Goal: Transaction & Acquisition: Purchase product/service

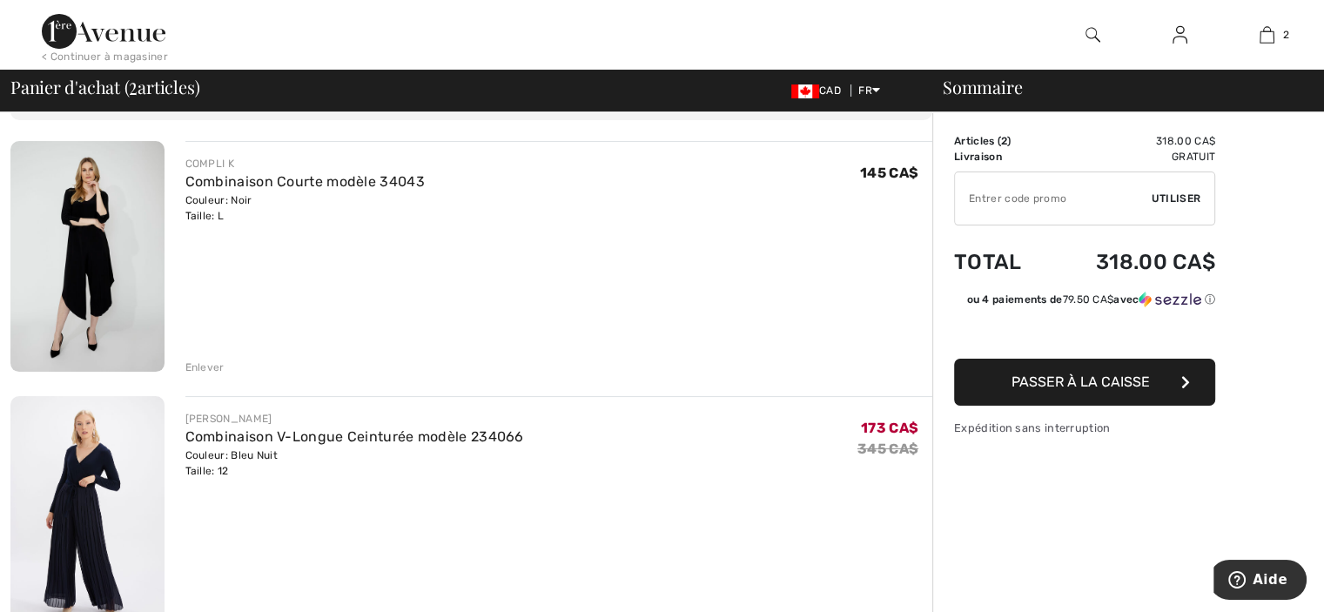
scroll to position [87, 0]
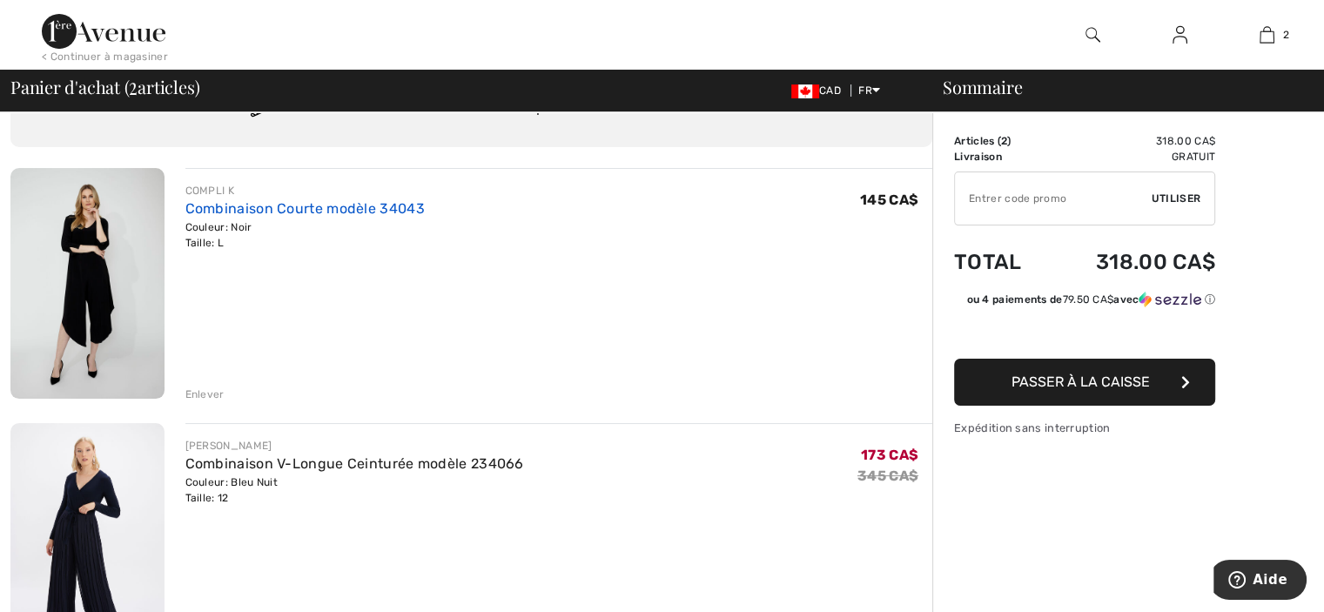
click at [378, 210] on link "Combinaison Courte modèle 34043" at bounding box center [304, 208] width 239 height 17
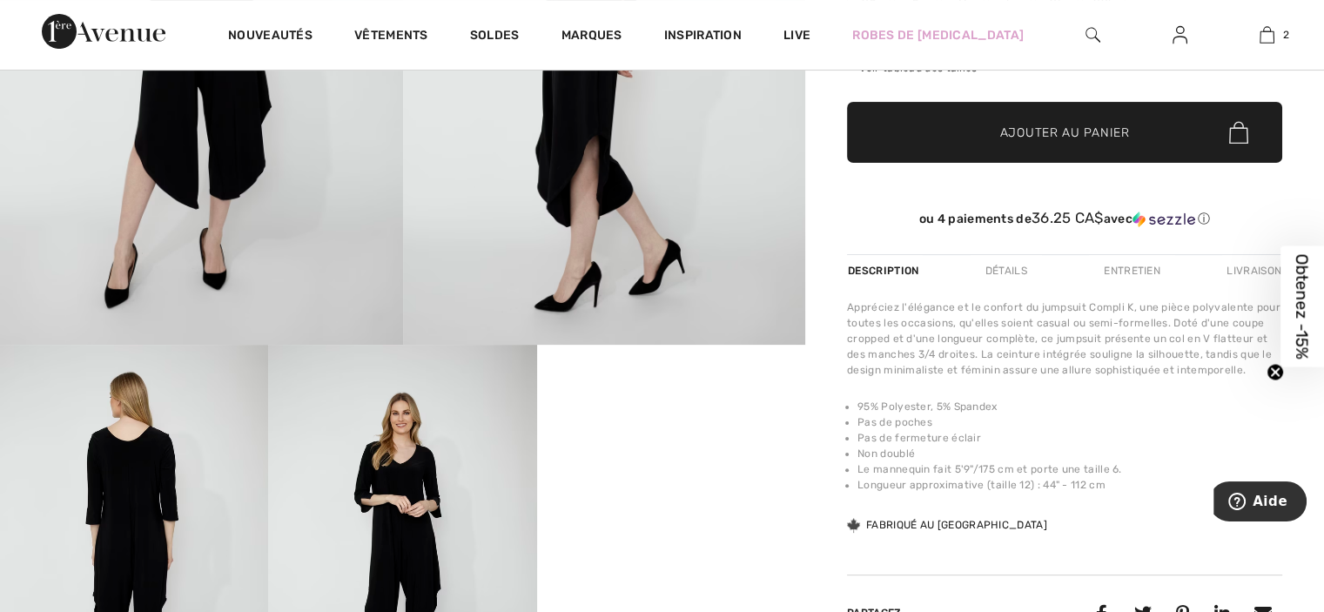
scroll to position [435, 0]
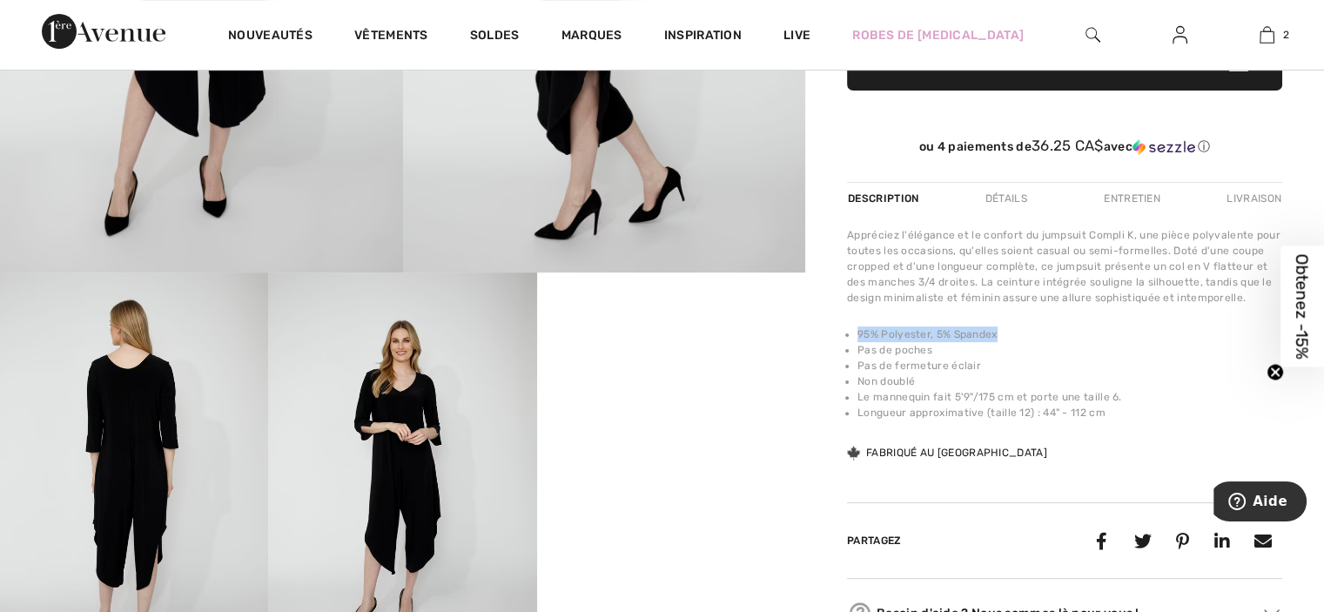
drag, startPoint x: 1016, startPoint y: 332, endPoint x: 851, endPoint y: 340, distance: 165.6
click at [851, 340] on ul "95% Polyester, 5% Spandex Pas de poches Pas de fermeture éclair Non doublé Le m…" at bounding box center [1064, 374] width 435 height 94
click at [651, 407] on video "Your browser does not support the video tag." at bounding box center [671, 340] width 268 height 134
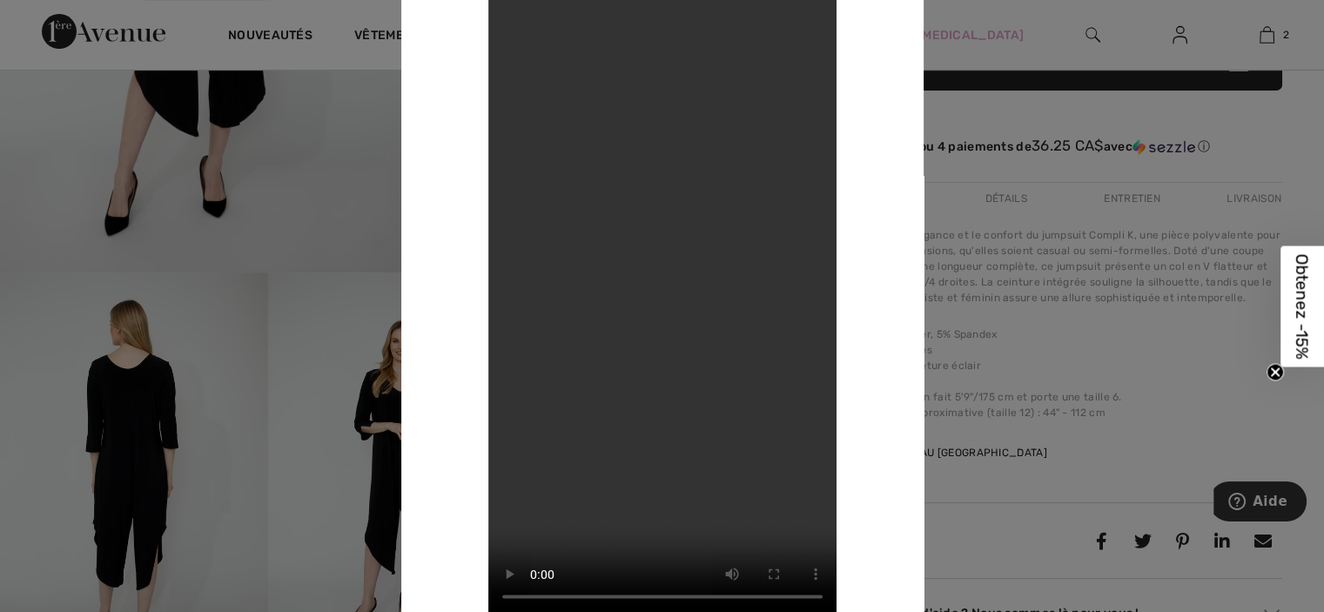
click at [1175, 172] on div at bounding box center [662, 306] width 1324 height 612
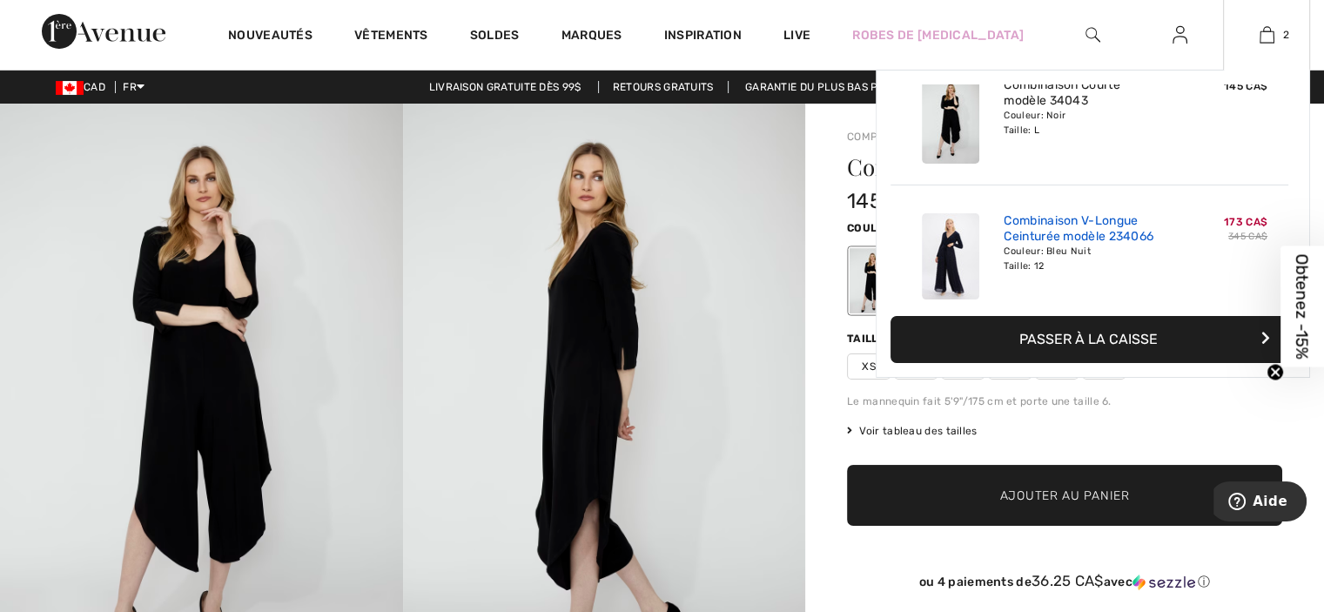
scroll to position [53, 0]
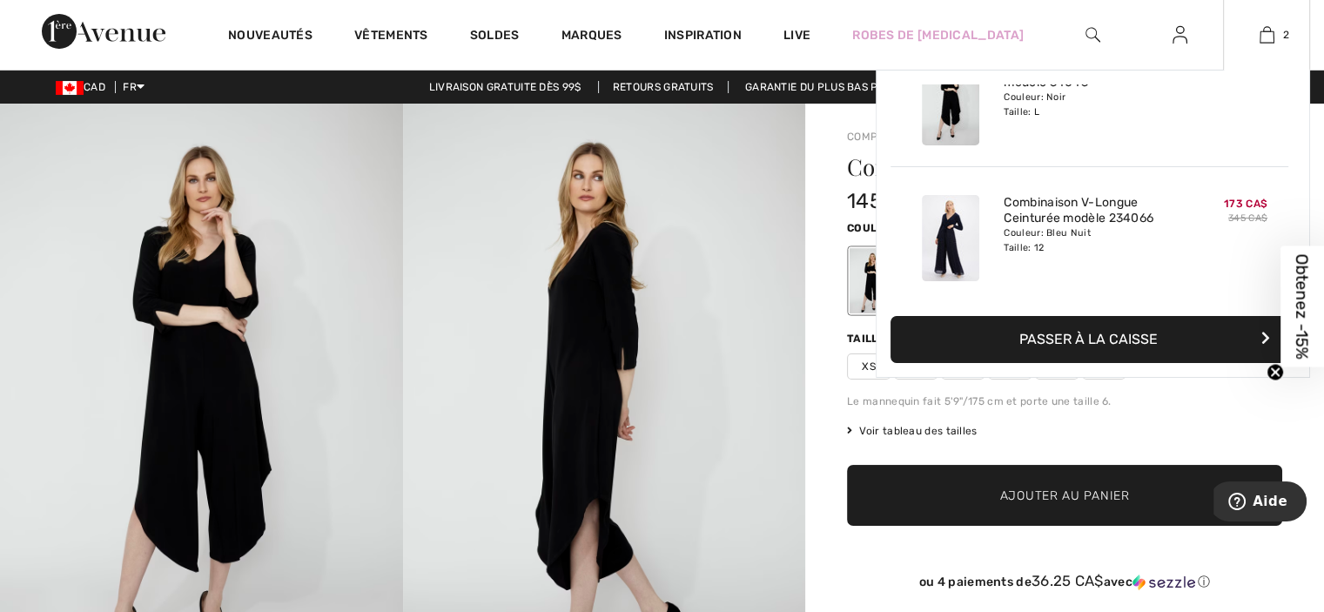
click at [1175, 250] on div "Combinaison V-Longue Ceinturée modèle 234066 Couleur: Bleu Nuit Taille: 12" at bounding box center [1089, 238] width 185 height 100
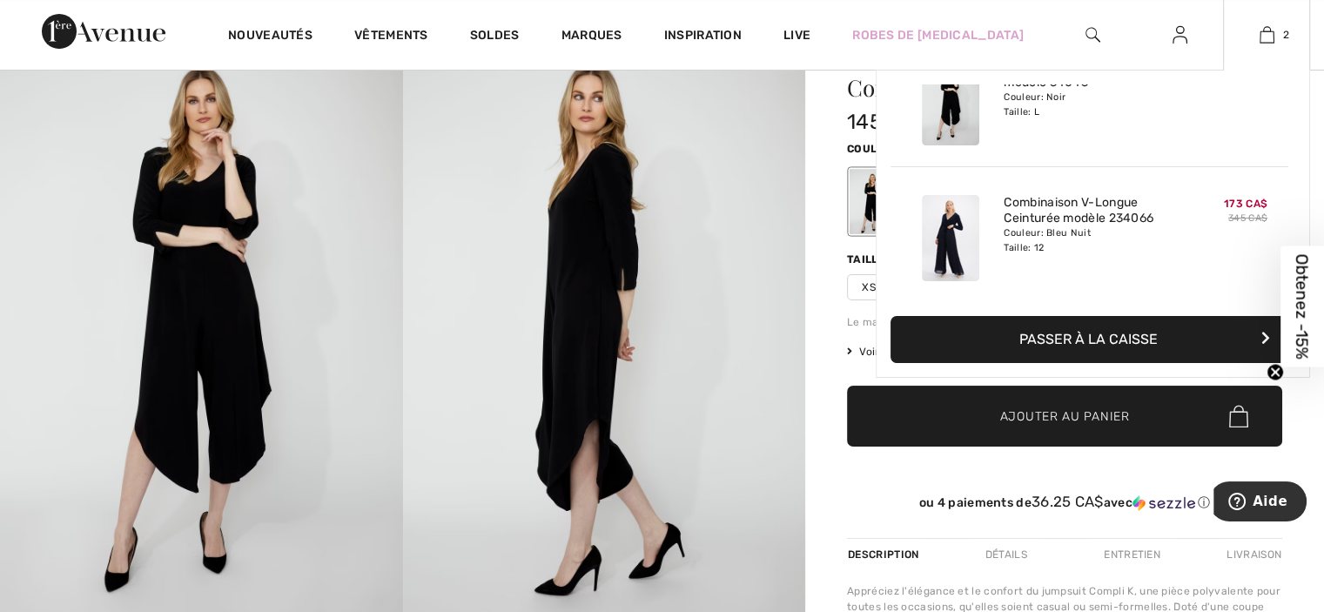
scroll to position [174, 0]
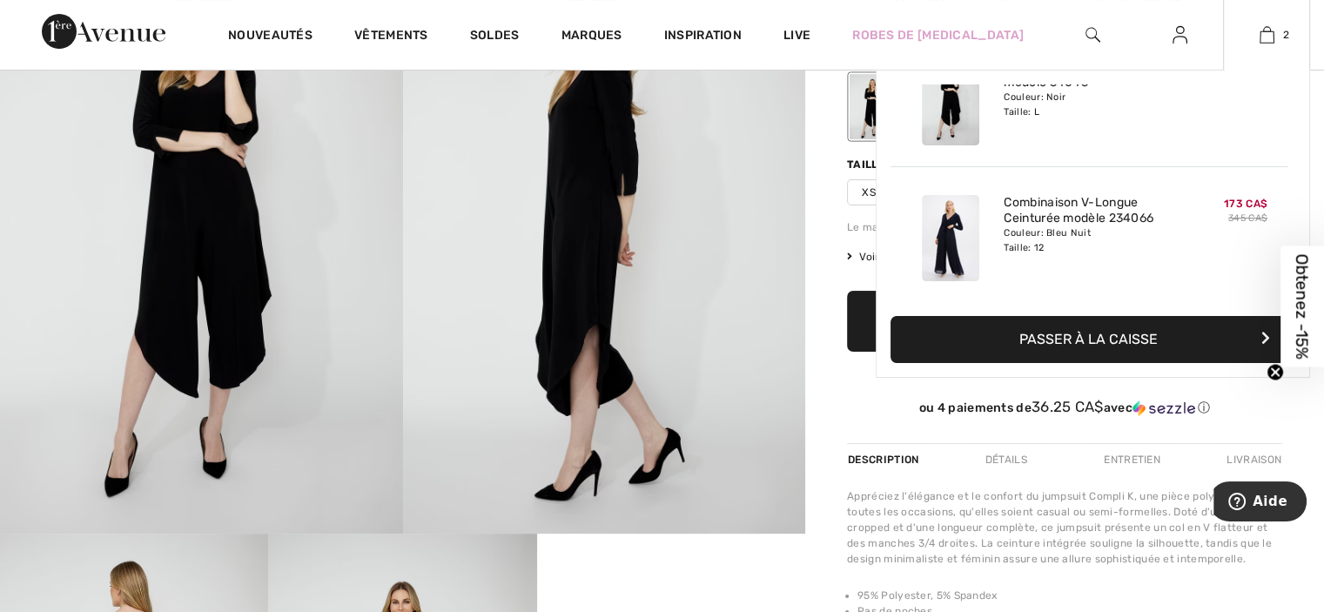
click at [1236, 204] on span "173 CA$" at bounding box center [1246, 204] width 44 height 12
click at [1112, 229] on div "Couleur: Bleu Nuit Taille: 12" at bounding box center [1090, 240] width 172 height 28
click at [1066, 218] on link "Combinaison V-Longue Ceinturée modèle 234066" at bounding box center [1090, 210] width 172 height 31
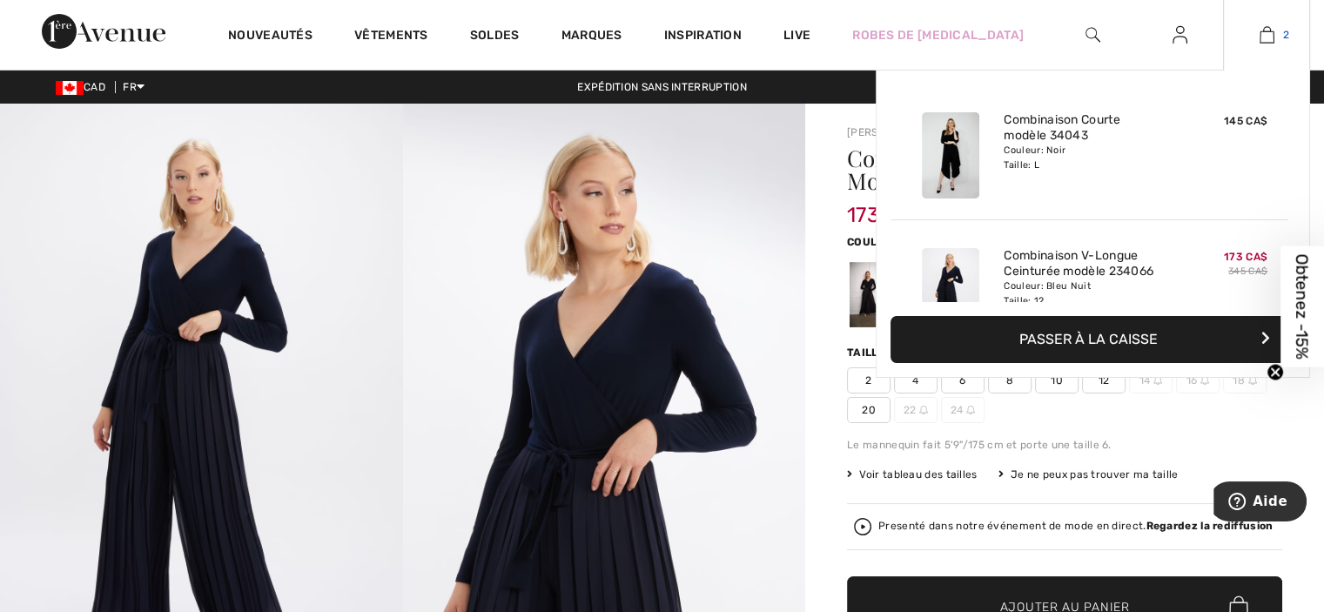
click at [1263, 34] on img at bounding box center [1267, 34] width 15 height 21
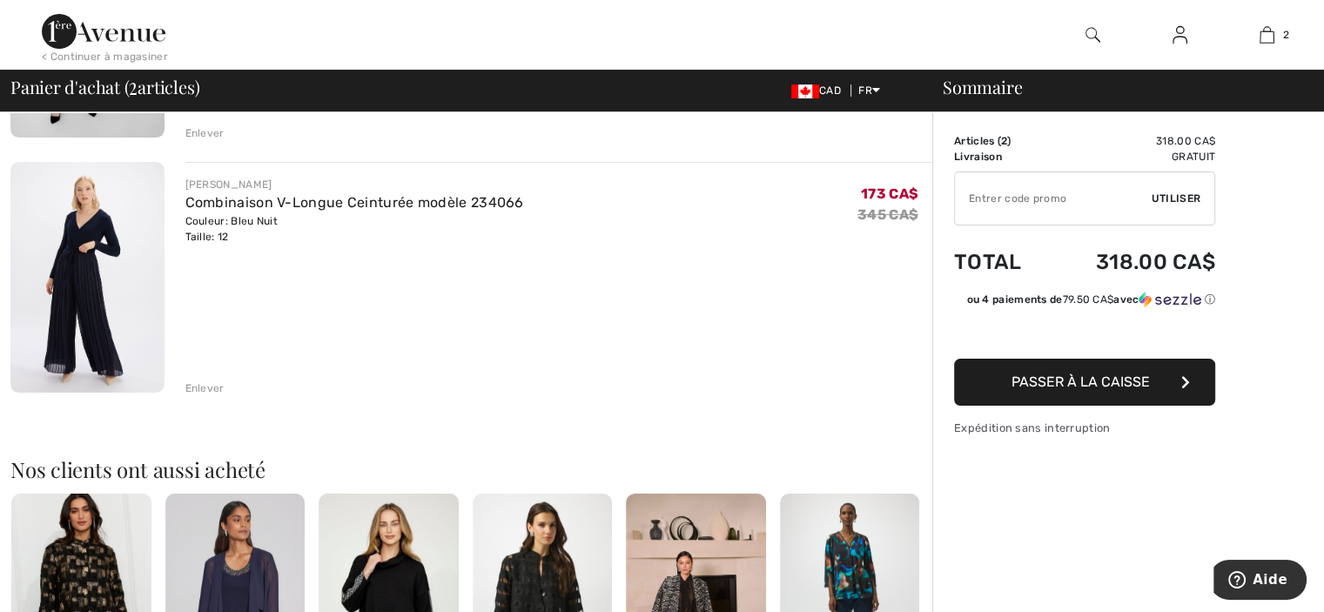
scroll to position [348, 0]
click at [205, 223] on div "Couleur: Bleu Nuit Taille: 12" at bounding box center [354, 228] width 339 height 31
click at [212, 395] on div "Enlever" at bounding box center [204, 389] width 39 height 16
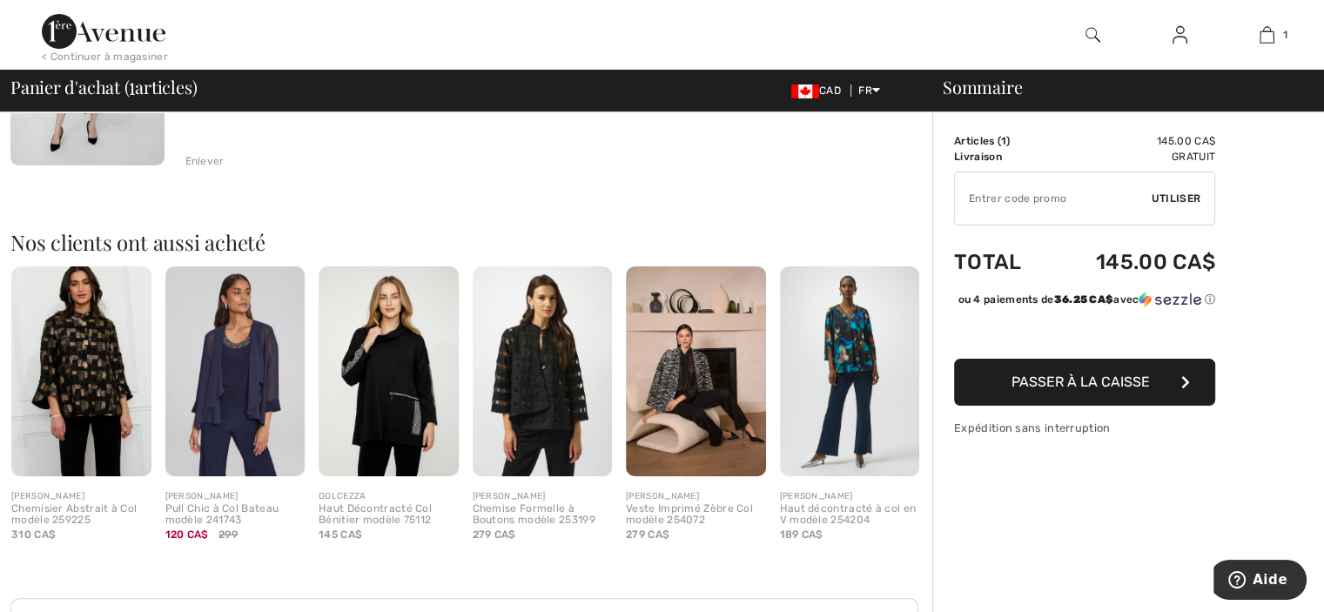
scroll to position [0, 0]
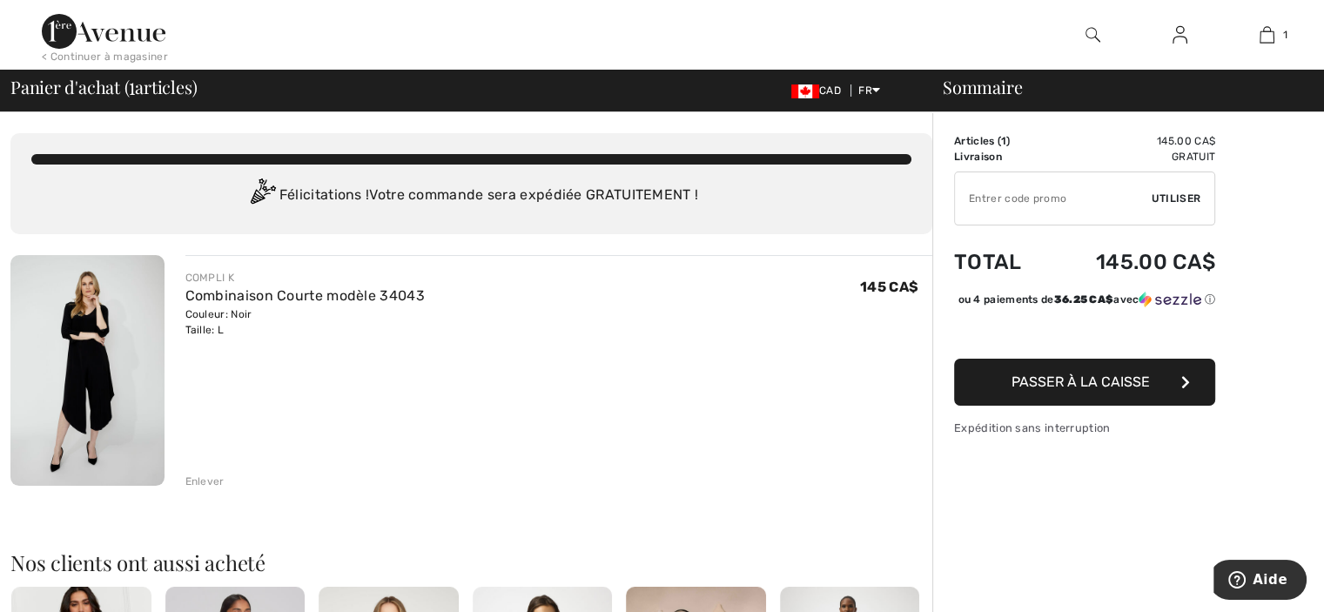
click at [1109, 390] on span "Passer à la caisse" at bounding box center [1081, 382] width 138 height 17
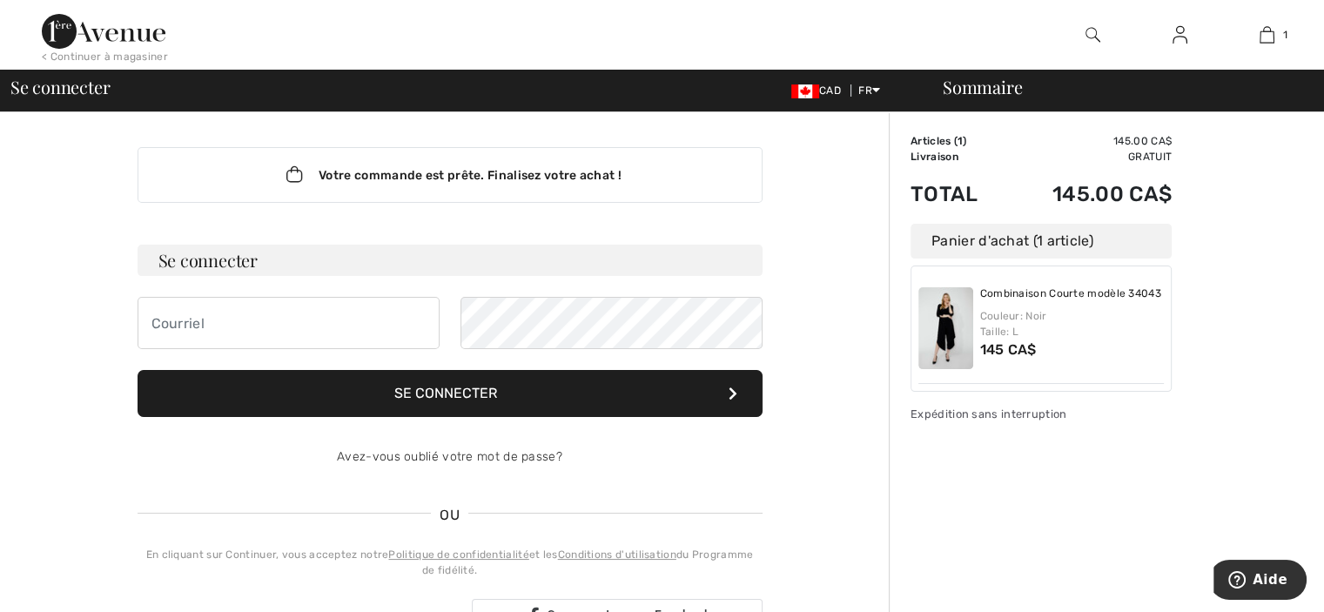
click at [955, 310] on img at bounding box center [946, 328] width 55 height 82
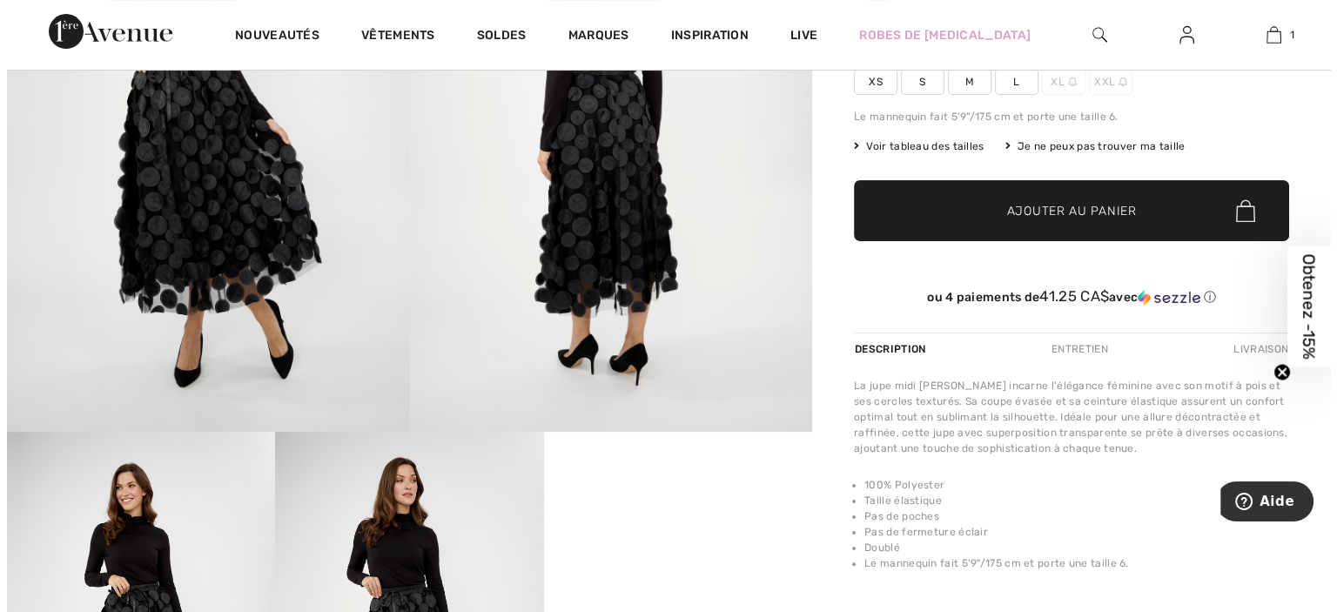
scroll to position [87, 0]
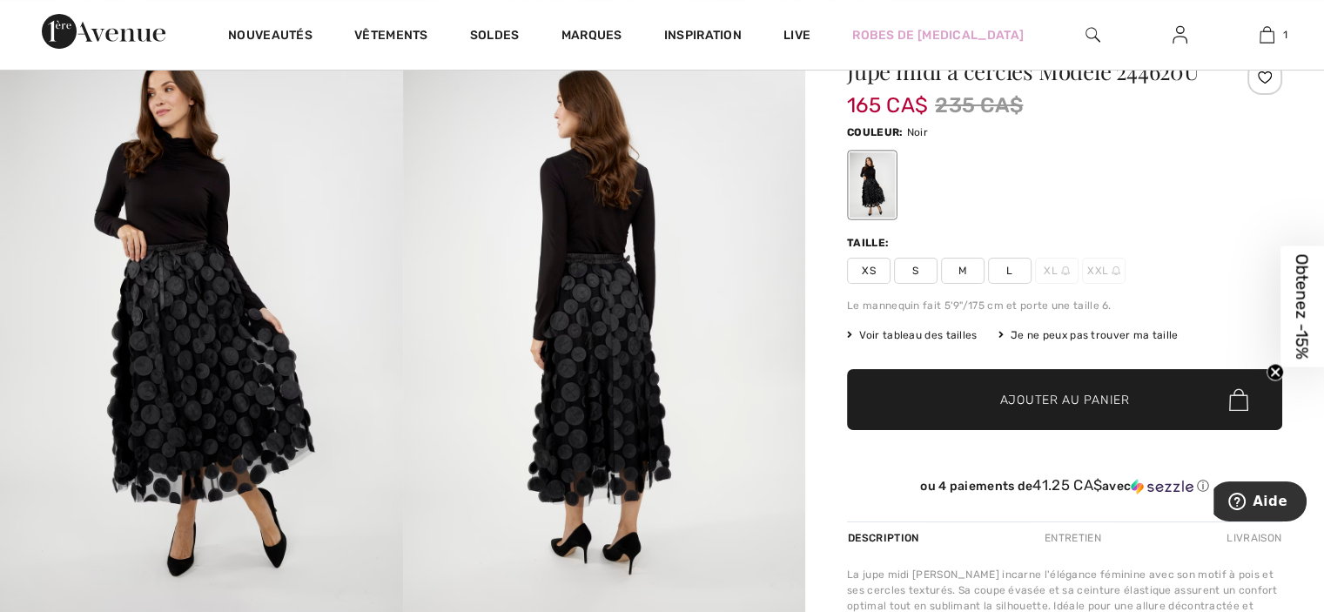
click at [1012, 278] on span "L" at bounding box center [1010, 271] width 44 height 26
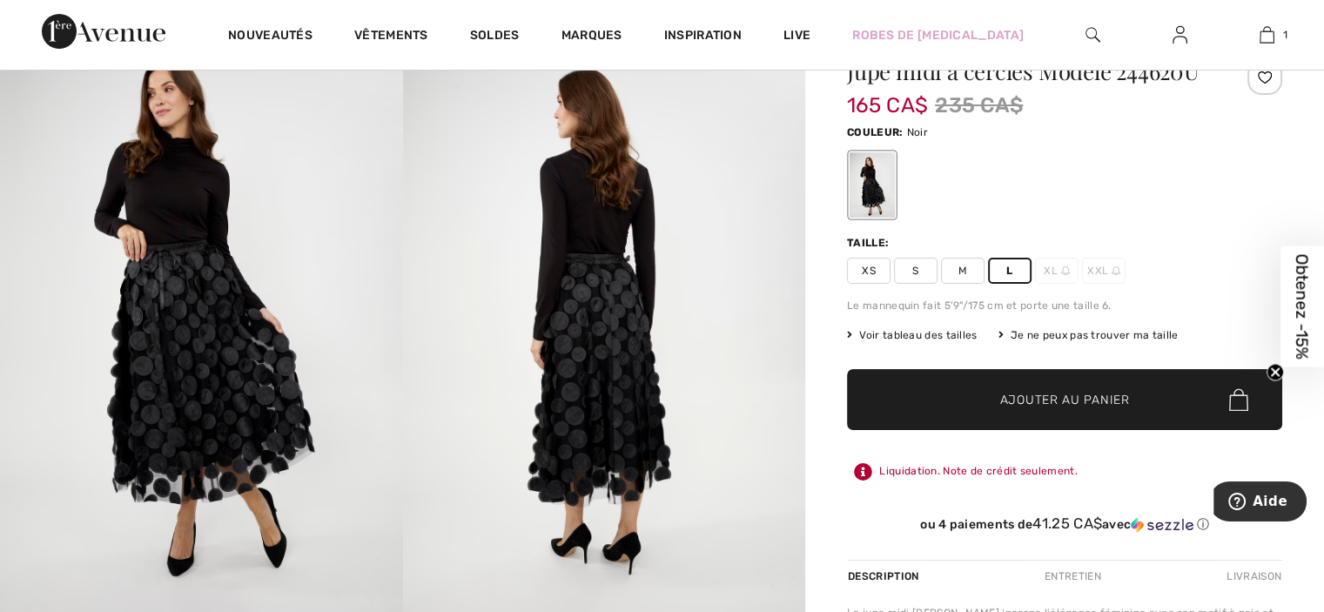
click at [859, 188] on div at bounding box center [872, 184] width 45 height 65
click at [630, 264] on img at bounding box center [604, 319] width 403 height 604
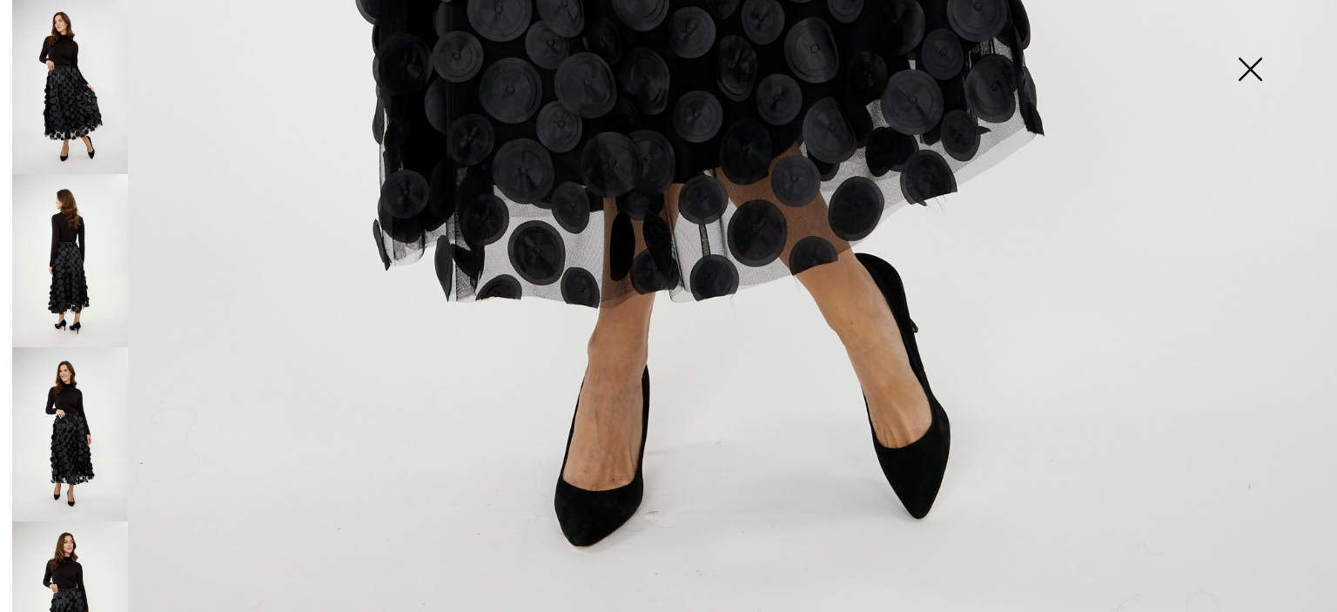
scroll to position [1374, 0]
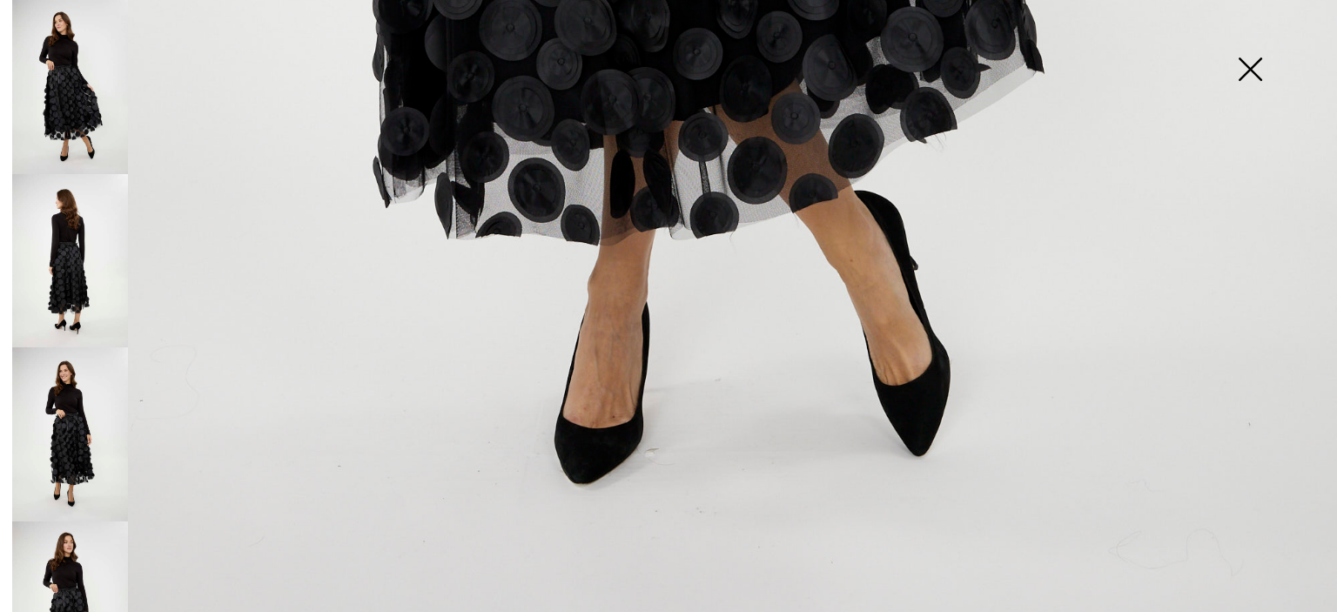
click at [91, 294] on img at bounding box center [70, 261] width 116 height 174
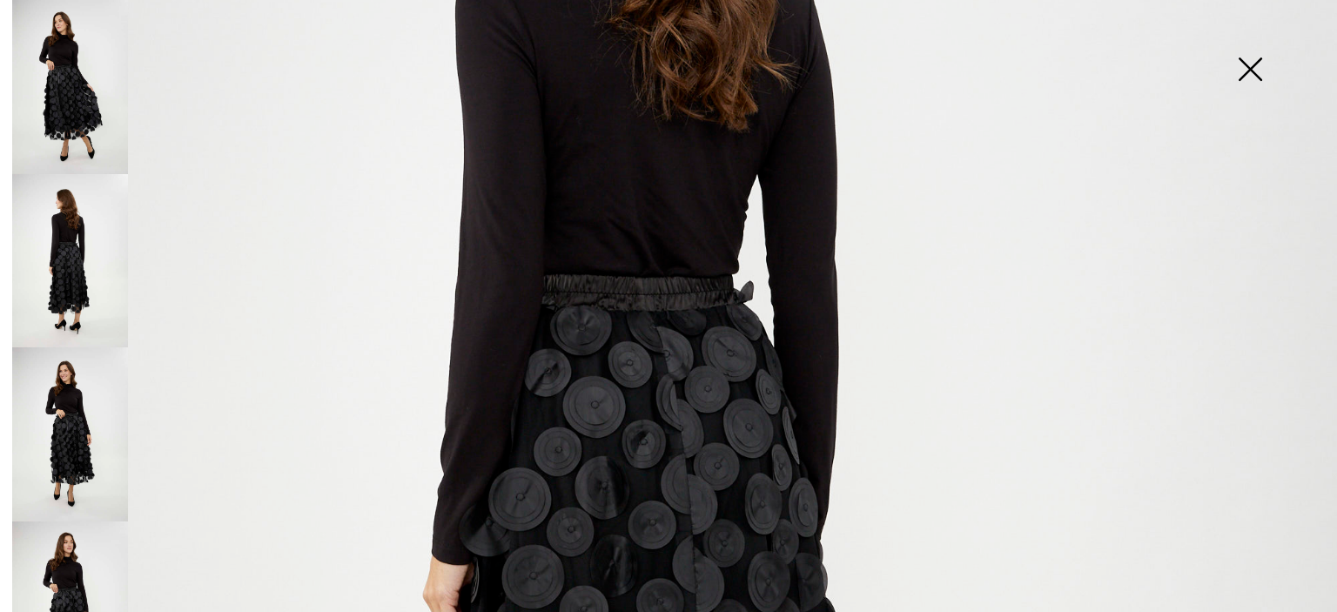
scroll to position [522, 0]
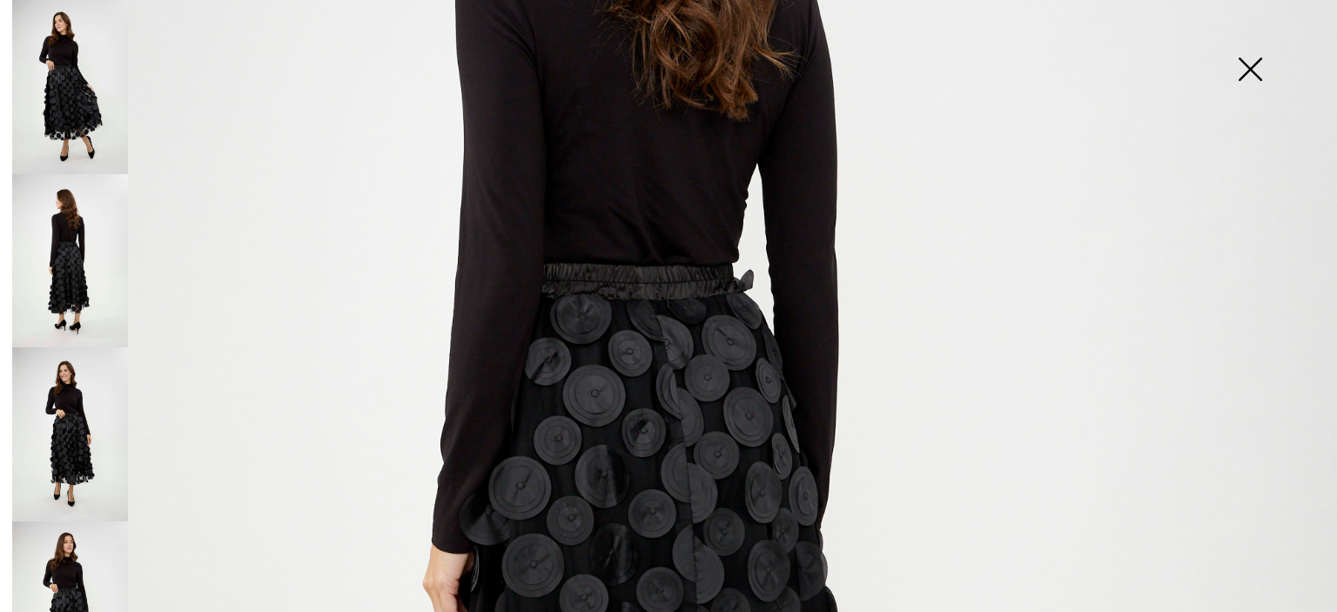
click at [99, 434] on img at bounding box center [70, 434] width 116 height 174
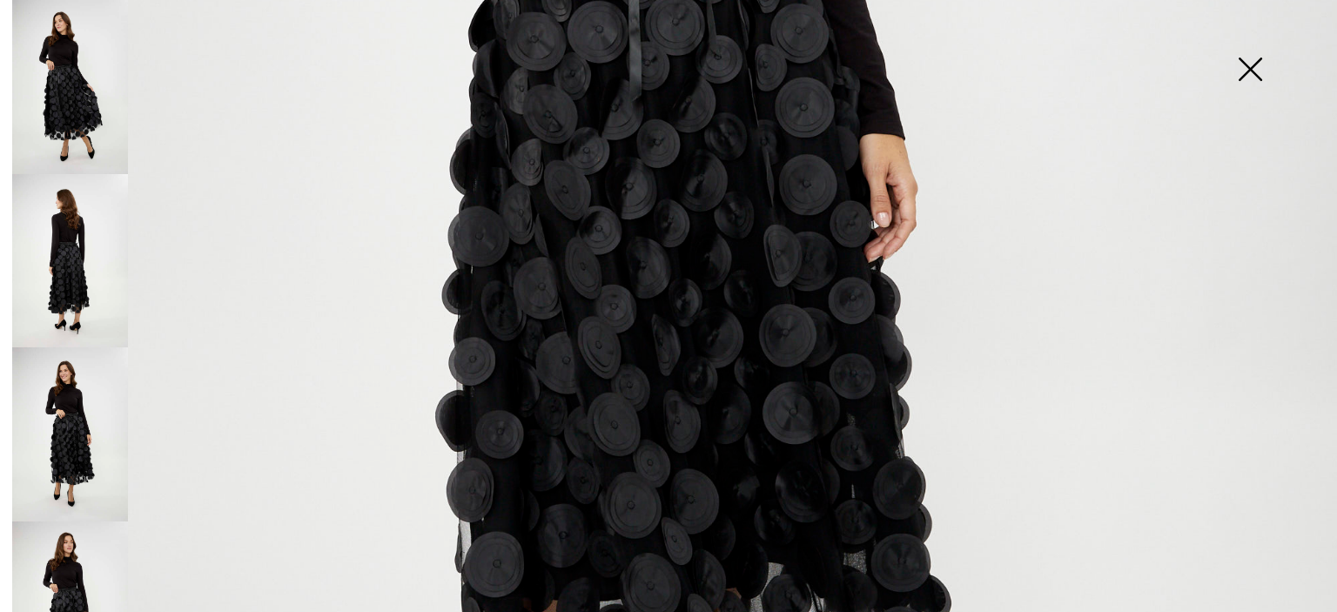
scroll to position [1306, 0]
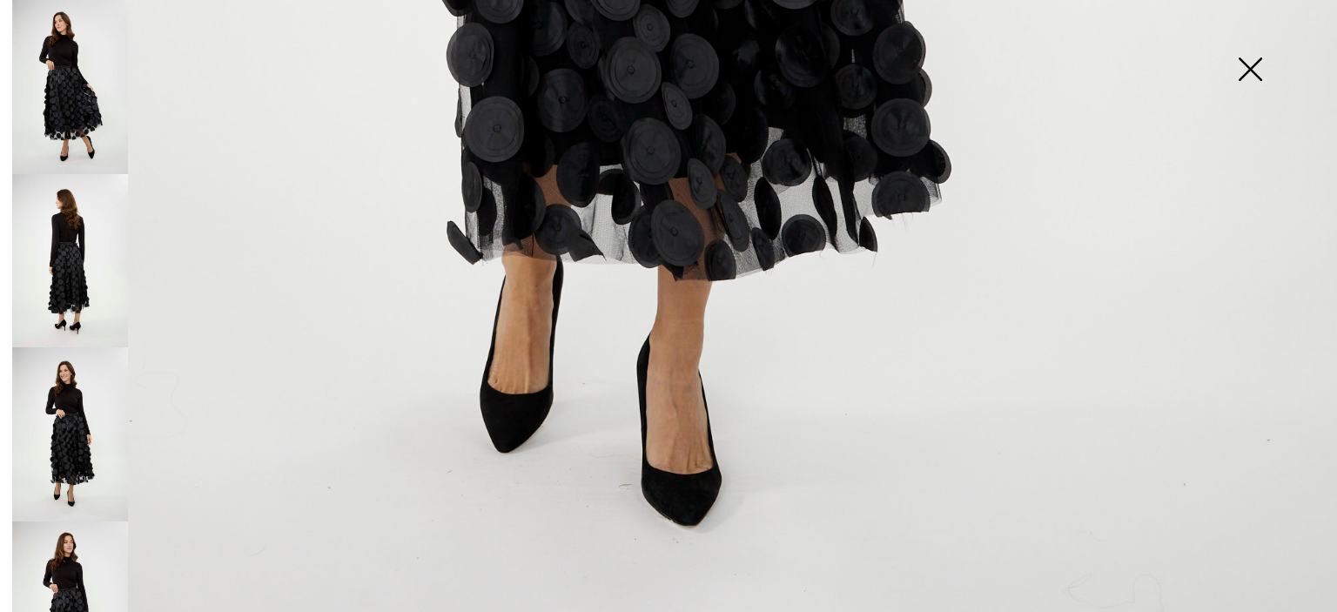
click at [57, 462] on img at bounding box center [70, 434] width 116 height 174
click at [84, 538] on img at bounding box center [70, 609] width 116 height 174
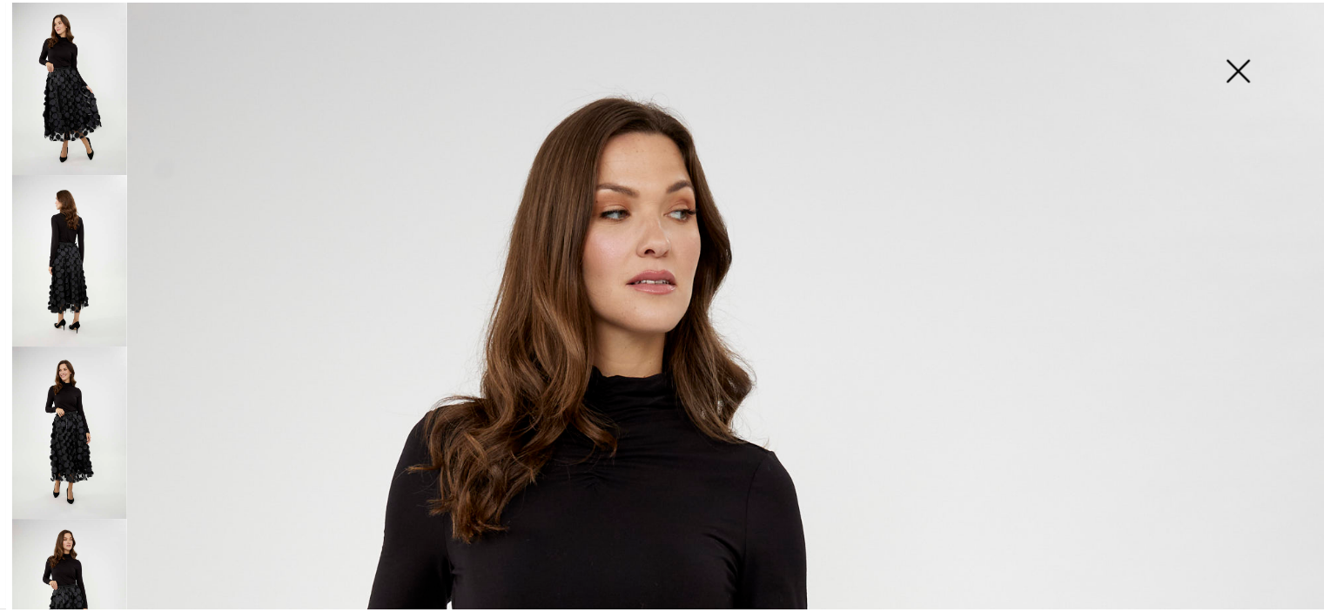
scroll to position [0, 0]
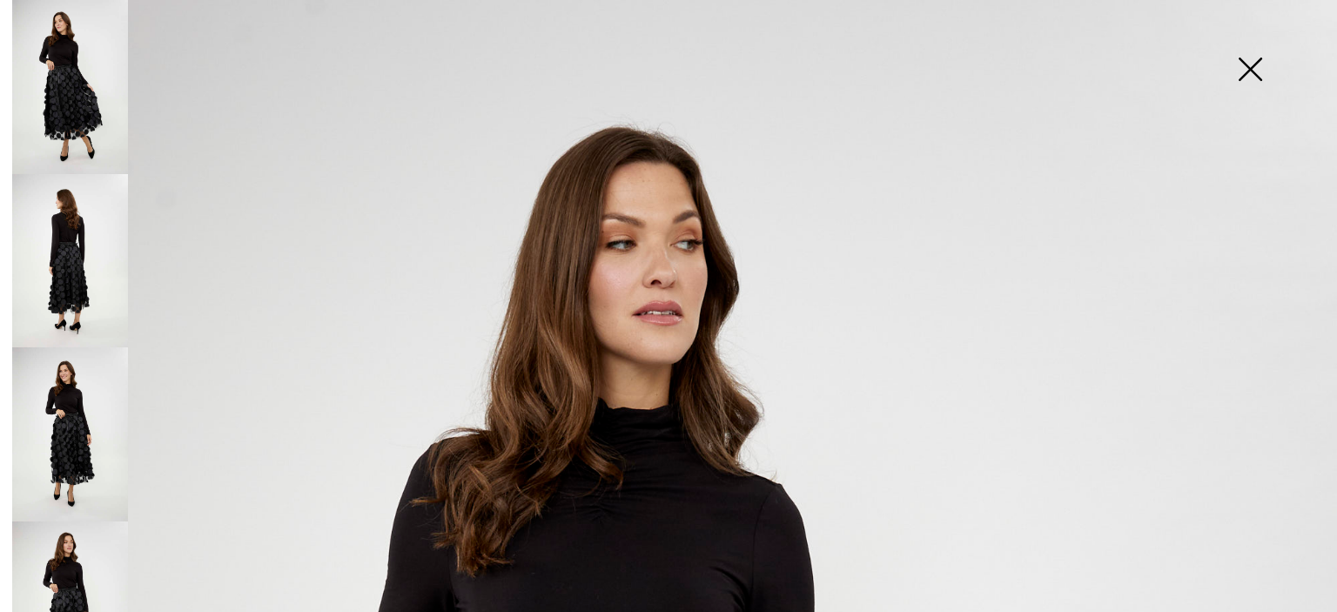
click at [1274, 77] on img at bounding box center [1250, 71] width 87 height 90
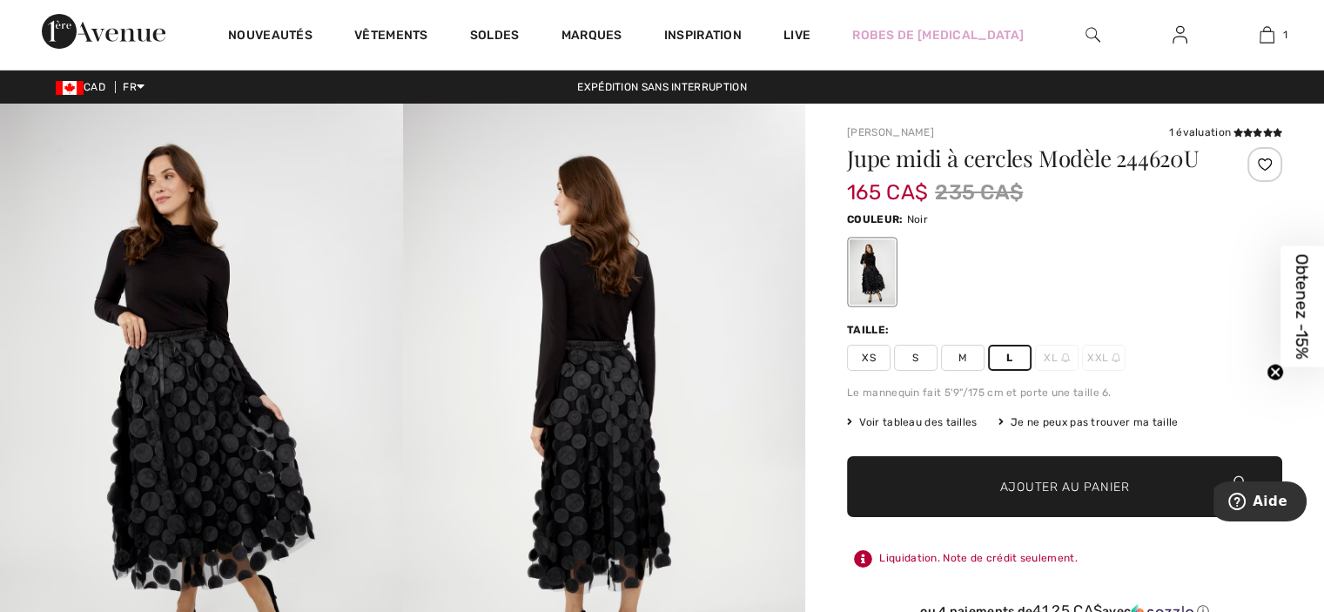
click at [1291, 297] on span "Obtenez -15%" at bounding box center [1303, 306] width 44 height 121
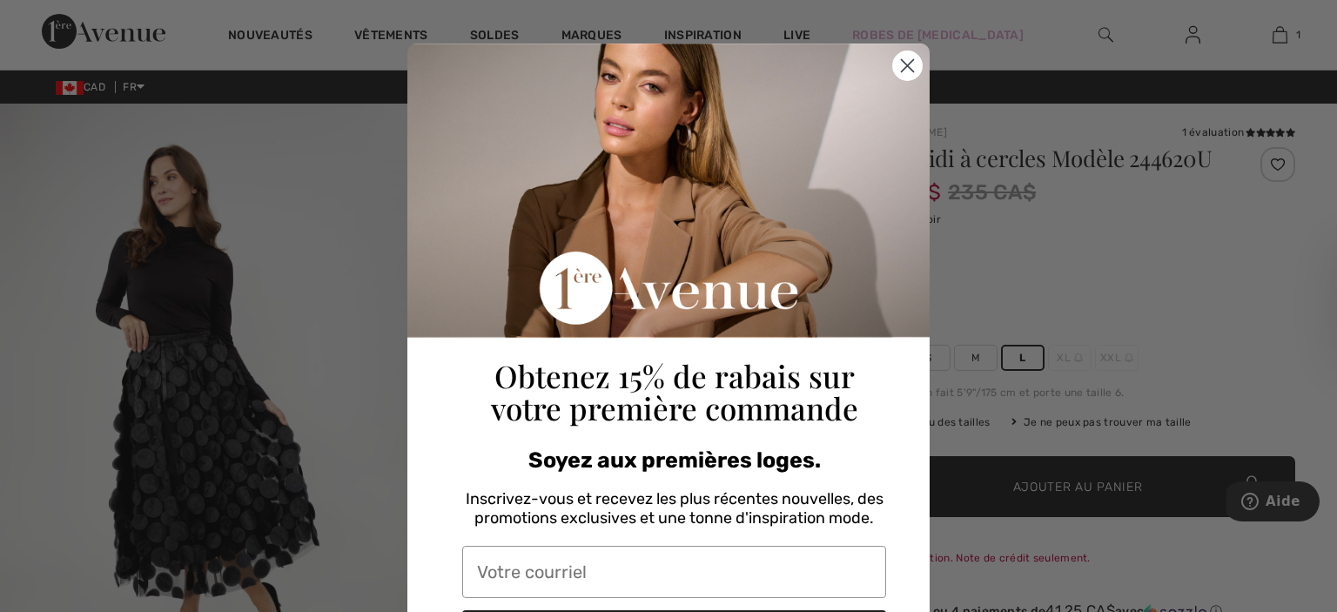
scroll to position [18, 0]
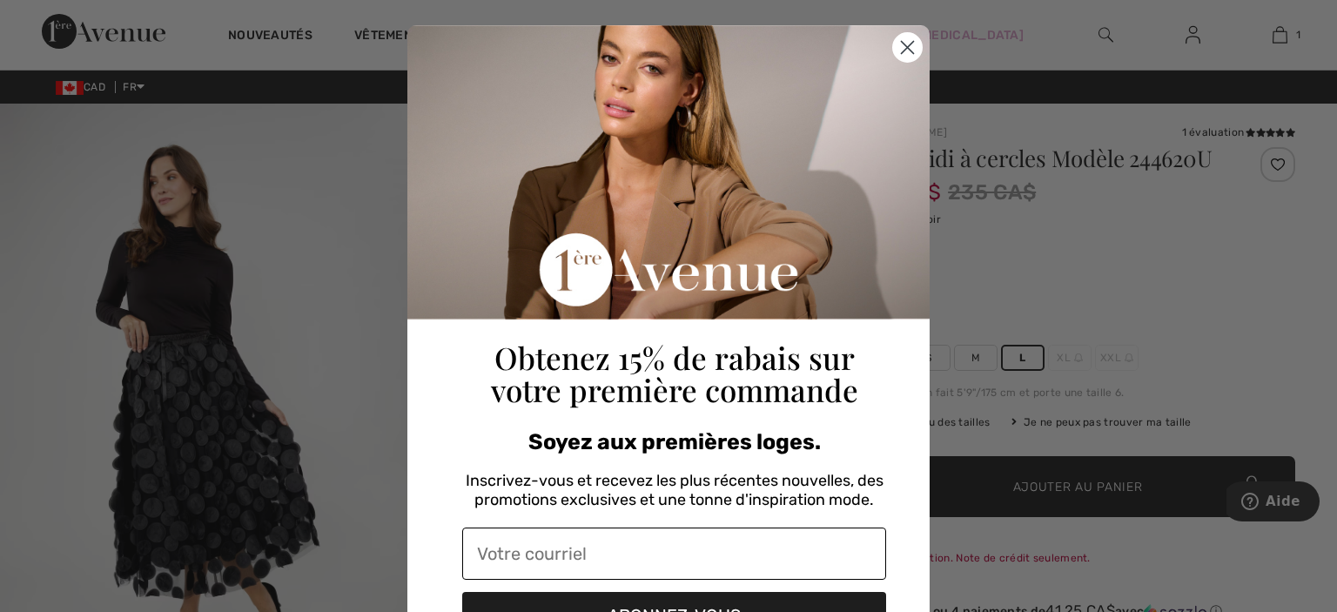
click at [583, 549] on input "Votre courriel" at bounding box center [674, 554] width 424 height 52
type input "jacinthetaillon@hotmail.com"
click at [645, 606] on button "ABONNEZ-VOUS" at bounding box center [674, 615] width 424 height 47
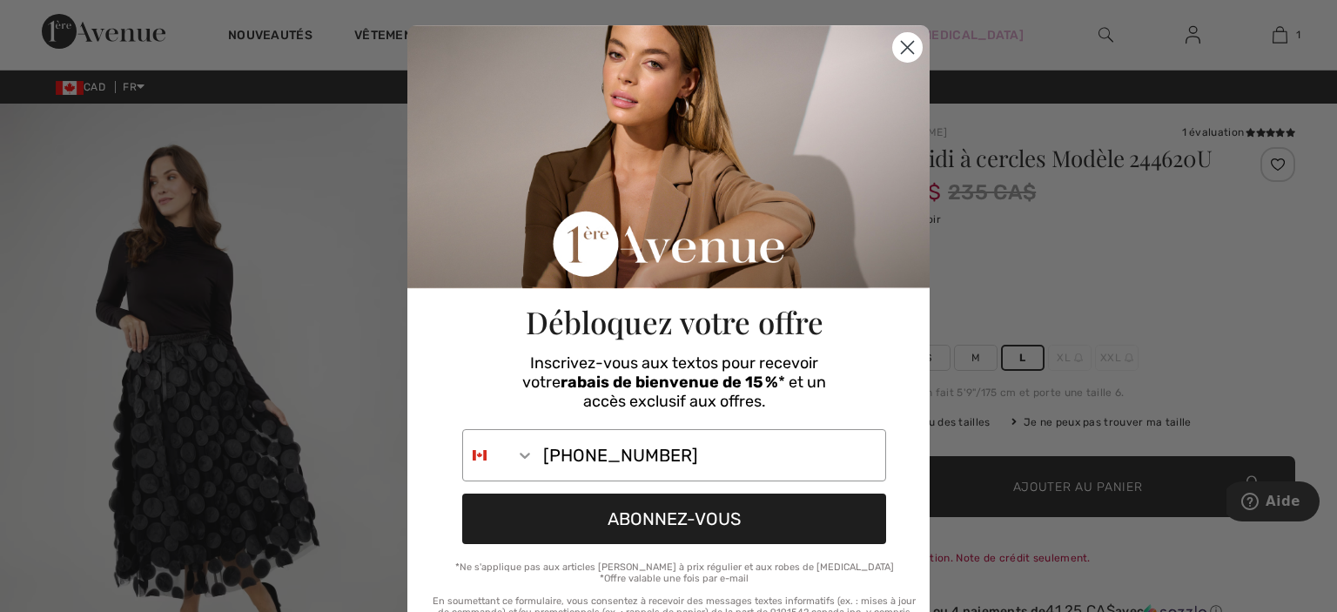
type input "514-916-5440"
click at [564, 508] on button "ABONNEZ-VOUS" at bounding box center [674, 519] width 424 height 51
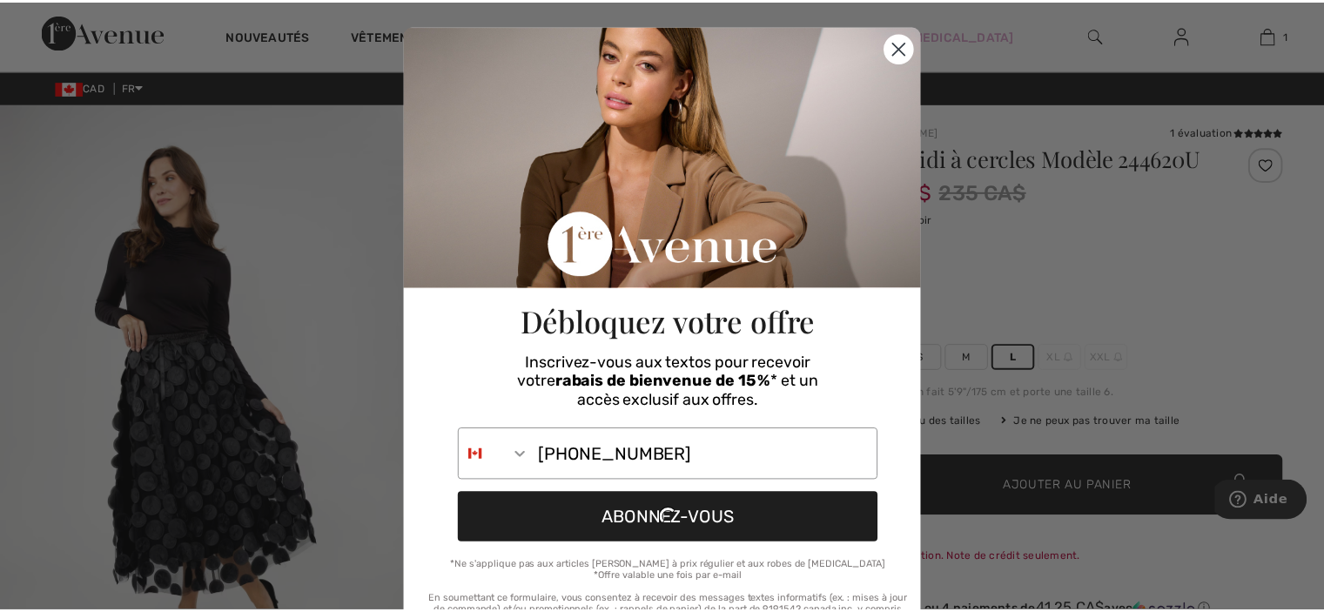
scroll to position [0, 0]
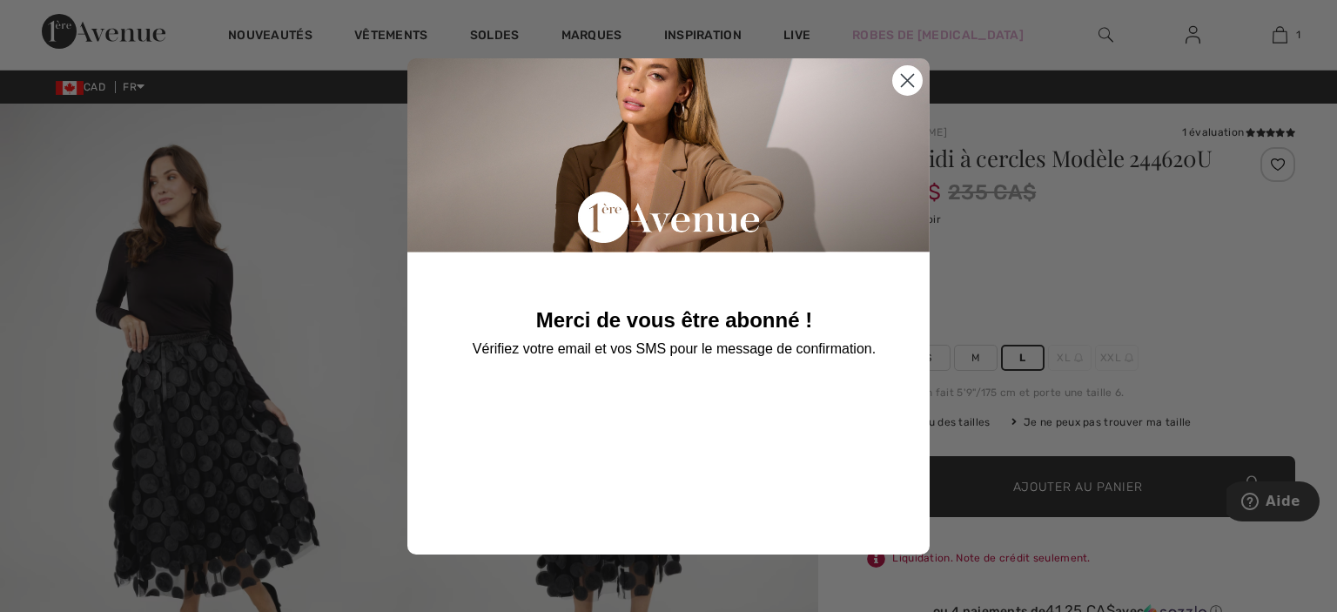
click at [922, 76] on circle "Close dialog" at bounding box center [907, 79] width 29 height 29
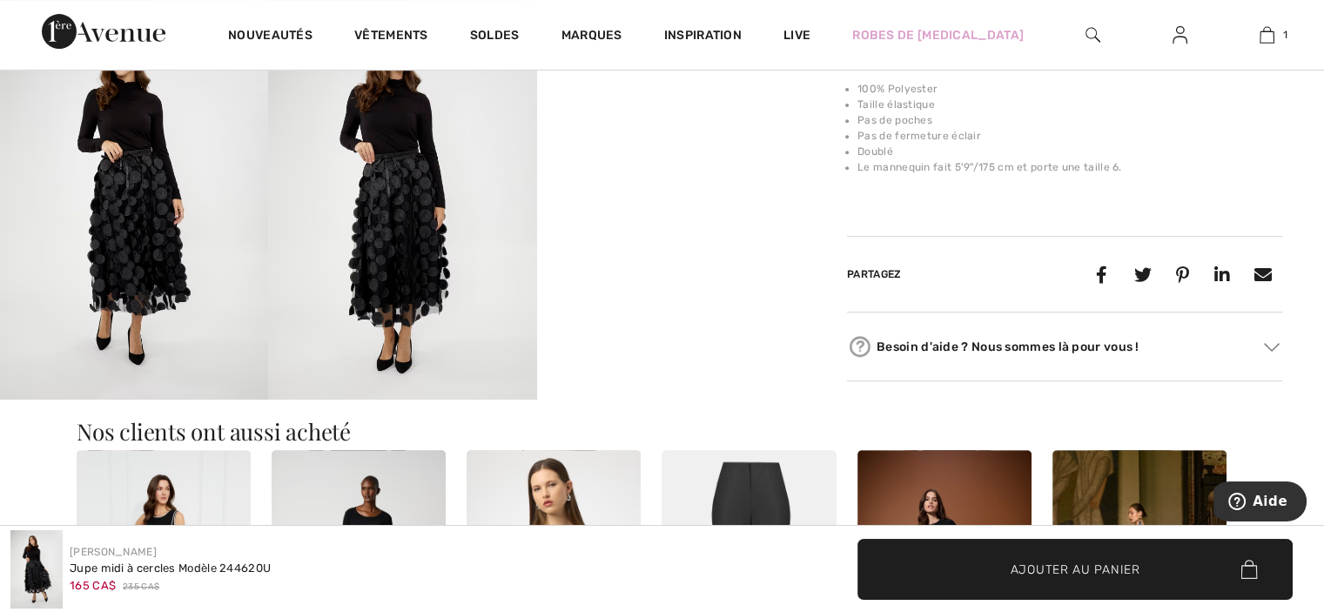
scroll to position [958, 0]
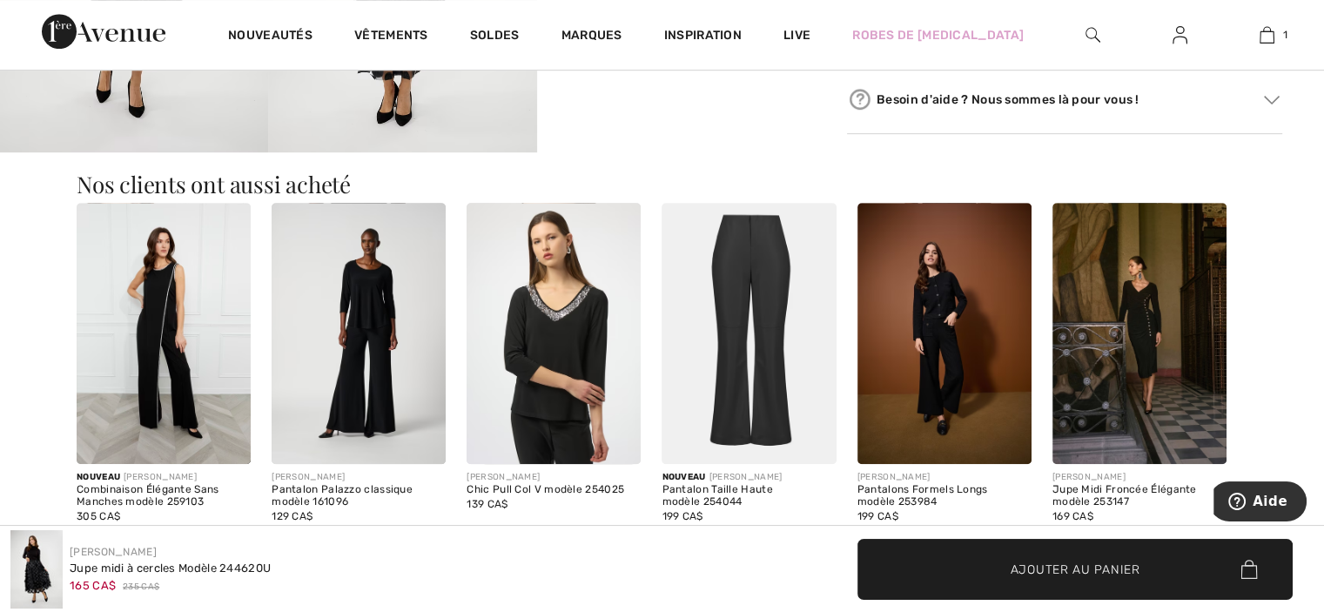
click at [383, 339] on img at bounding box center [359, 333] width 174 height 261
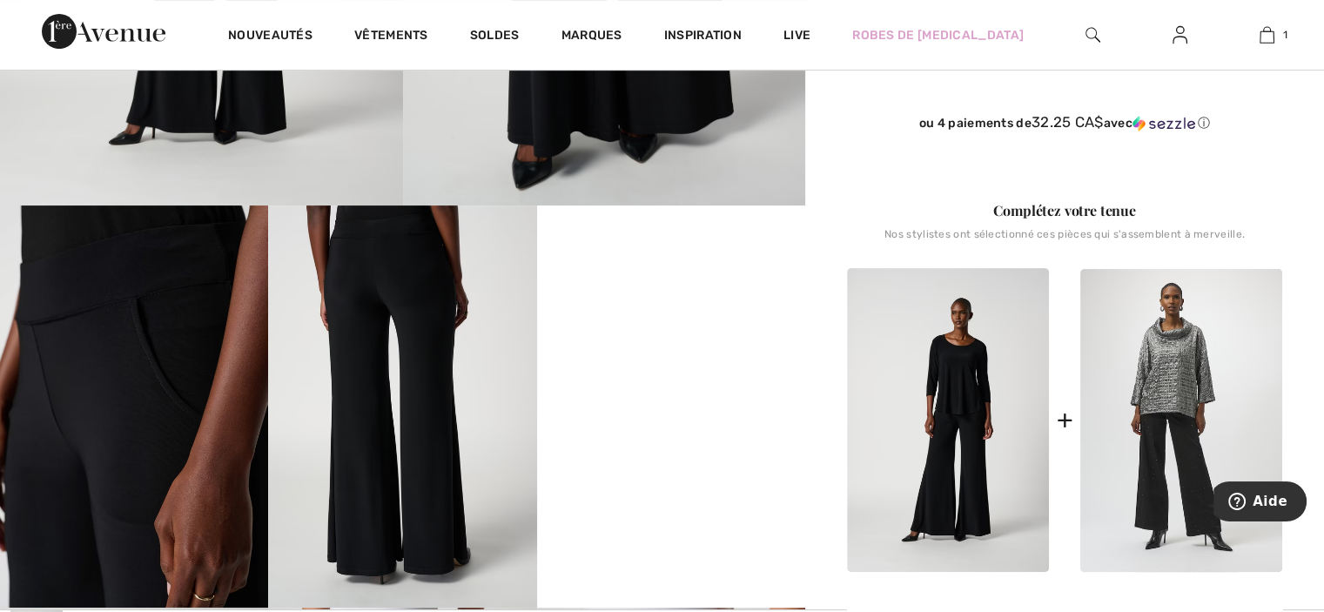
scroll to position [609, 0]
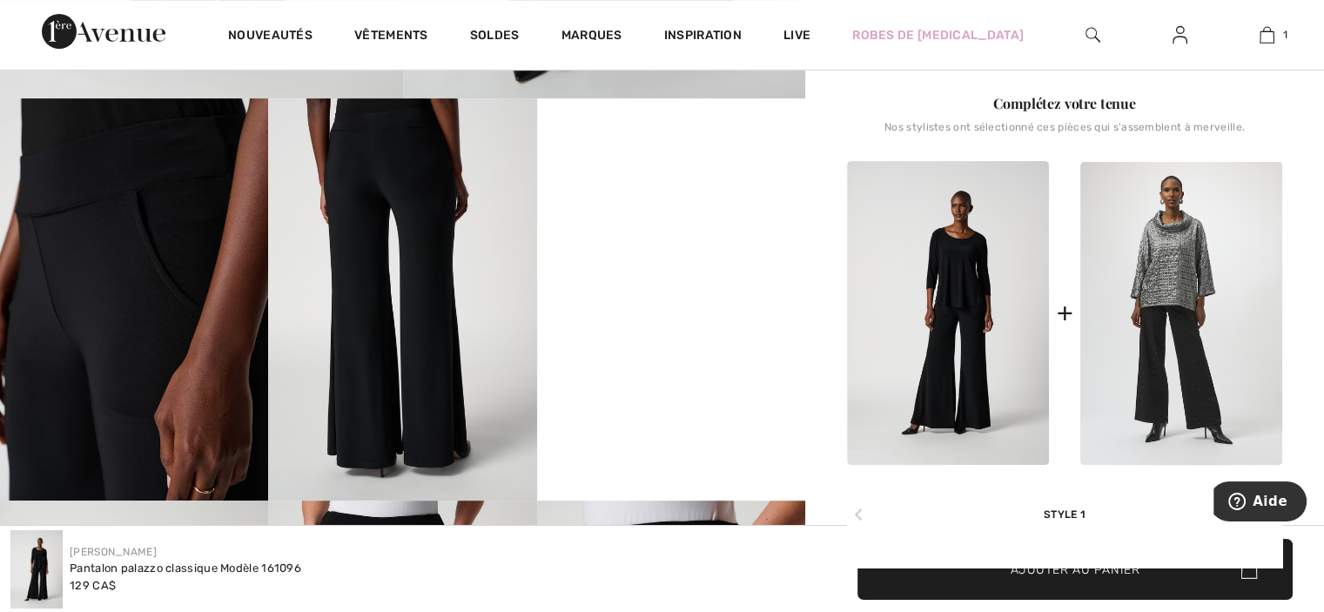
click at [655, 232] on video "Your browser does not support the video tag." at bounding box center [671, 165] width 268 height 134
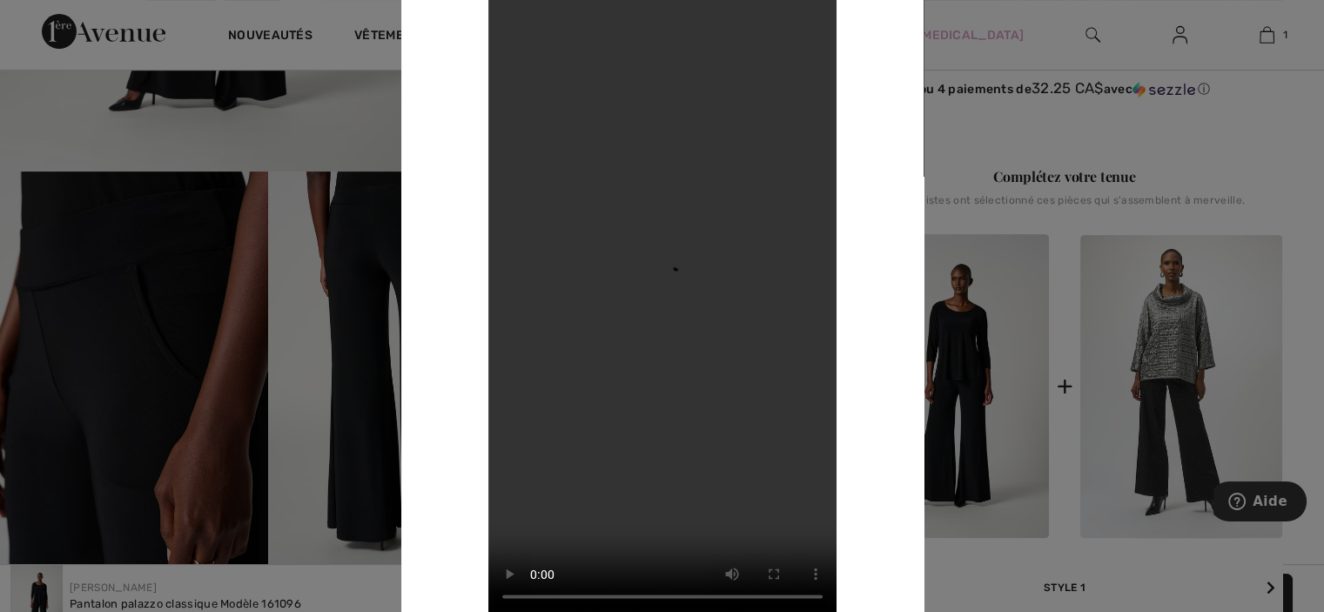
scroll to position [435, 0]
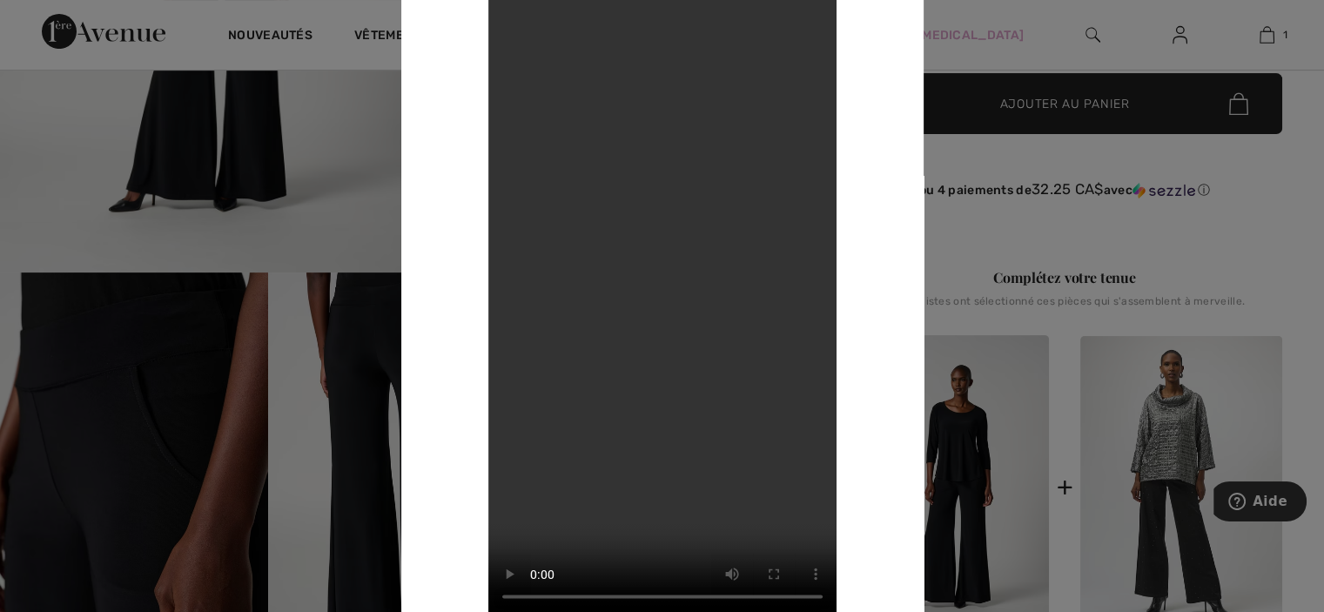
click at [1071, 37] on div at bounding box center [662, 306] width 1324 height 612
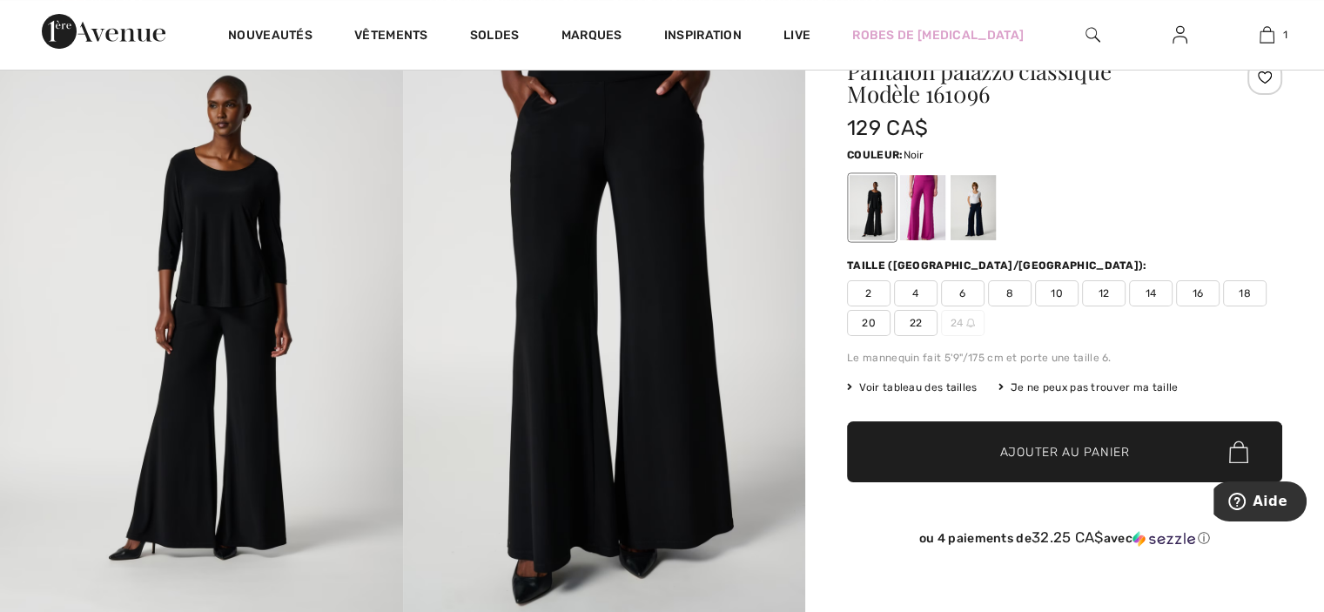
scroll to position [0, 0]
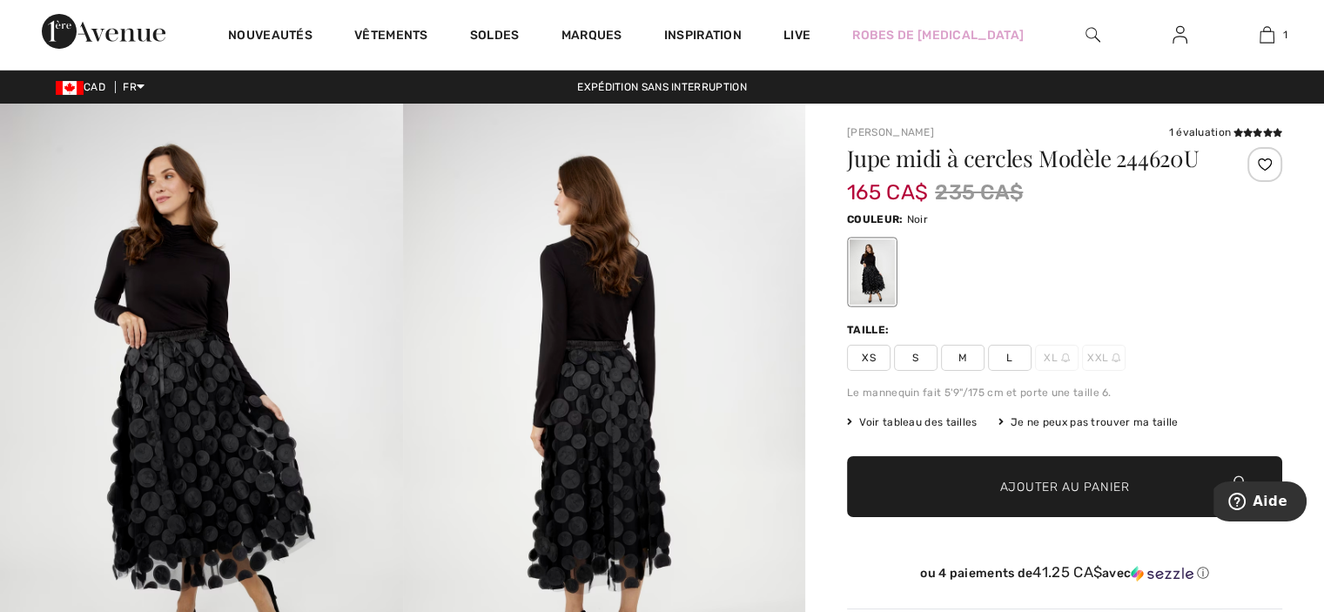
click at [1017, 355] on span "L" at bounding box center [1010, 358] width 44 height 26
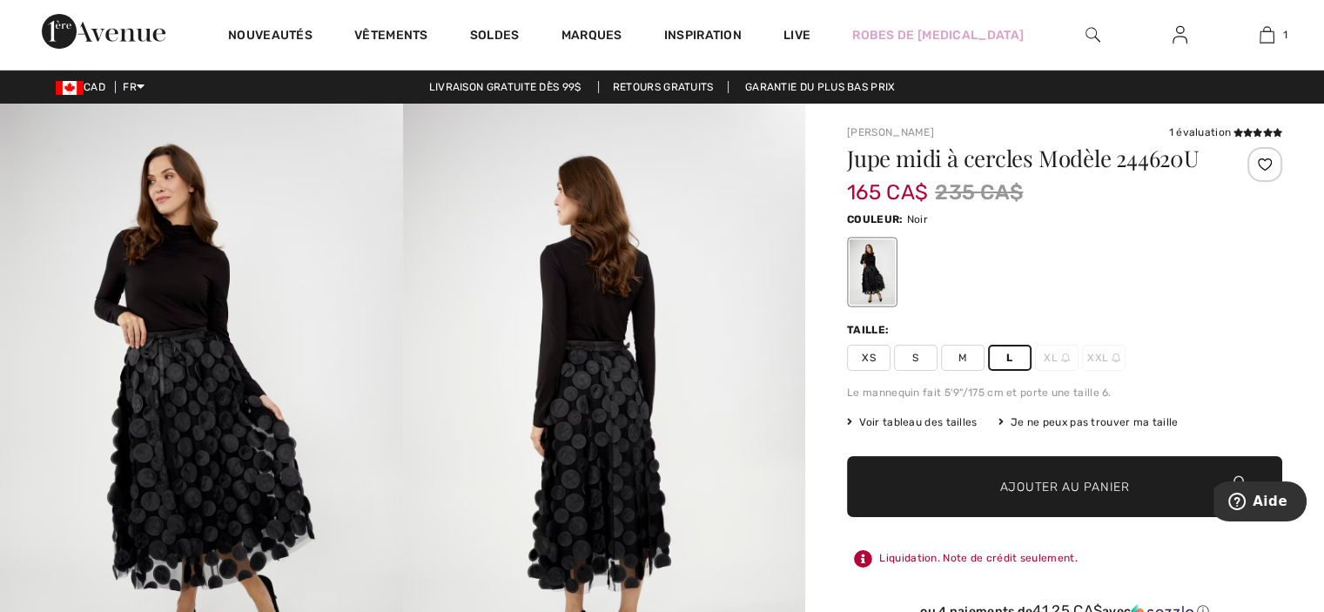
click at [1047, 485] on span "Ajouter au panier" at bounding box center [1065, 487] width 130 height 18
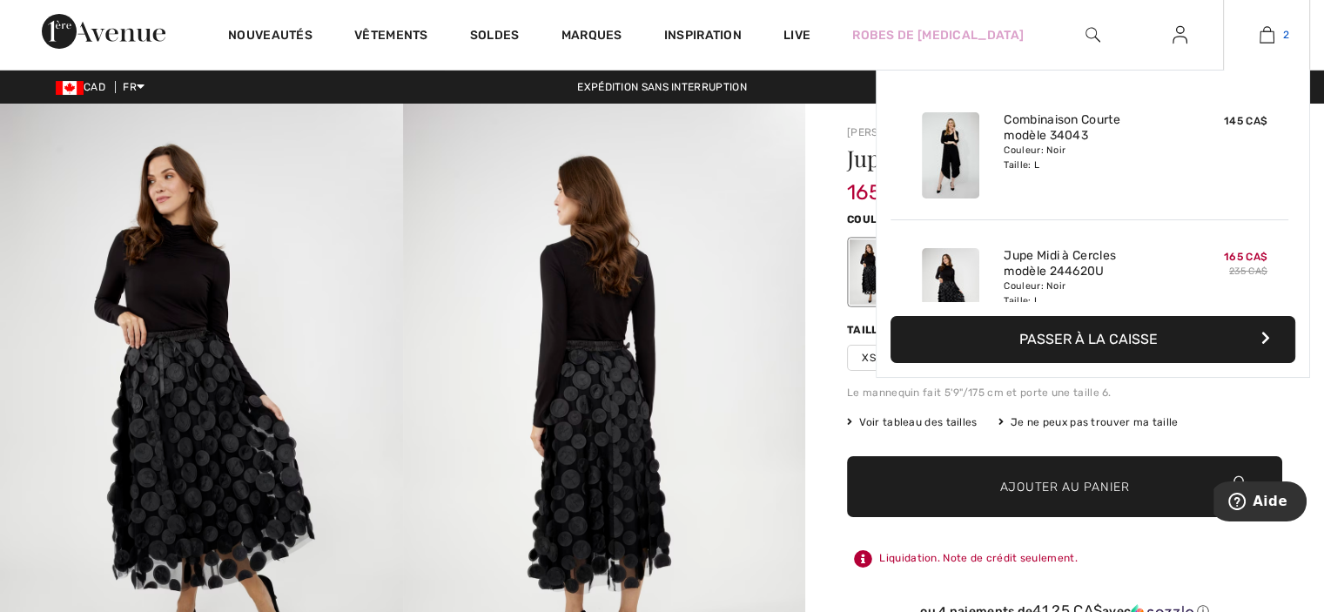
click at [1268, 41] on img at bounding box center [1267, 34] width 15 height 21
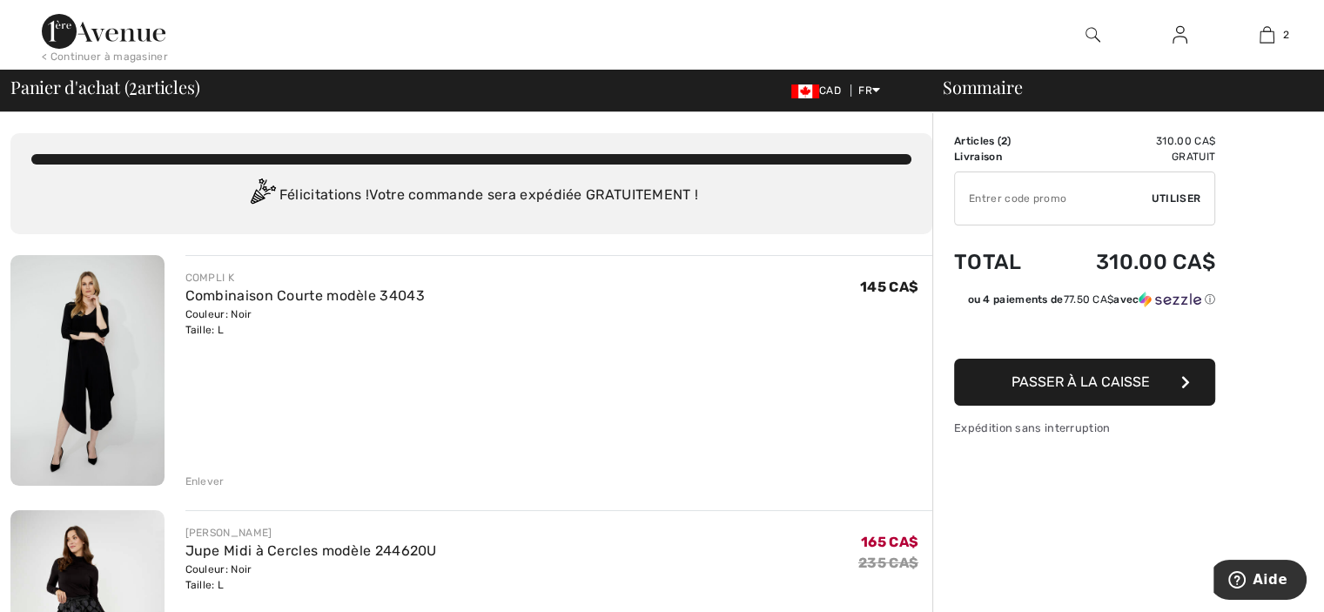
click at [1090, 381] on span "Passer à la caisse" at bounding box center [1081, 382] width 138 height 17
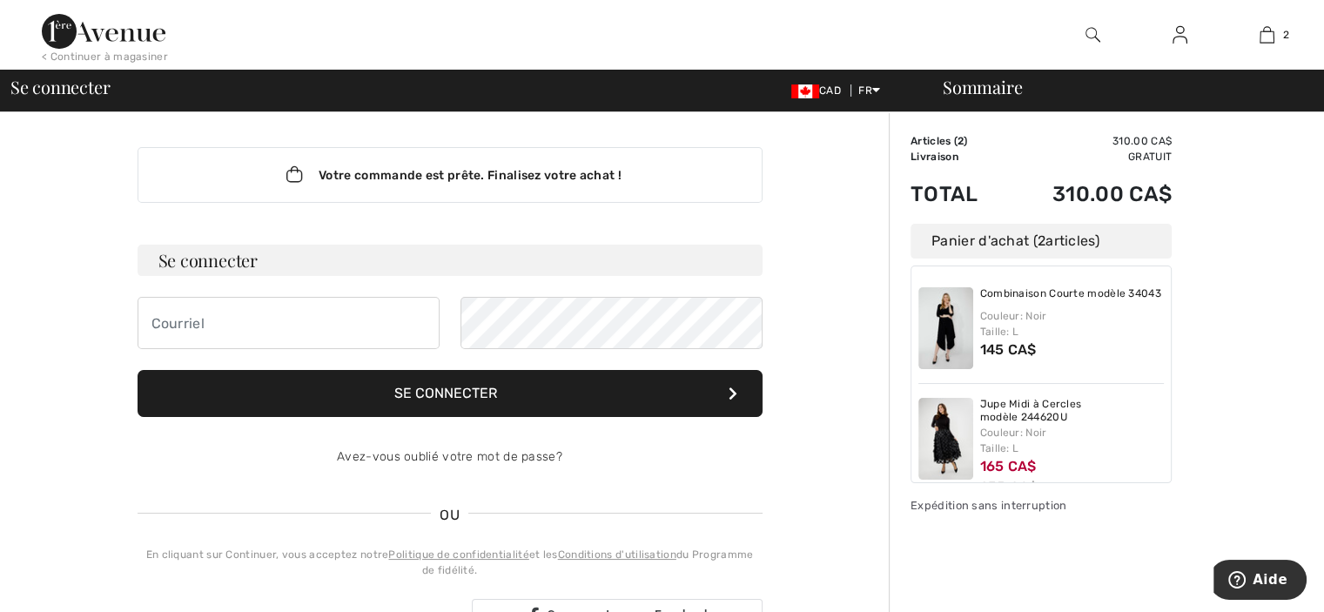
scroll to position [34, 0]
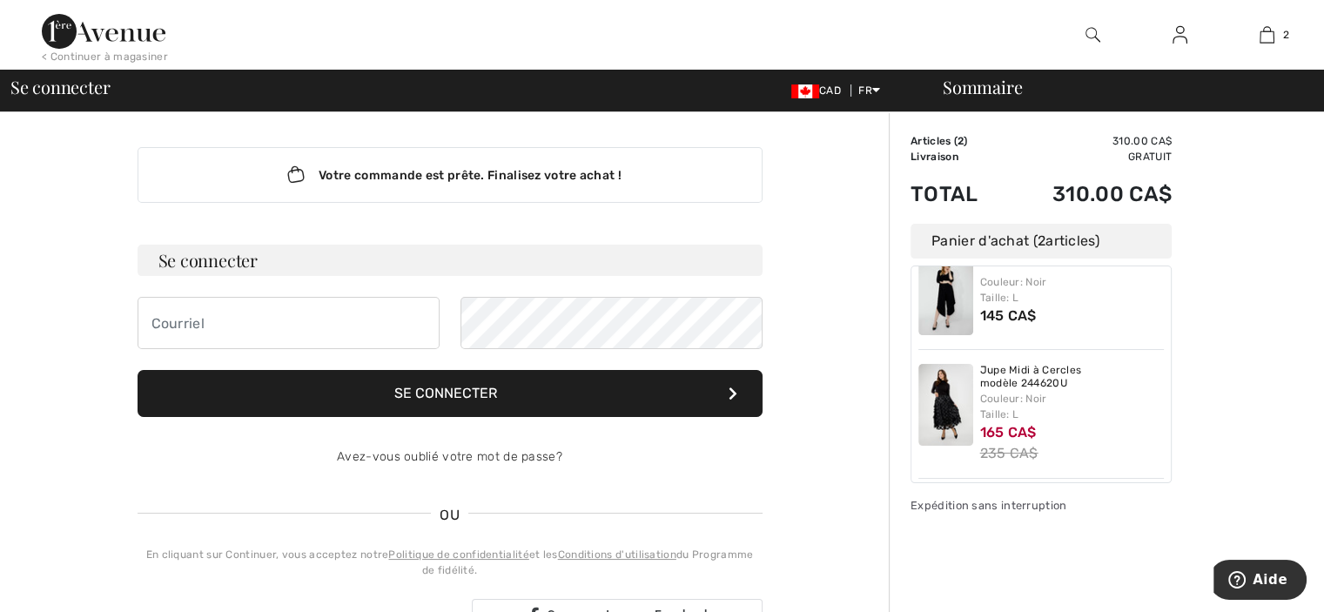
click at [1177, 41] on img at bounding box center [1180, 34] width 15 height 21
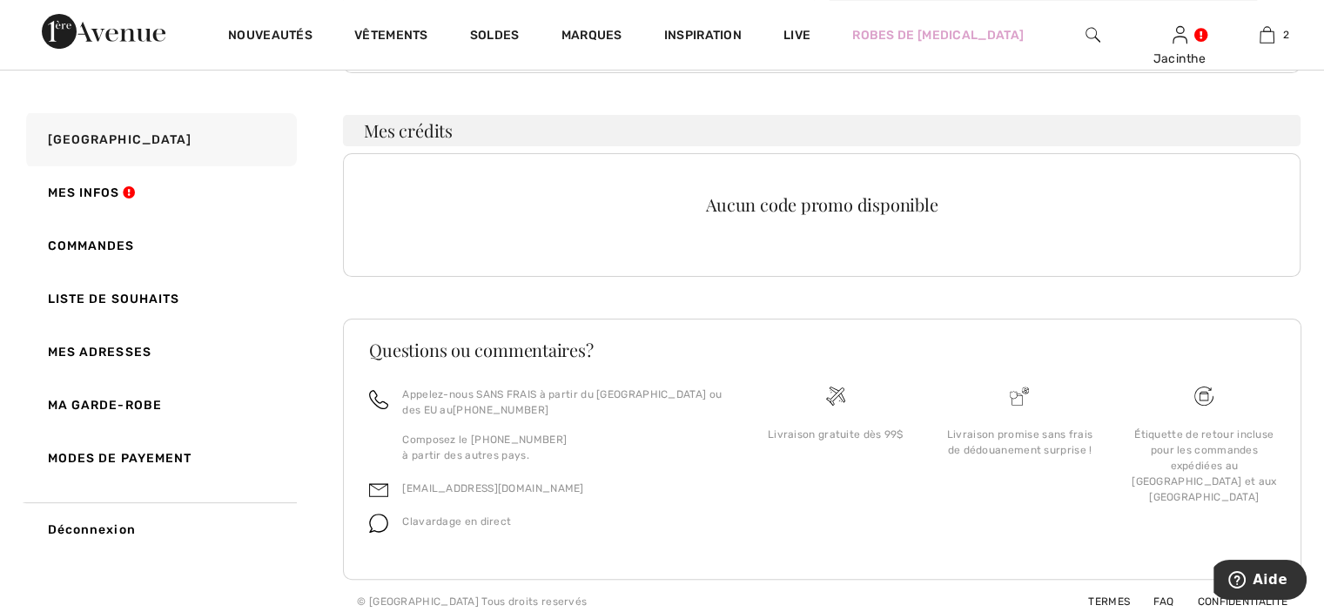
scroll to position [358, 0]
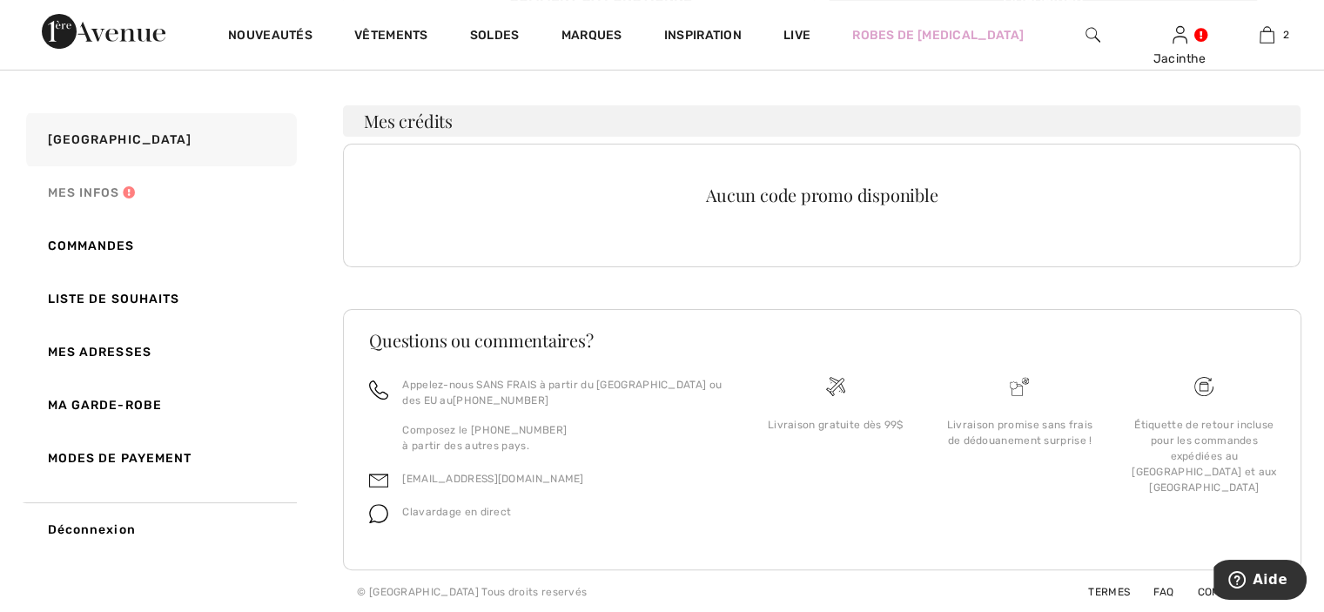
click at [80, 189] on link "Mes infos" at bounding box center [160, 192] width 274 height 53
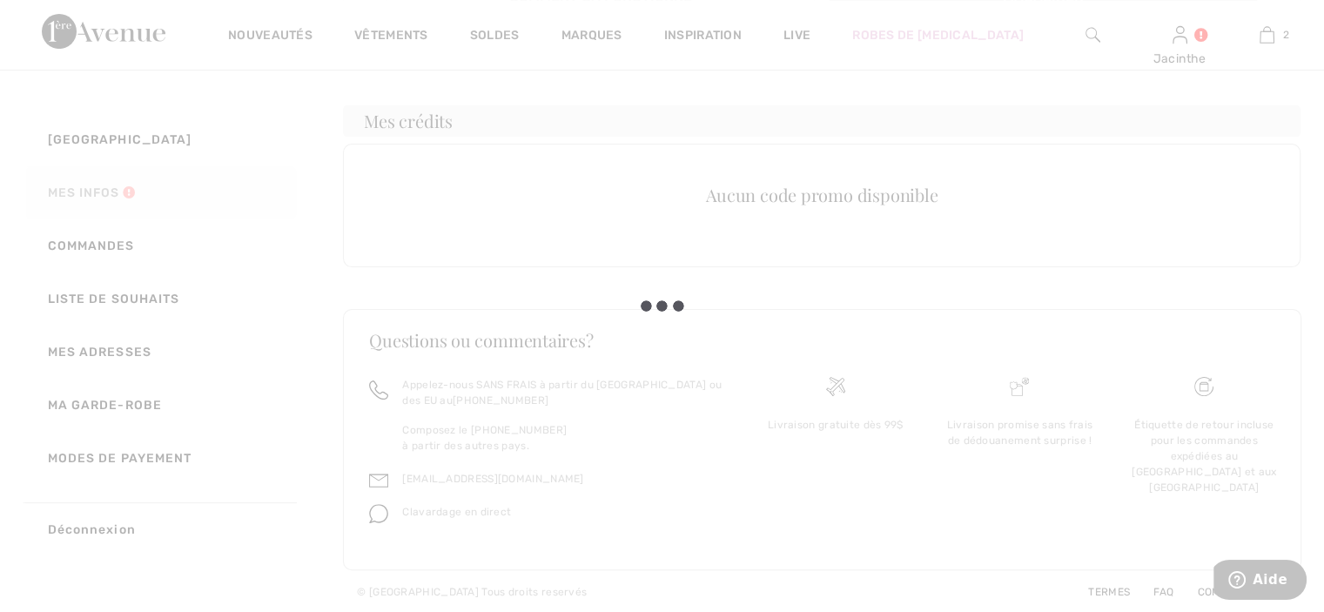
scroll to position [301, 0]
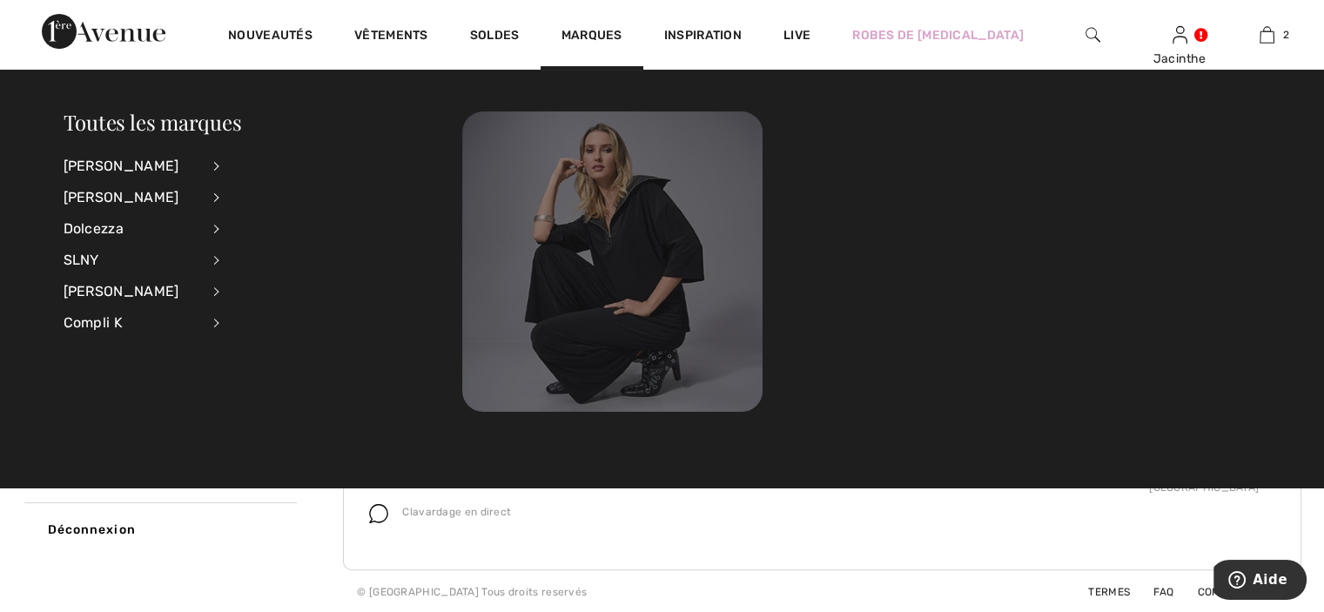
click at [622, 125] on img at bounding box center [612, 261] width 300 height 300
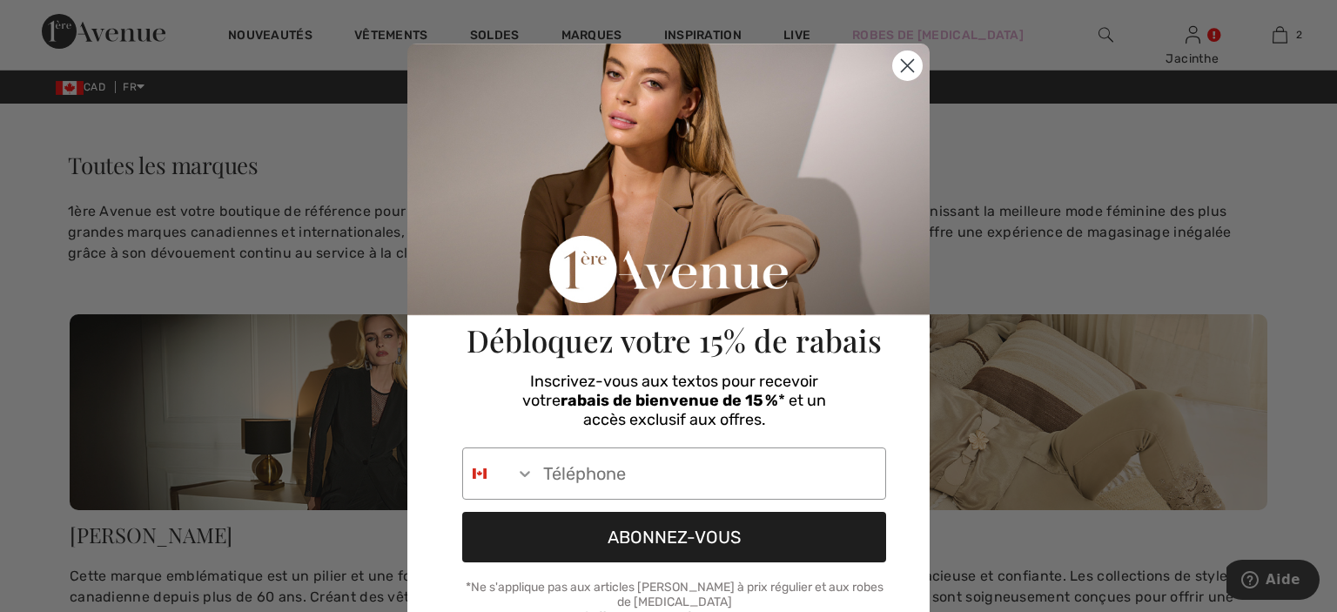
click at [903, 76] on circle "Close dialog" at bounding box center [907, 65] width 29 height 29
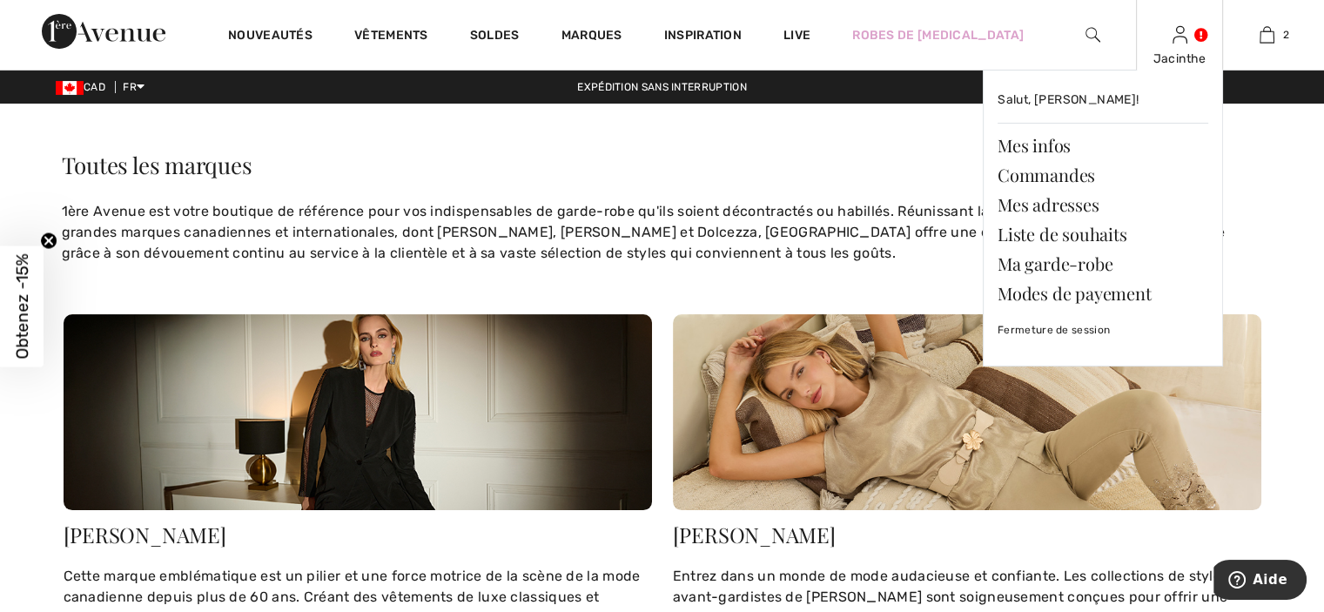
click at [1185, 55] on div "Jacinthe" at bounding box center [1179, 59] width 85 height 18
click at [1056, 167] on link "Commandes" at bounding box center [1103, 175] width 211 height 30
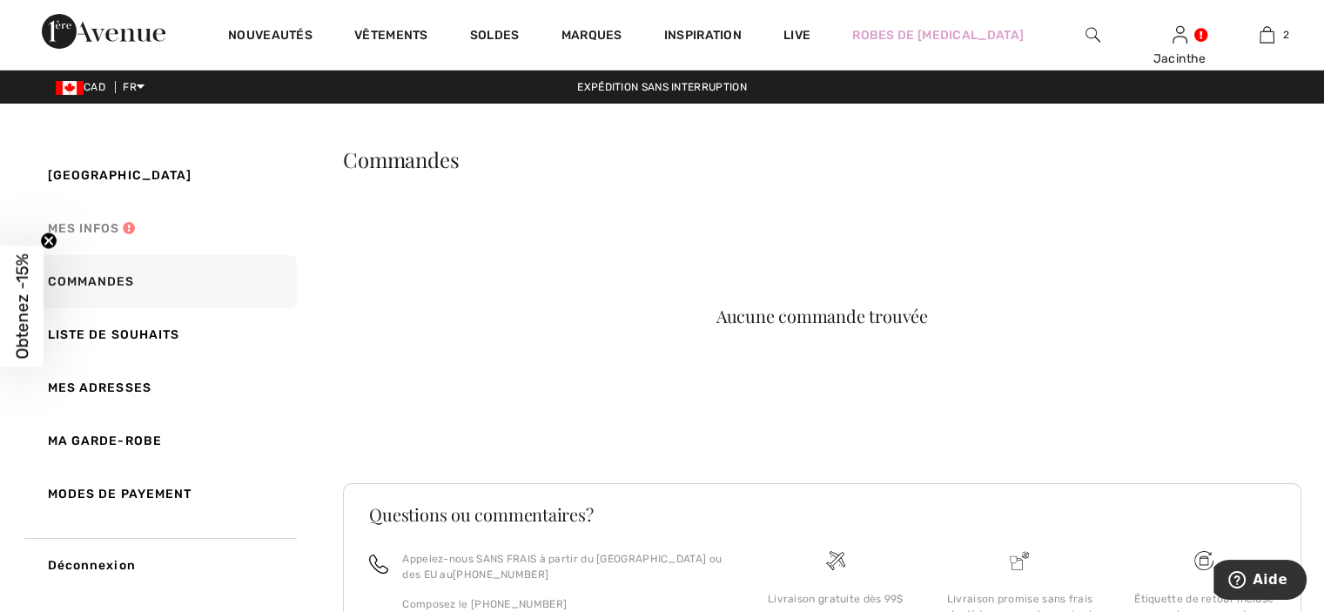
click at [101, 220] on link "Mes infos" at bounding box center [160, 228] width 274 height 53
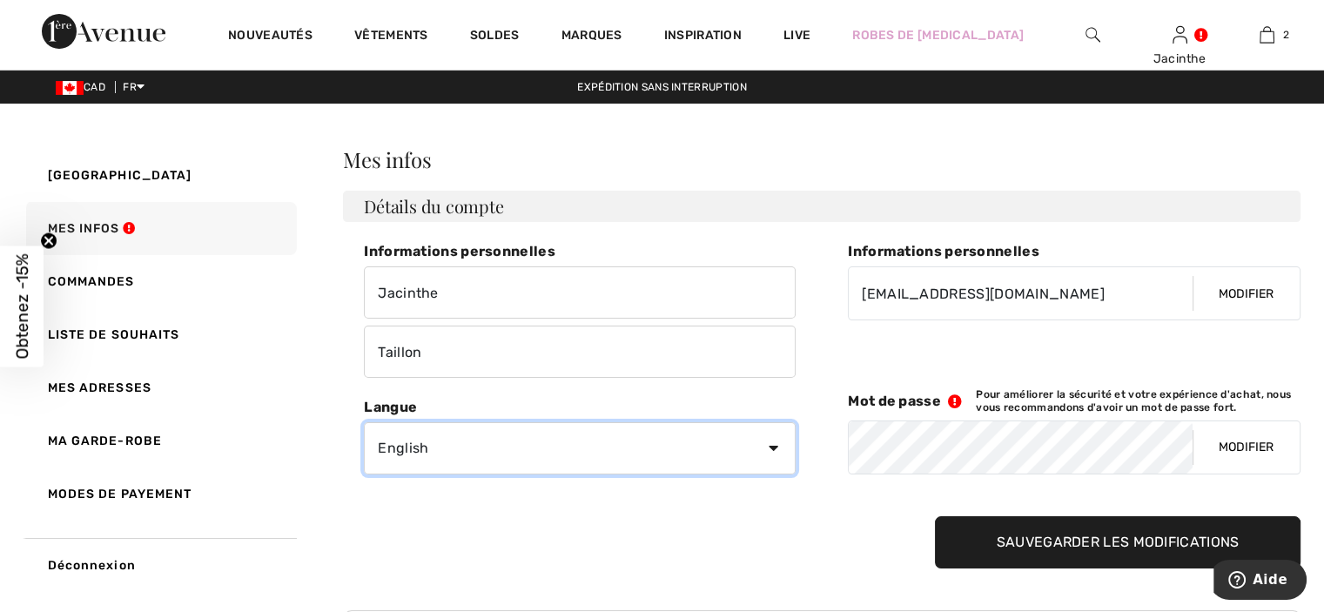
click at [548, 445] on select "English Français" at bounding box center [580, 448] width 432 height 52
select select "Fr"
click at [364, 422] on select "English Français" at bounding box center [580, 448] width 432 height 52
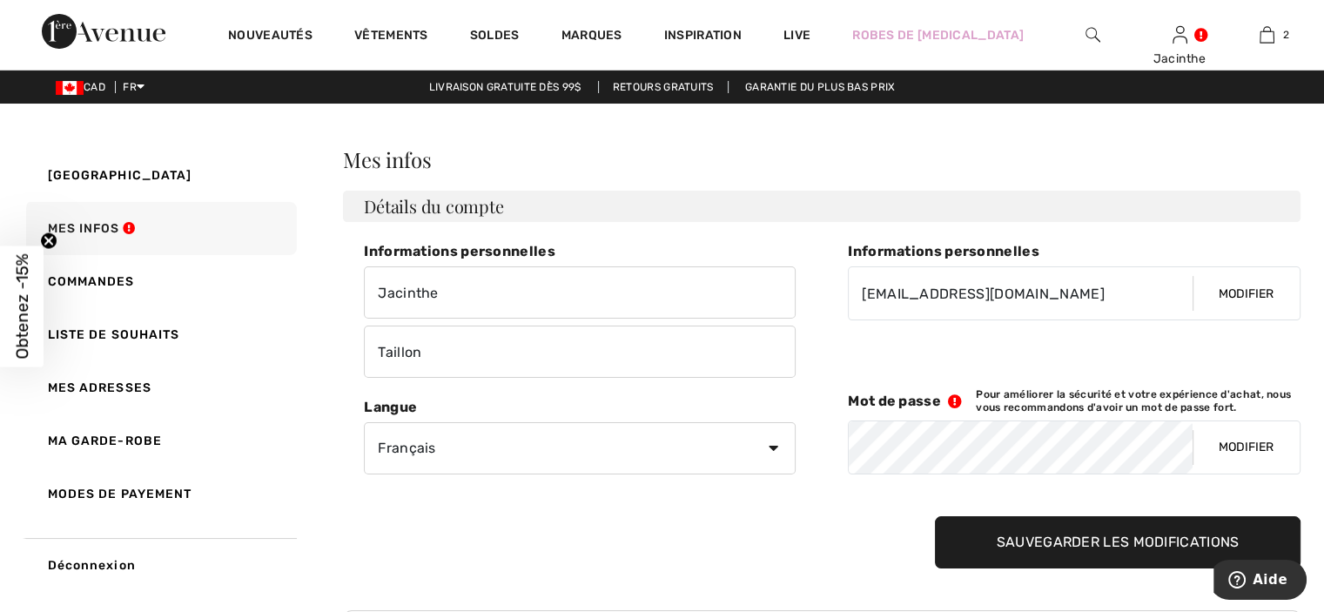
click at [1209, 454] on button "Modifier" at bounding box center [1246, 447] width 107 height 52
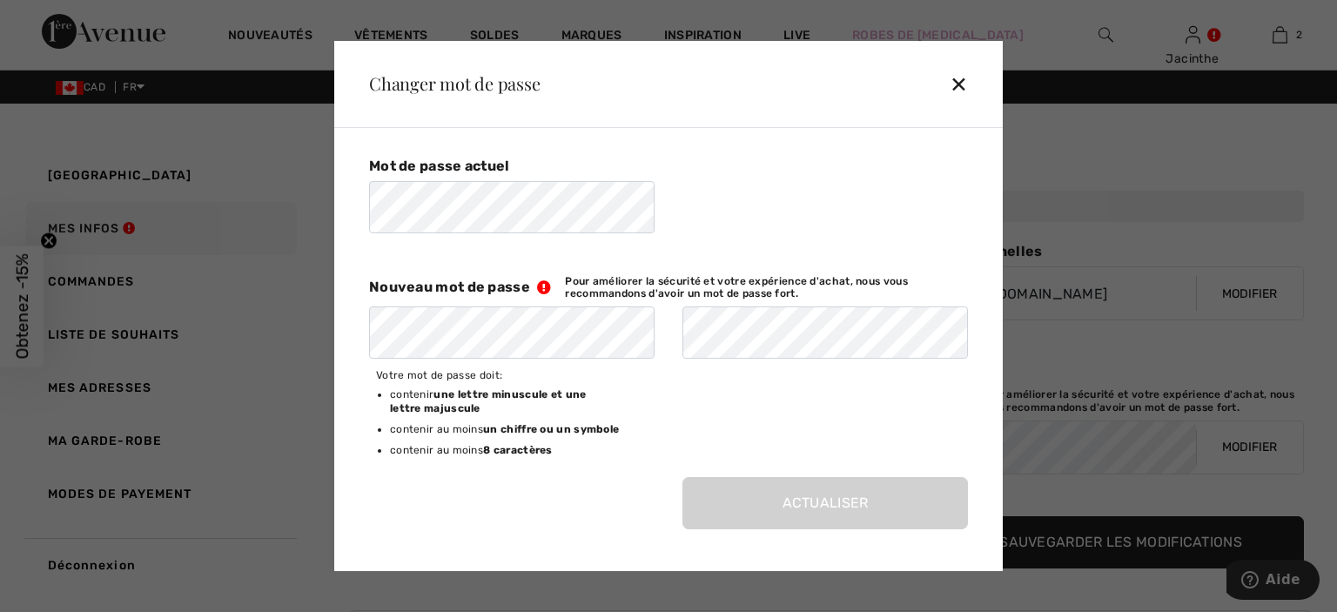
click at [960, 83] on div "✕" at bounding box center [966, 83] width 32 height 37
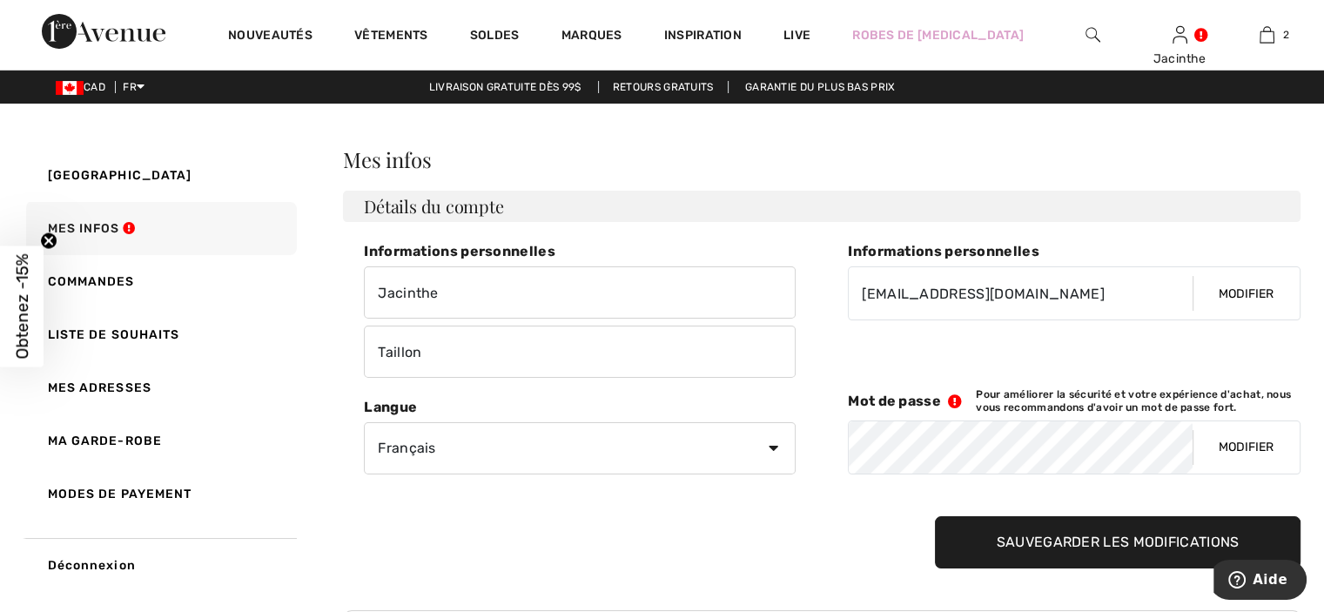
click at [1222, 461] on button "Modifier" at bounding box center [1246, 447] width 107 height 52
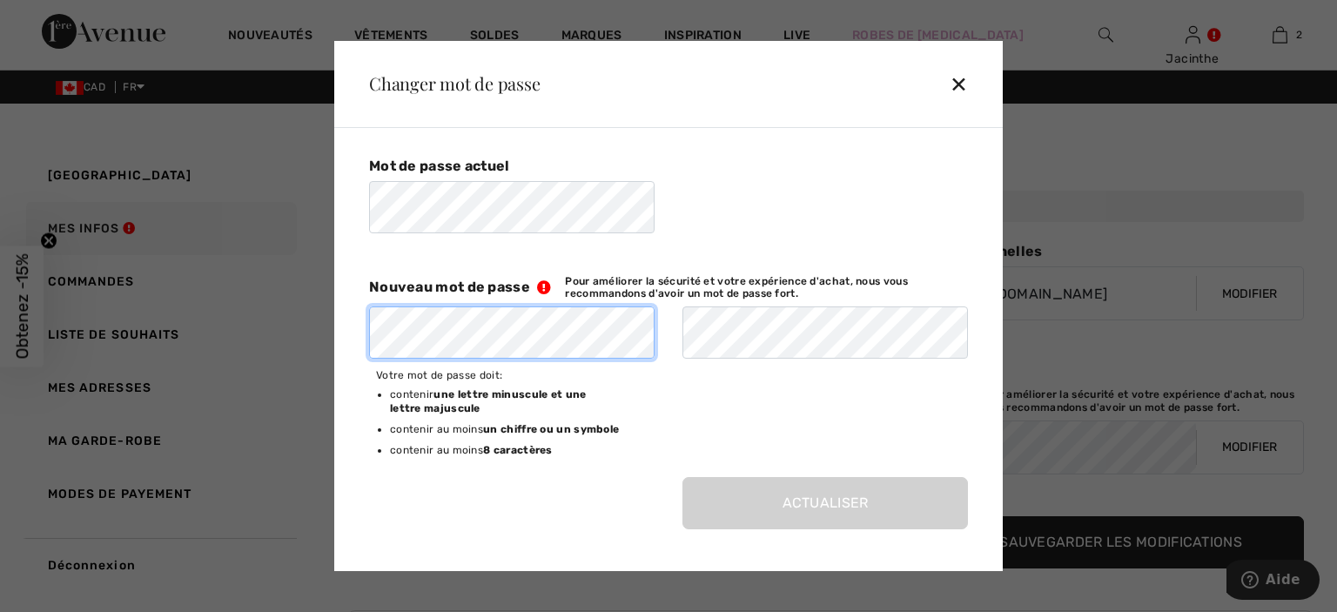
click at [357, 316] on div "Mot de passe actuel Nouveau mot de passe Pour améliorer la sécurité et votre ex…" at bounding box center [672, 346] width 634 height 409
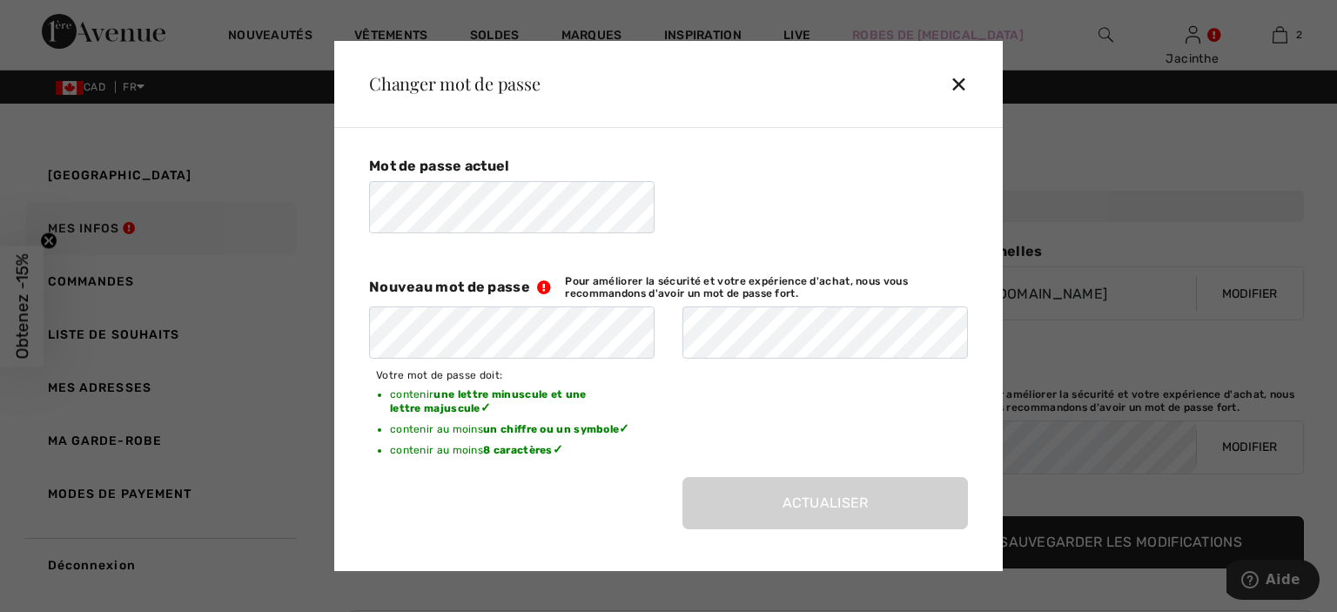
click at [567, 233] on div "Mot de passe actuel Nouveau mot de passe Pour améliorer la sécurité et votre ex…" at bounding box center [668, 261] width 599 height 211
click at [946, 86] on div "Changer mot de passe ✕" at bounding box center [668, 84] width 669 height 87
click at [962, 86] on div "✕" at bounding box center [966, 83] width 32 height 37
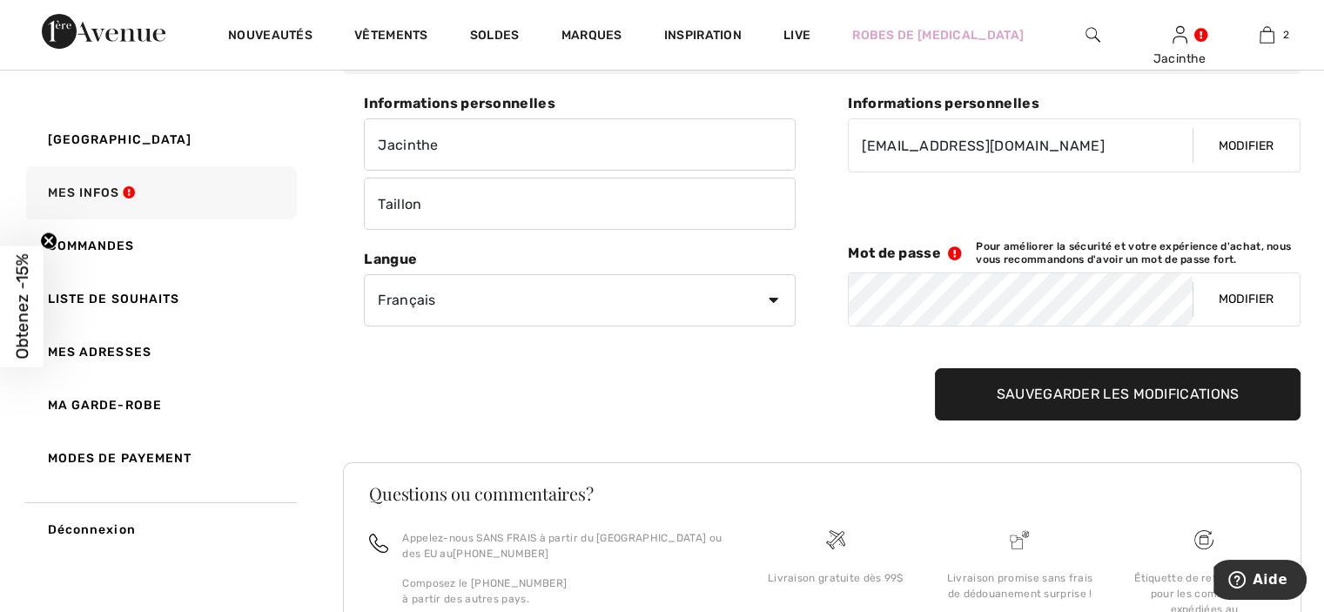
scroll to position [174, 0]
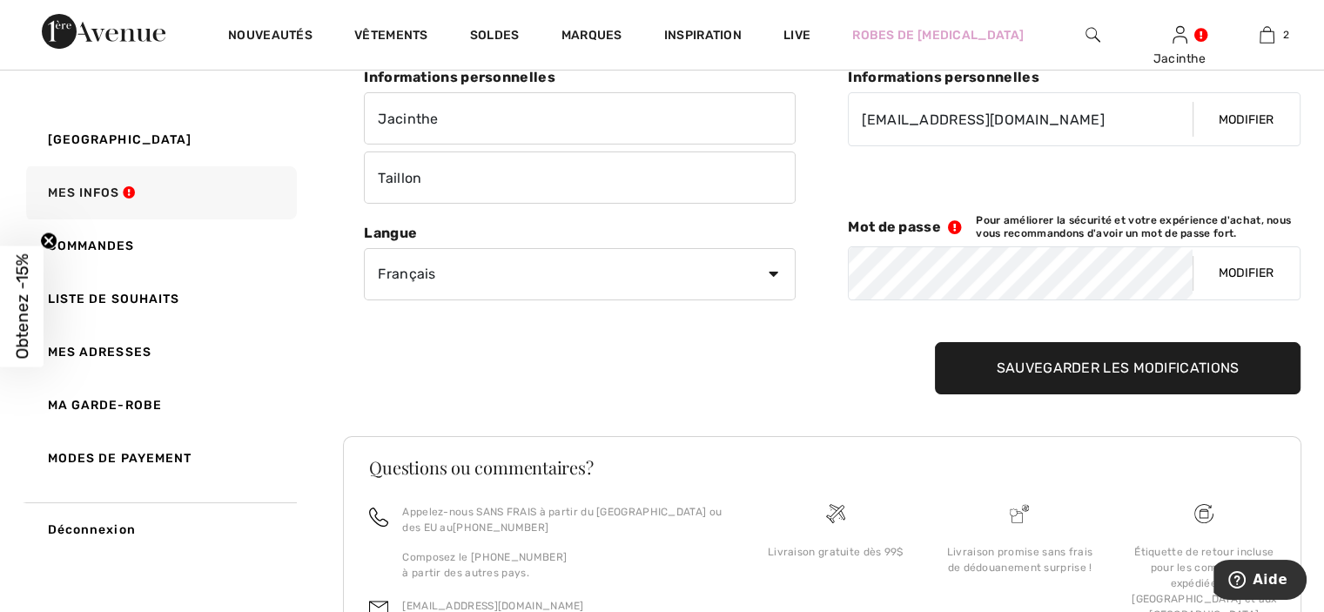
click at [1041, 359] on input "Sauvegarder les modifications" at bounding box center [1118, 368] width 367 height 52
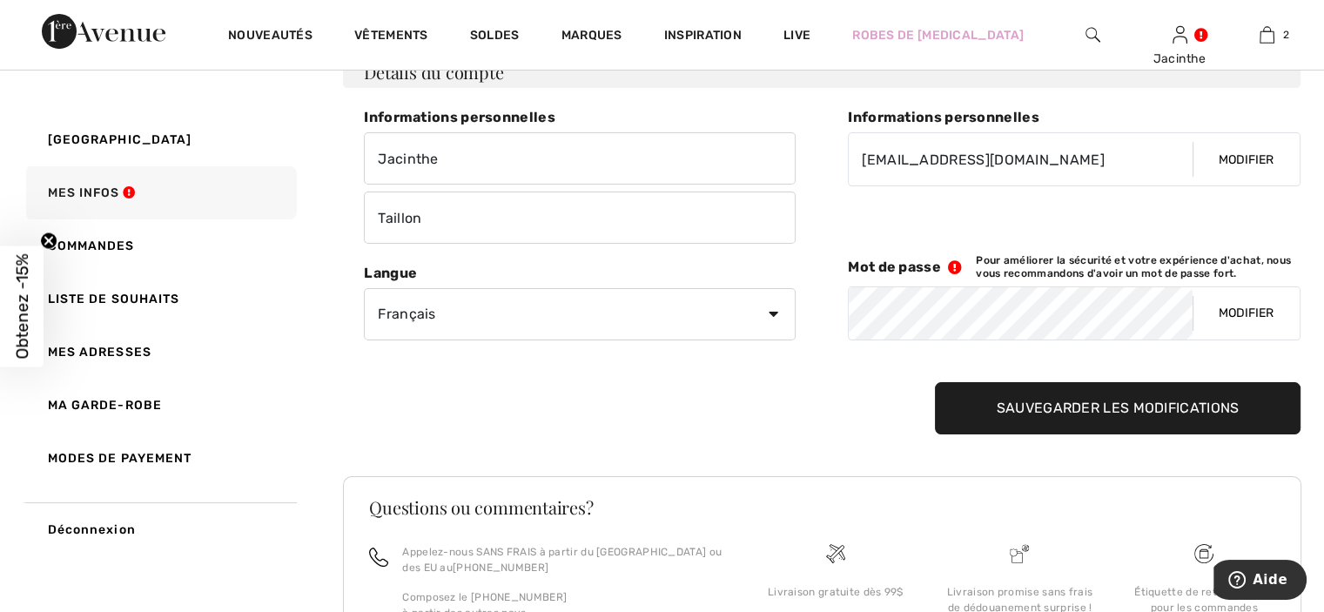
scroll to position [0, 0]
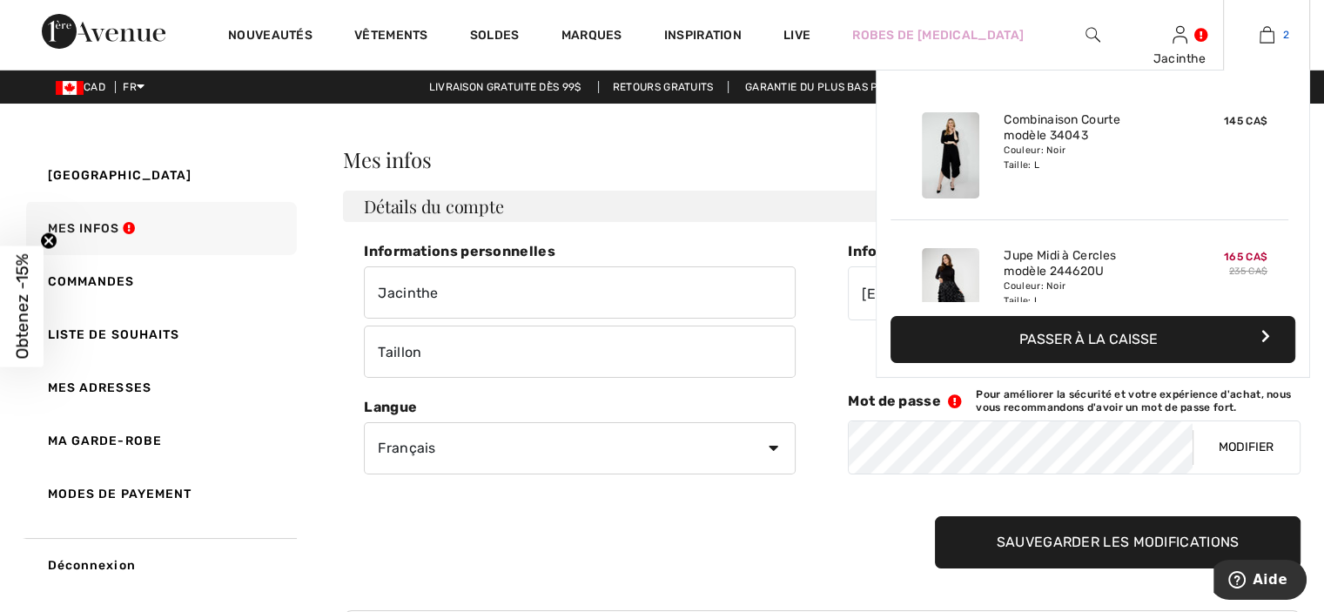
click at [1276, 44] on link "2" at bounding box center [1266, 34] width 85 height 21
click at [1150, 329] on button "Passer à la caisse" at bounding box center [1093, 339] width 405 height 47
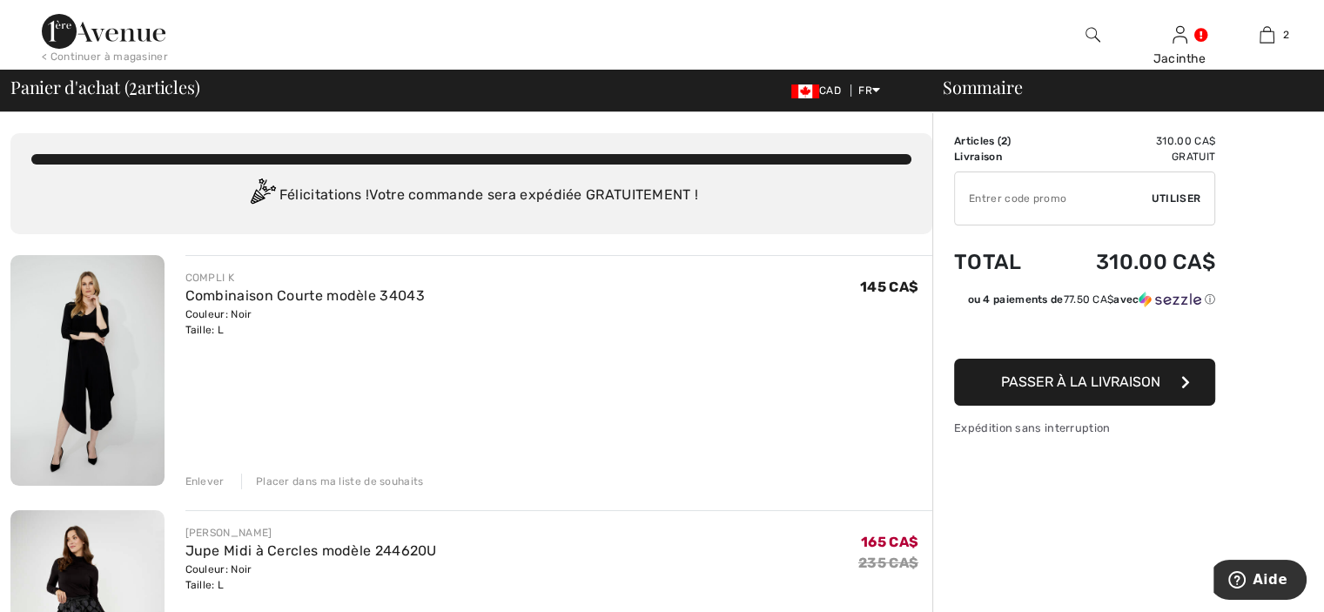
click at [1046, 212] on input "TEXT" at bounding box center [1053, 198] width 197 height 52
type input "NEW15"
click at [1104, 386] on span "Passer à la livraison" at bounding box center [1080, 382] width 159 height 17
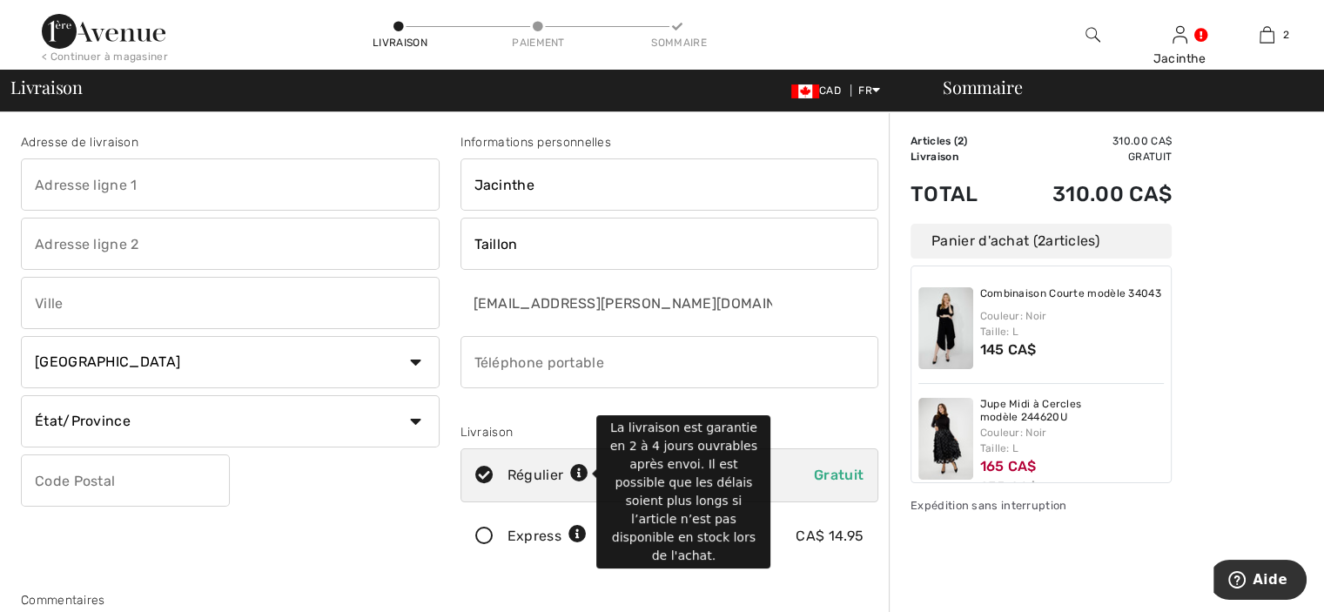
click at [578, 466] on icon at bounding box center [579, 474] width 18 height 18
radio input "true"
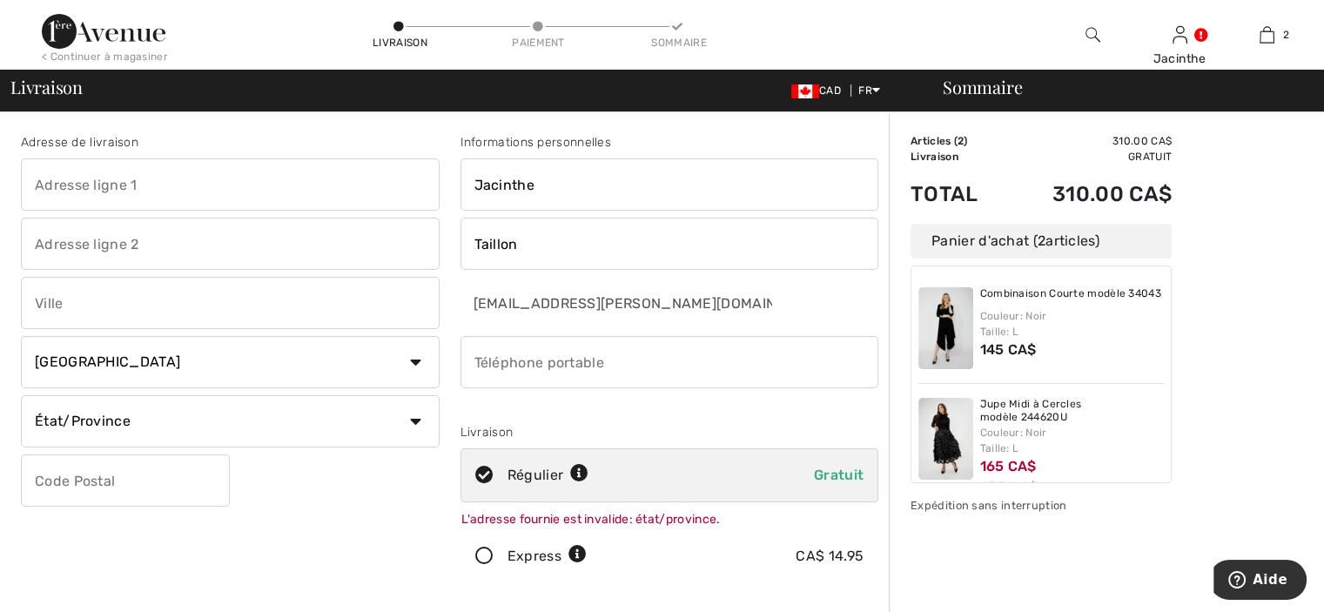
click at [187, 166] on input "text" at bounding box center [230, 184] width 419 height 52
type input "[STREET_ADDRESS][PERSON_NAME]"
type input "Saint-Eustache"
type input "J7R 2G3"
type input "5149165440"
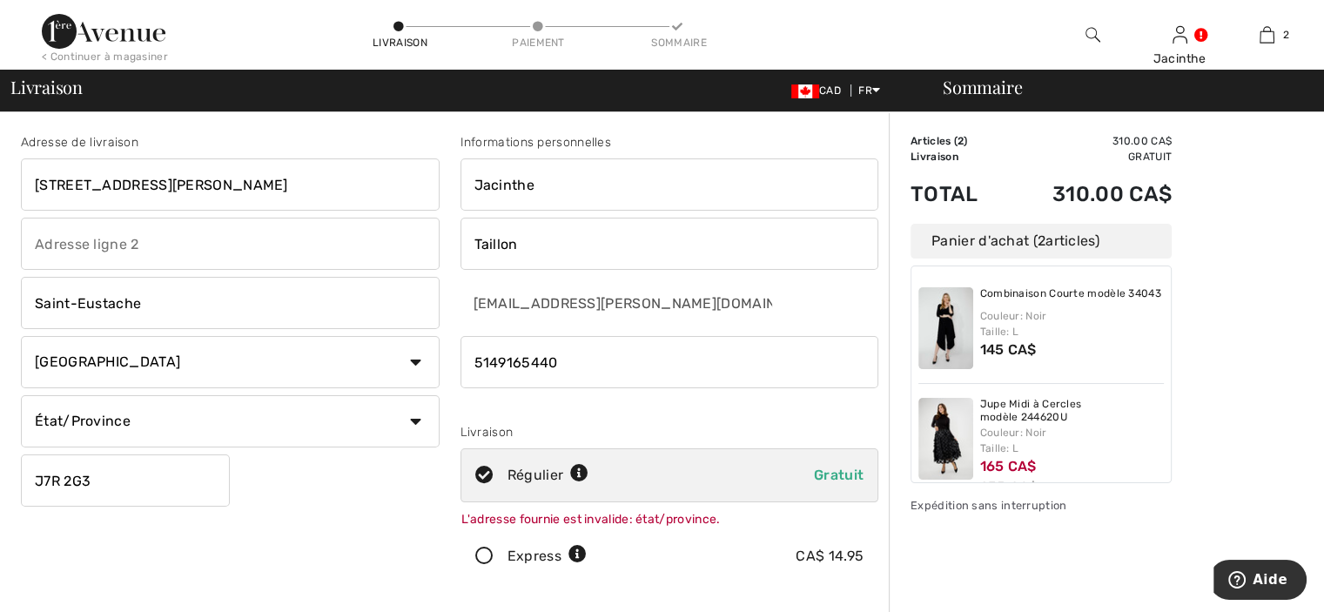
type input "J7R2G3"
click at [300, 421] on select "État/Province Alberta Colombie-Britannique Ile-du-Prince-Edward Manitoba Nouvea…" at bounding box center [230, 421] width 419 height 52
select select "QC"
click at [21, 395] on select "État/Province Alberta Colombie-Britannique Ile-du-Prince-Edward Manitoba Nouvea…" at bounding box center [230, 421] width 419 height 52
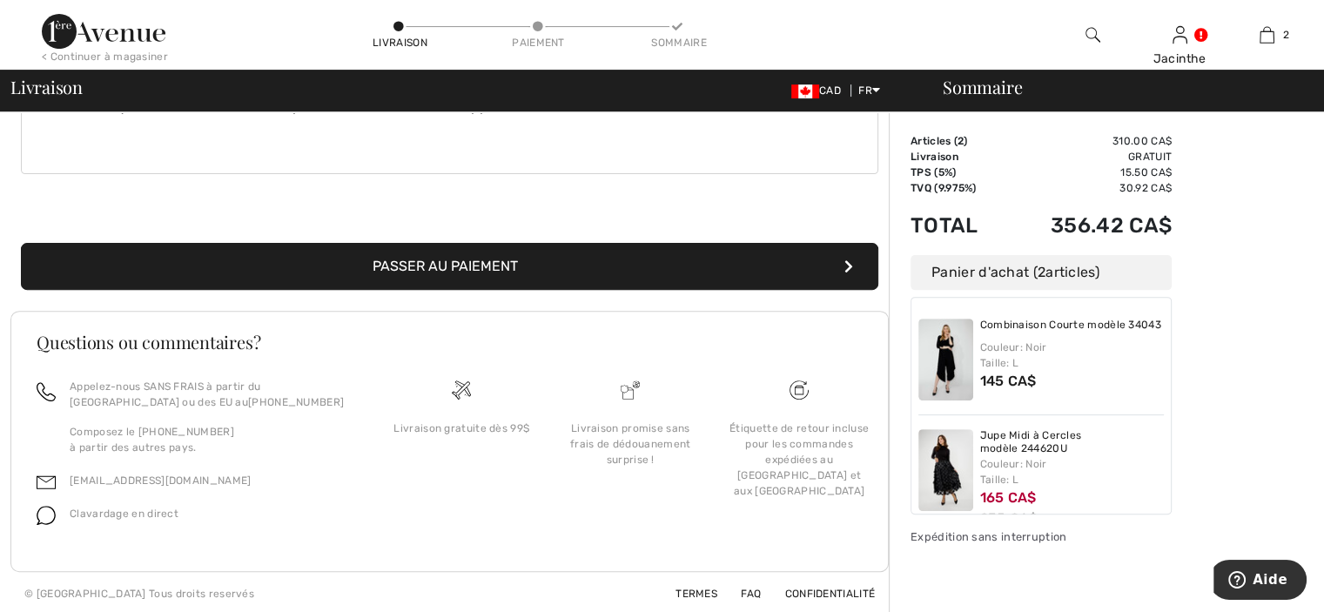
scroll to position [293, 0]
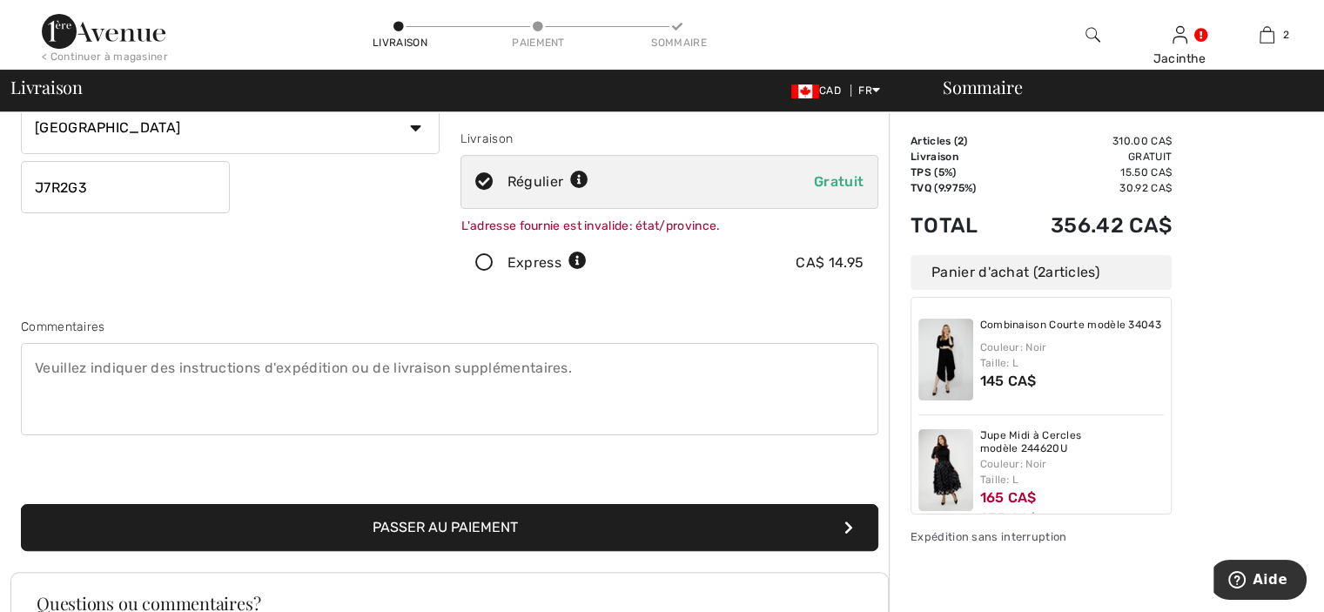
click at [387, 525] on button "Passer au paiement" at bounding box center [450, 527] width 858 height 47
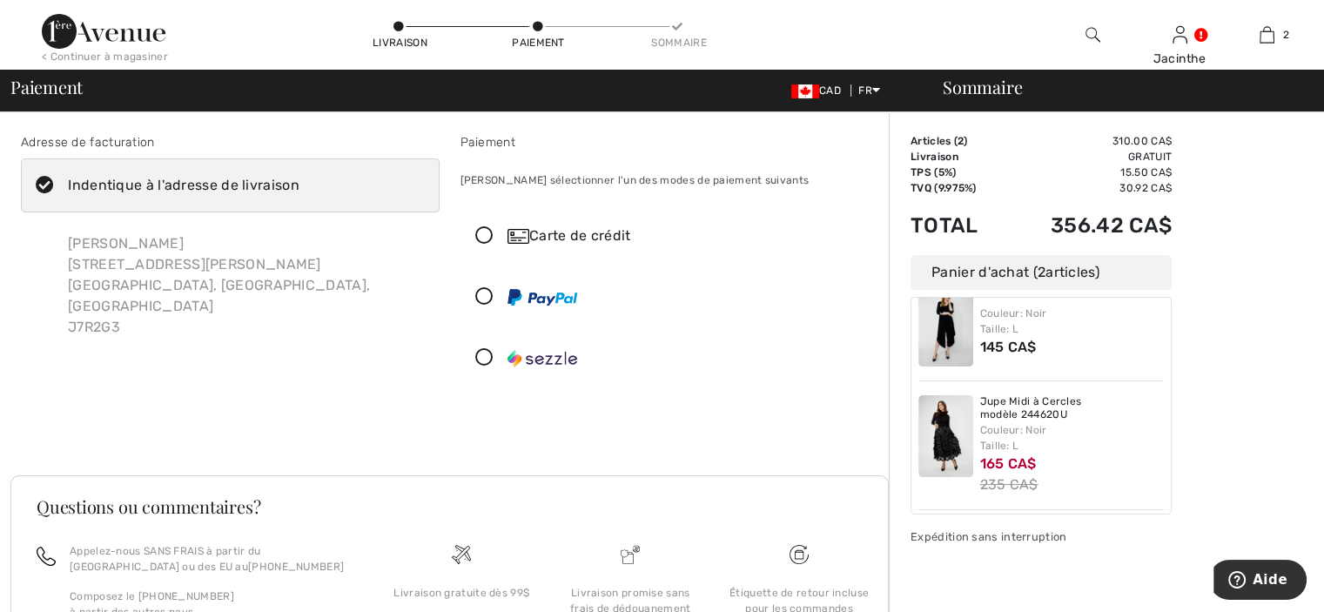
click at [479, 232] on icon at bounding box center [484, 236] width 46 height 18
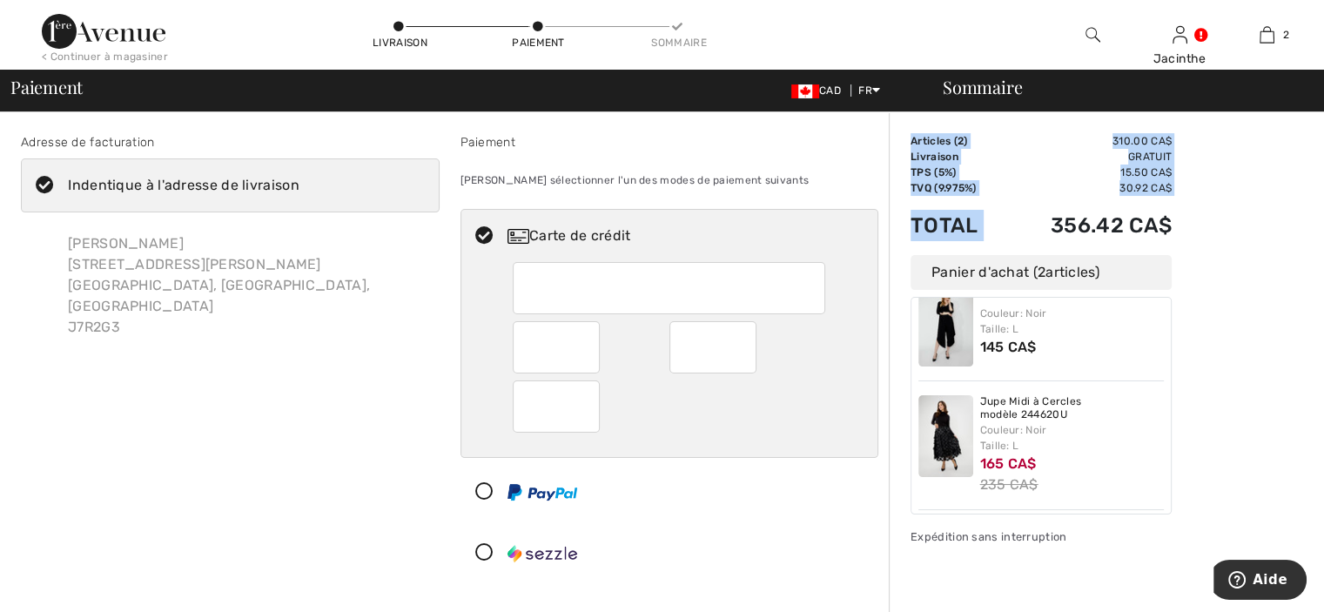
drag, startPoint x: 1189, startPoint y: 225, endPoint x: 1043, endPoint y: 226, distance: 145.4
click at [1043, 226] on div "Sommaire Description Articles ( 2 ) 310.00 CA$ Code promo 0.00 CA$ Livraison Gr…" at bounding box center [1106, 567] width 435 height 910
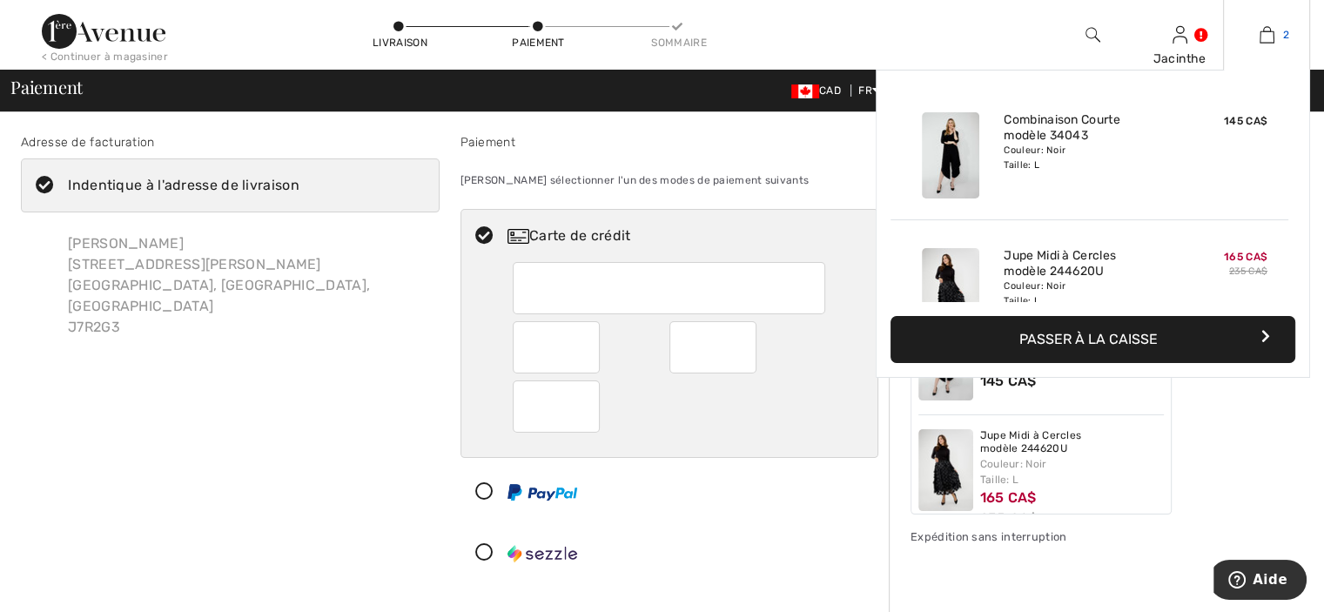
click at [1276, 30] on link "2" at bounding box center [1266, 34] width 85 height 21
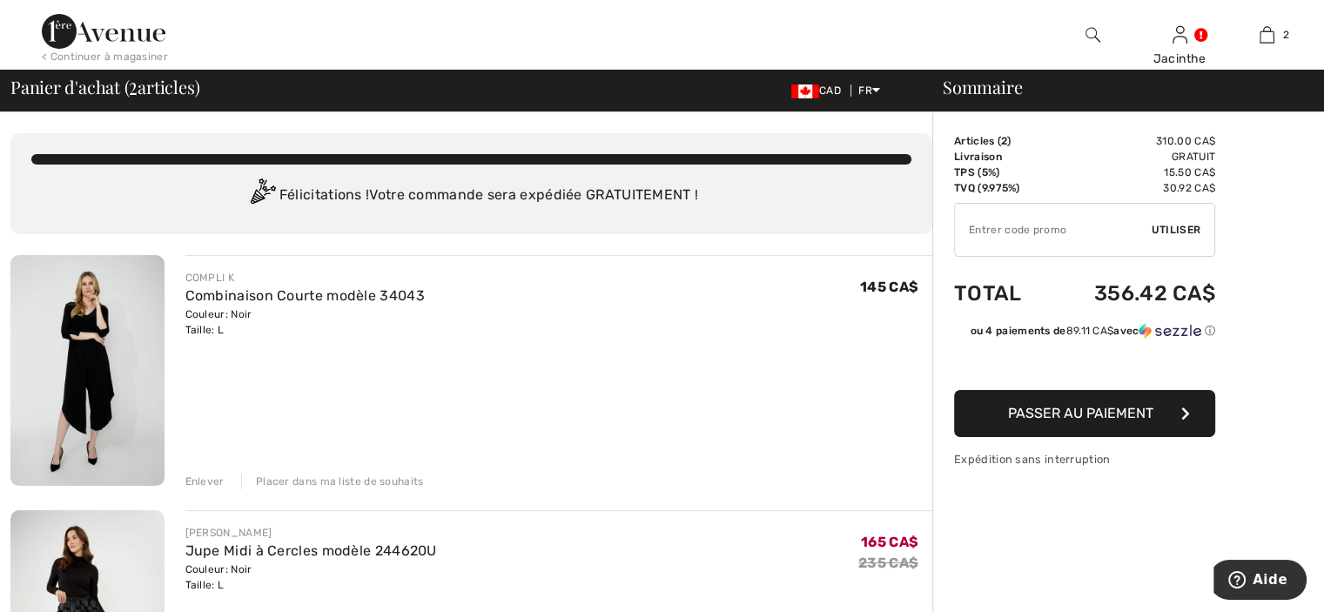
click at [1053, 215] on input "TEXT" at bounding box center [1053, 230] width 197 height 52
click at [1053, 199] on td "✔ Utiliser Enlever" at bounding box center [1084, 230] width 261 height 68
drag, startPoint x: 1069, startPoint y: 232, endPoint x: 995, endPoint y: 240, distance: 74.4
click at [995, 240] on input "TEXT" at bounding box center [1053, 230] width 197 height 52
type input "NEW15"
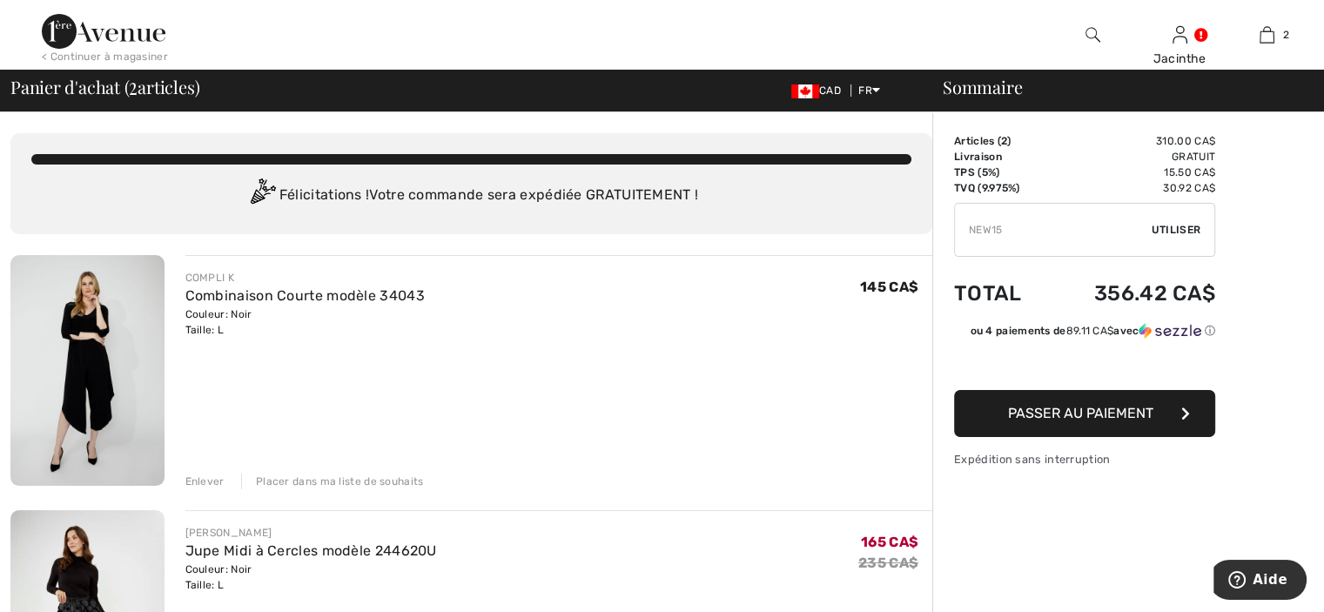
click at [1086, 416] on span "Passer au paiement" at bounding box center [1080, 413] width 145 height 17
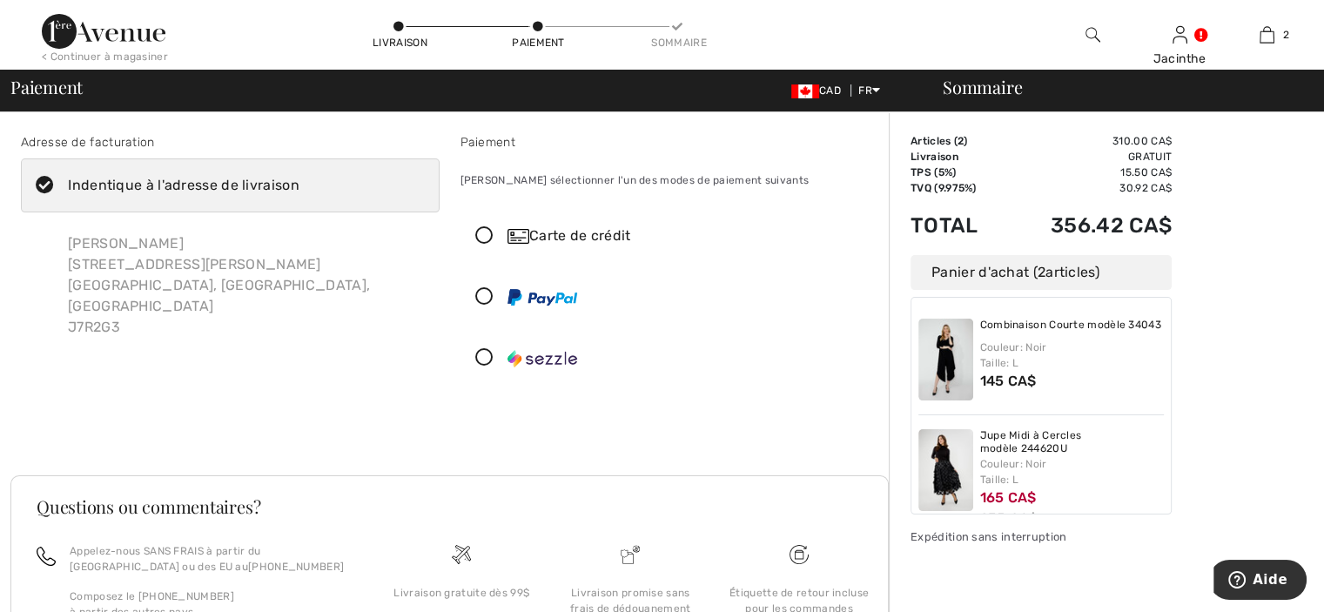
scroll to position [34, 0]
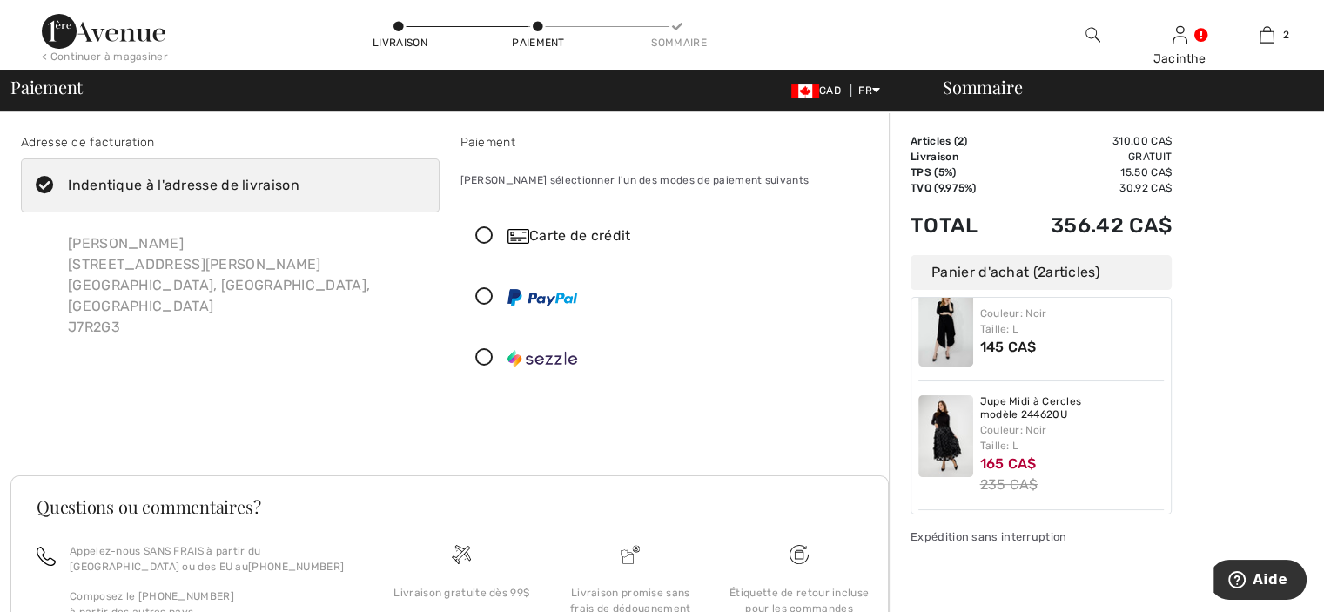
click at [624, 236] on div "Carte de crédit" at bounding box center [687, 236] width 359 height 21
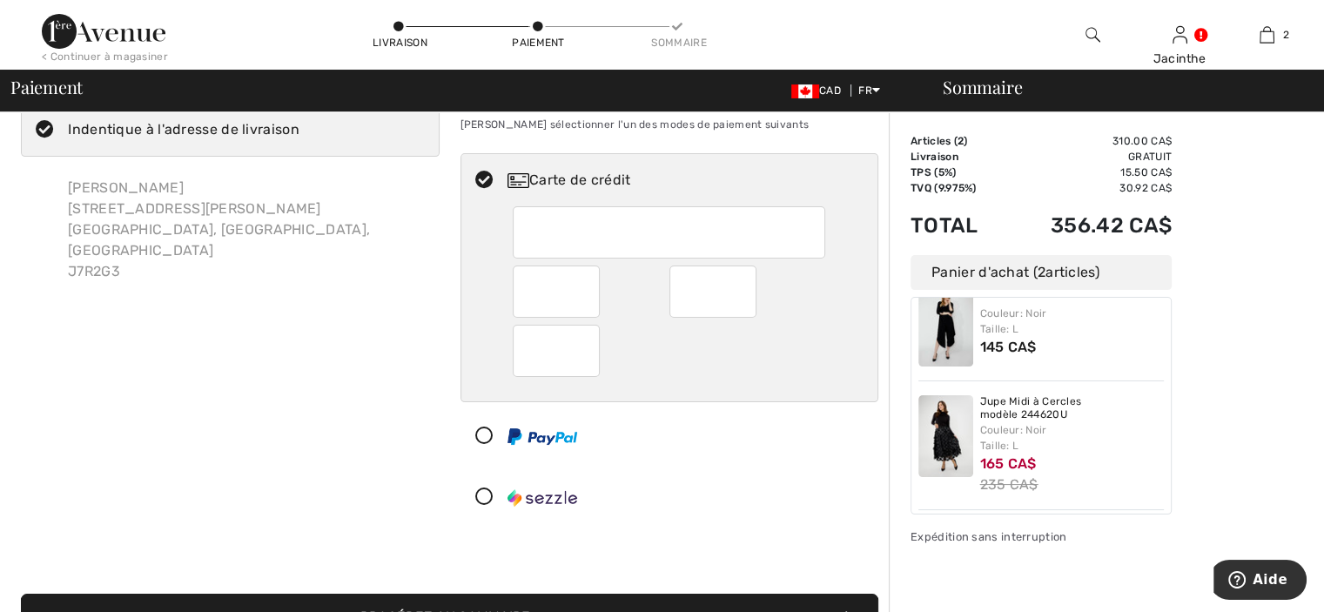
scroll to position [0, 0]
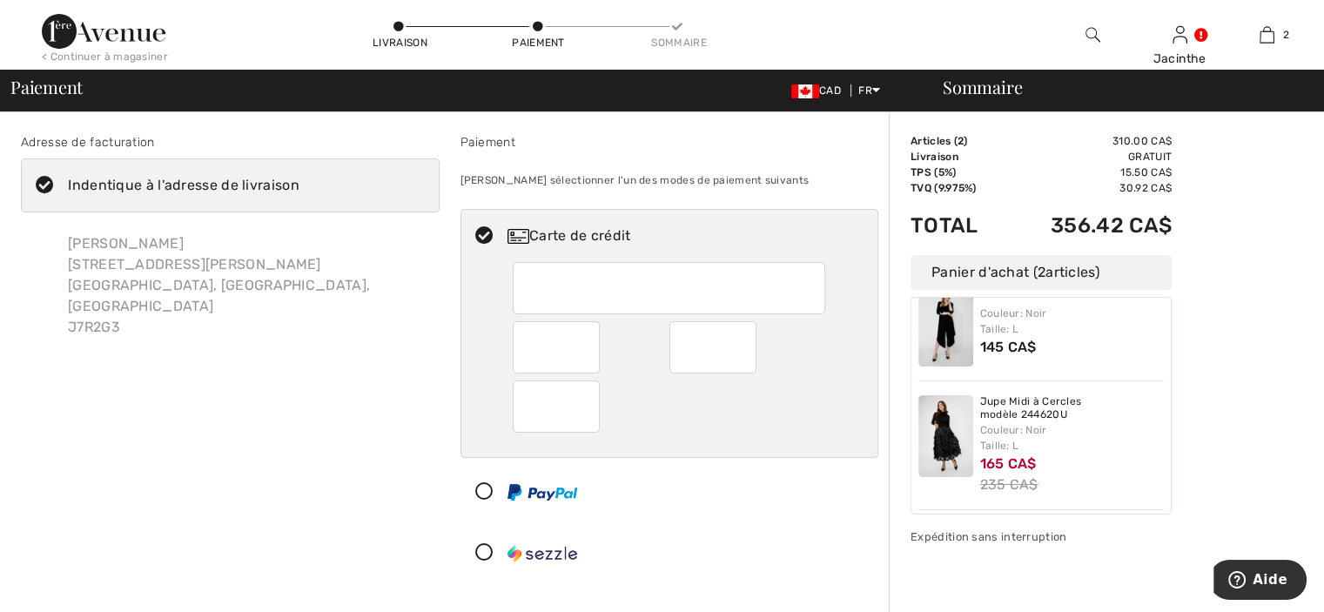
click at [1047, 336] on div "Couleur: Noir Taille: L" at bounding box center [1072, 321] width 185 height 31
click at [1036, 317] on div "Couleur: Noir Taille: L" at bounding box center [1072, 321] width 185 height 31
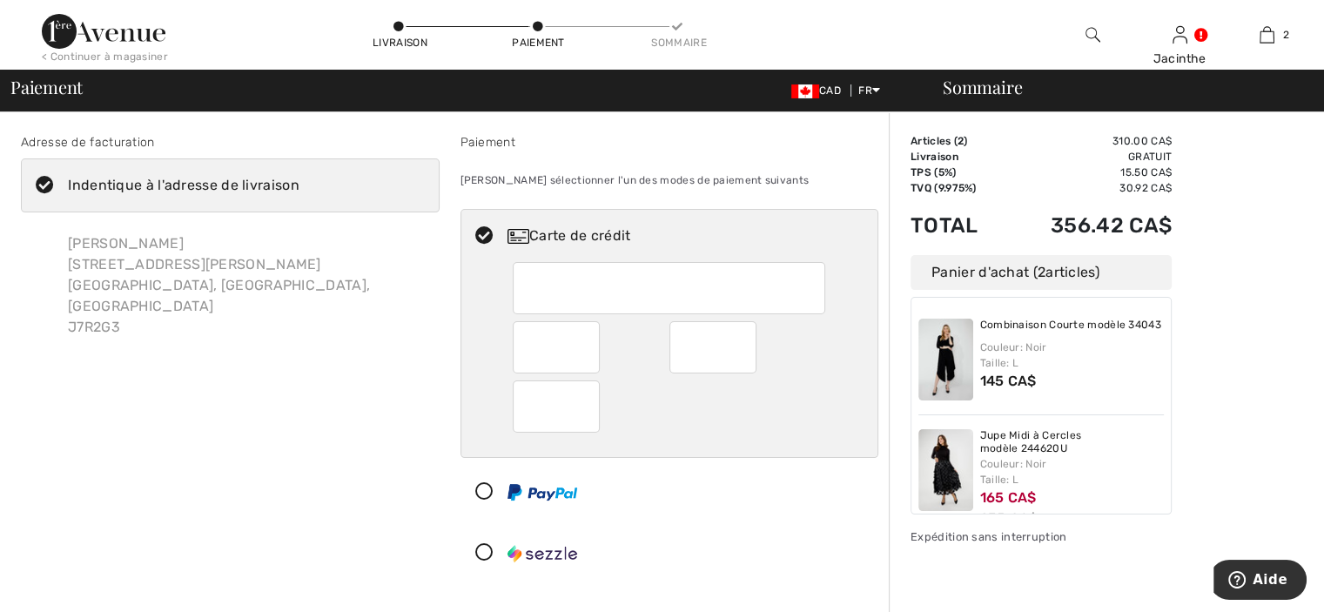
click at [1038, 279] on span "2" at bounding box center [1042, 272] width 8 height 17
click at [1056, 246] on td "356.42 CA$" at bounding box center [1088, 225] width 168 height 59
click at [521, 177] on div "Veuillez sélectionner l'un des modes de paiement suivants" at bounding box center [670, 180] width 419 height 44
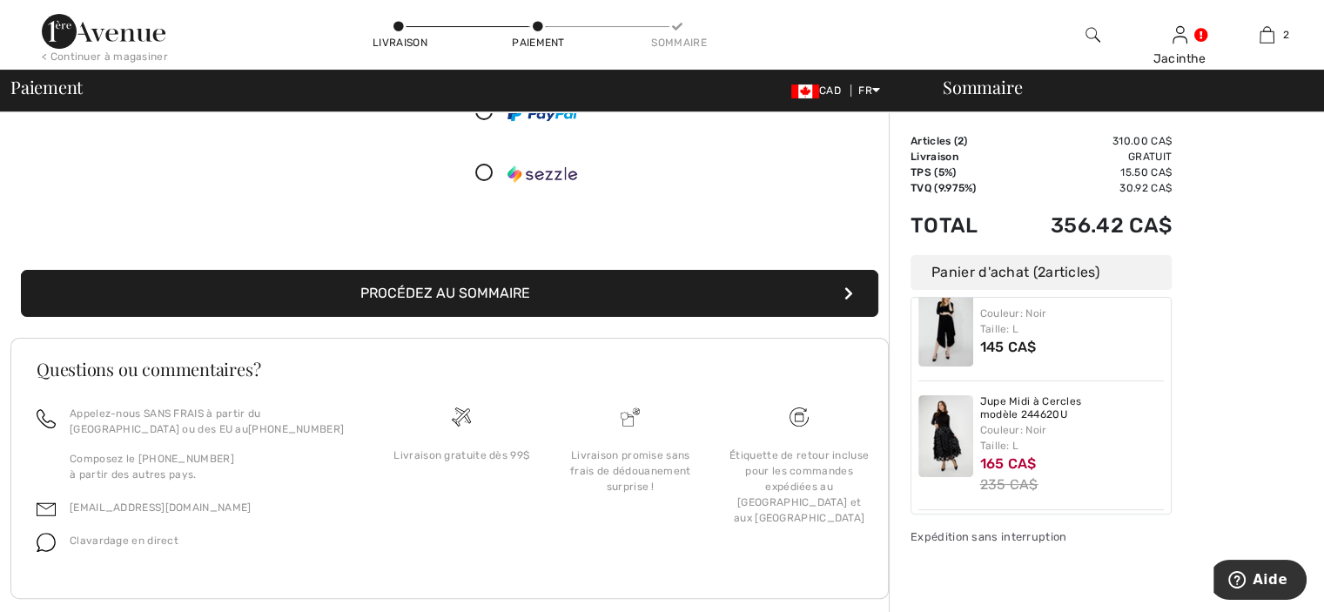
scroll to position [407, 0]
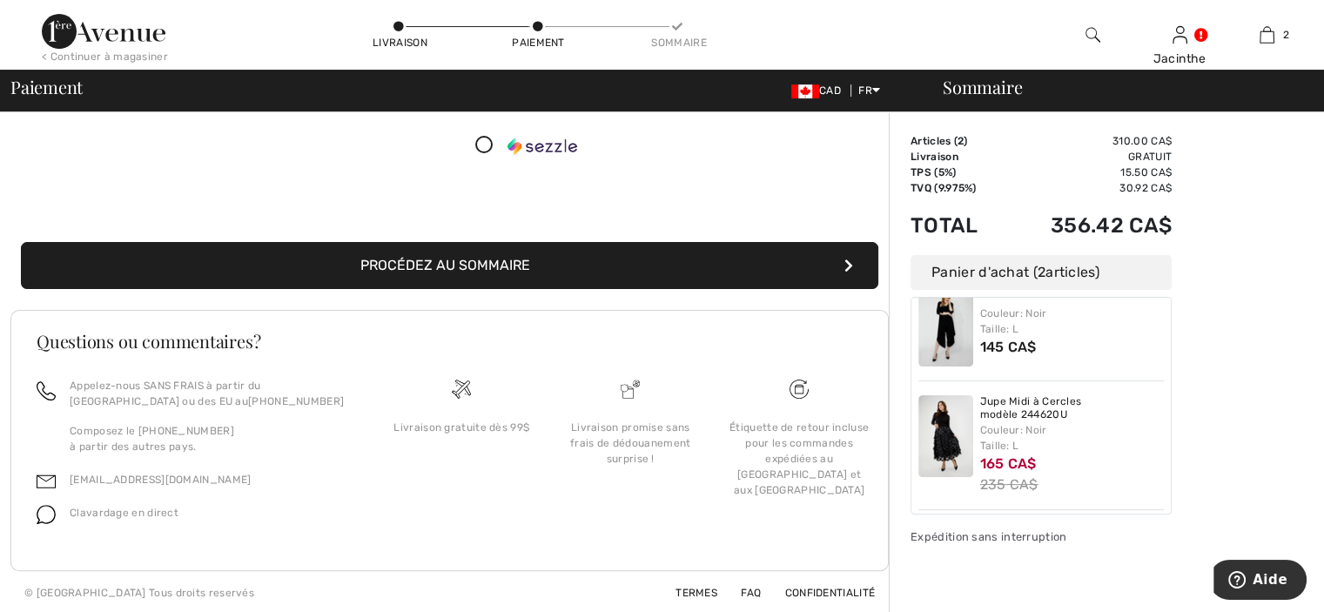
click at [551, 269] on button "Procédez au sommaire" at bounding box center [450, 265] width 858 height 47
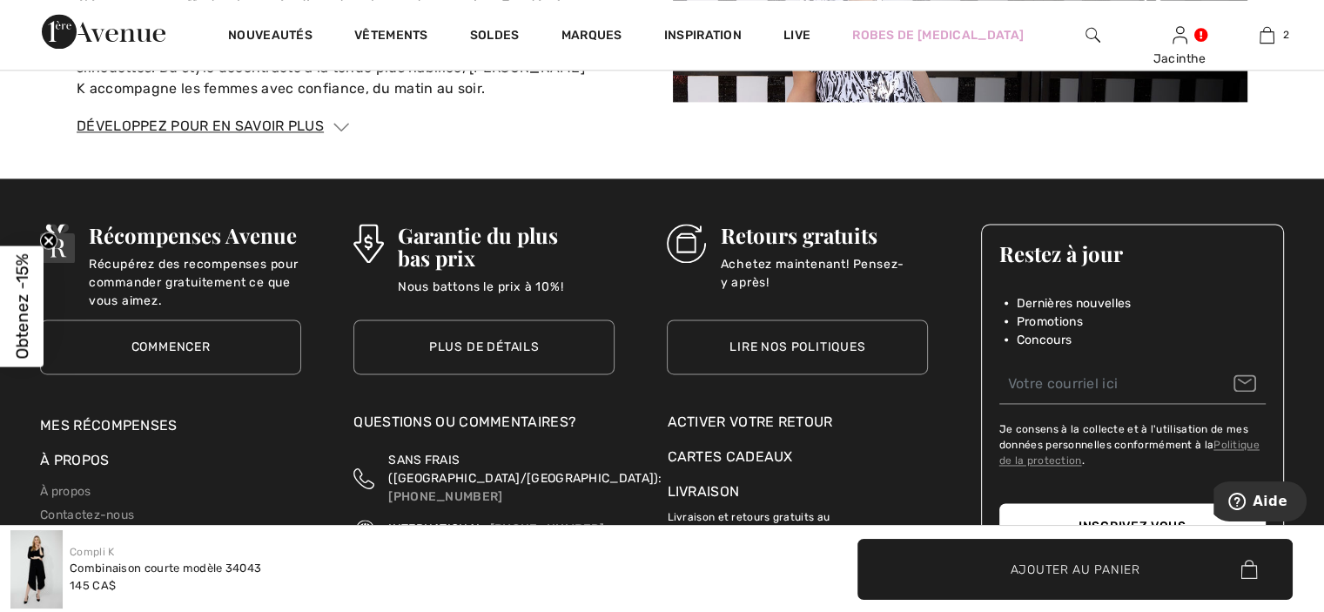
scroll to position [2523, 0]
click at [832, 344] on link "Lire nos politiques" at bounding box center [797, 347] width 261 height 55
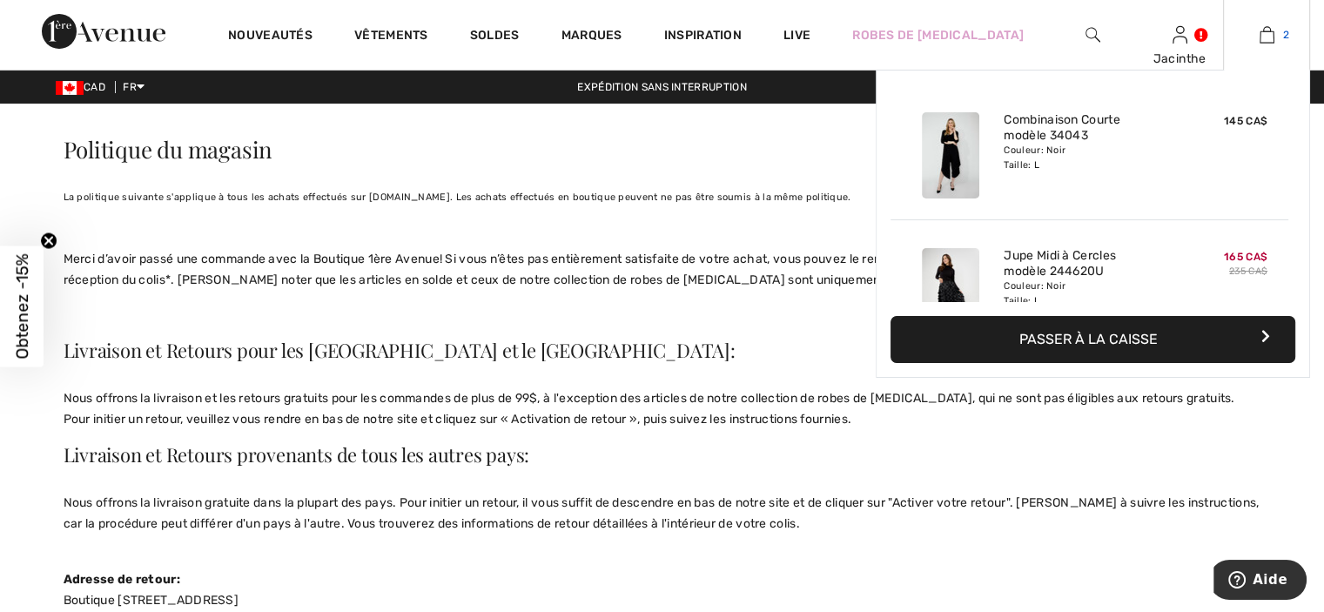
click at [1268, 39] on img at bounding box center [1267, 34] width 15 height 21
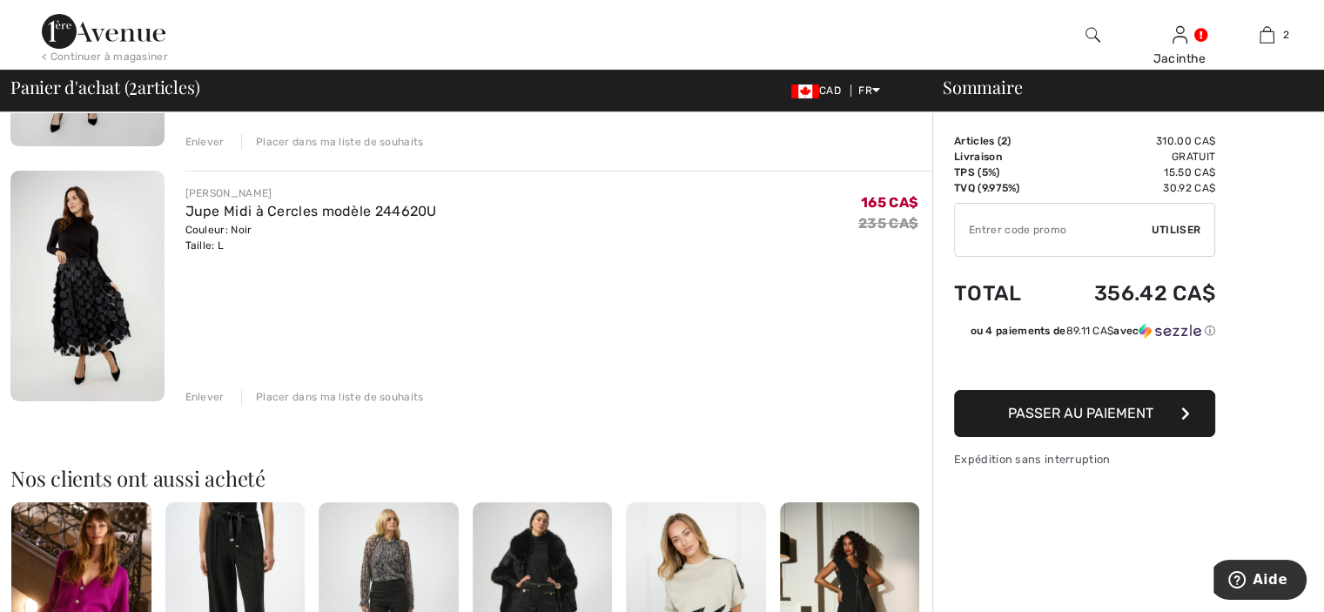
scroll to position [348, 0]
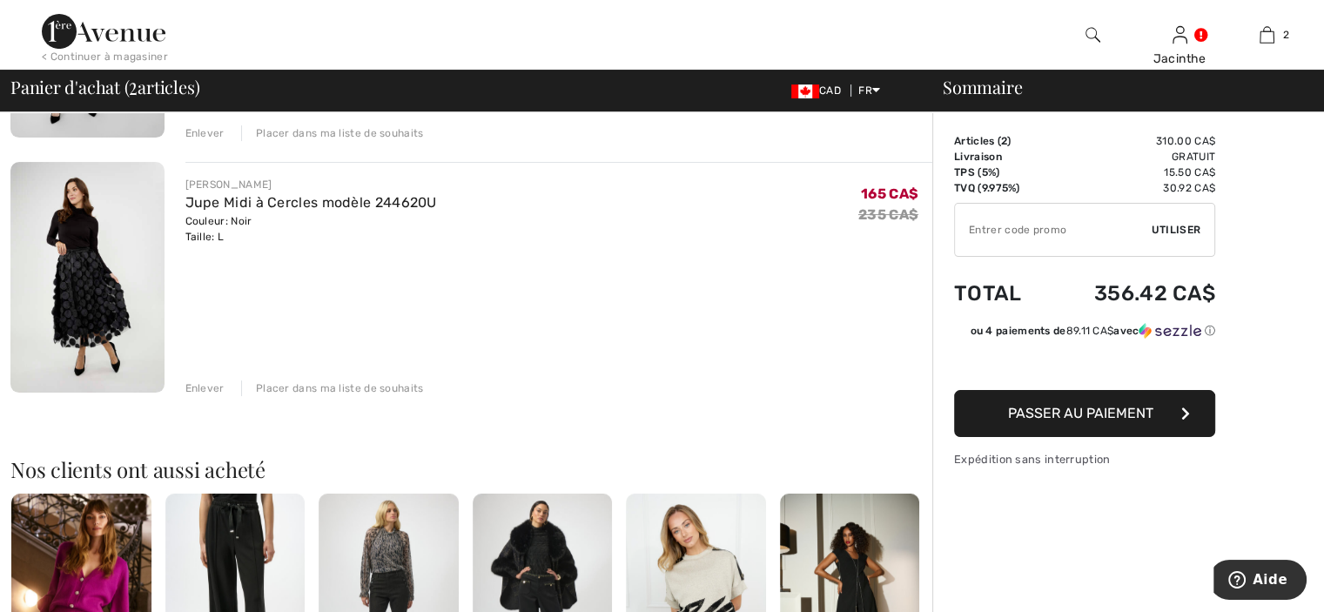
click at [140, 311] on img at bounding box center [87, 277] width 154 height 231
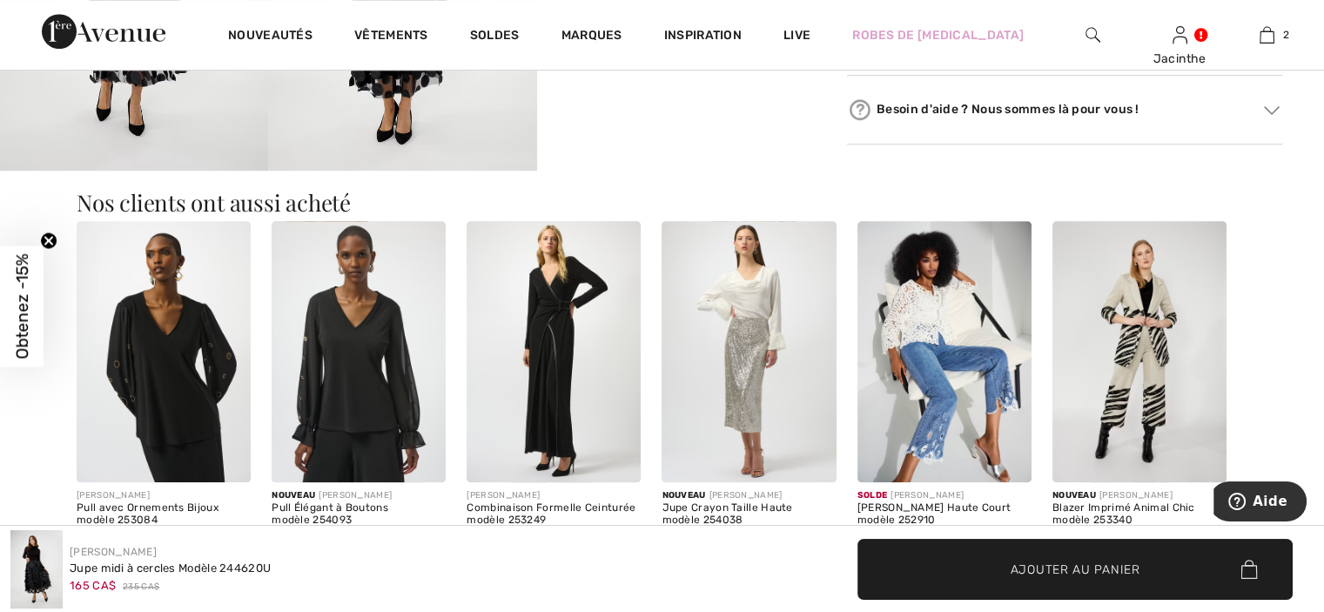
scroll to position [871, 0]
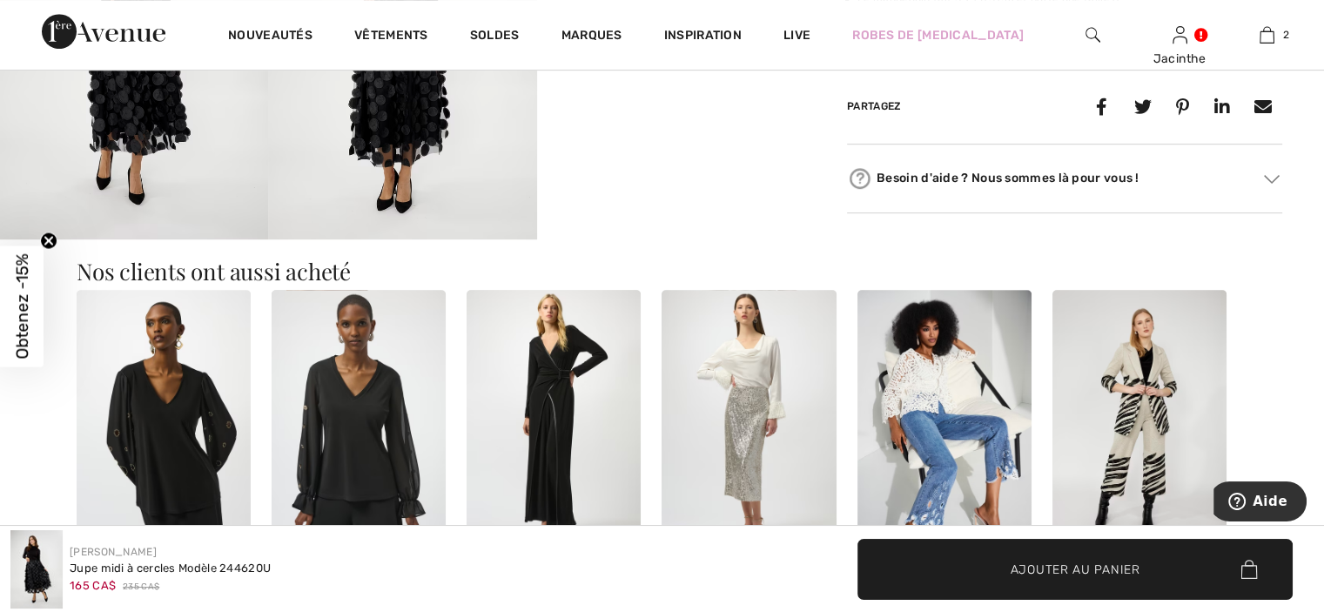
click at [1097, 39] on img at bounding box center [1093, 34] width 15 height 21
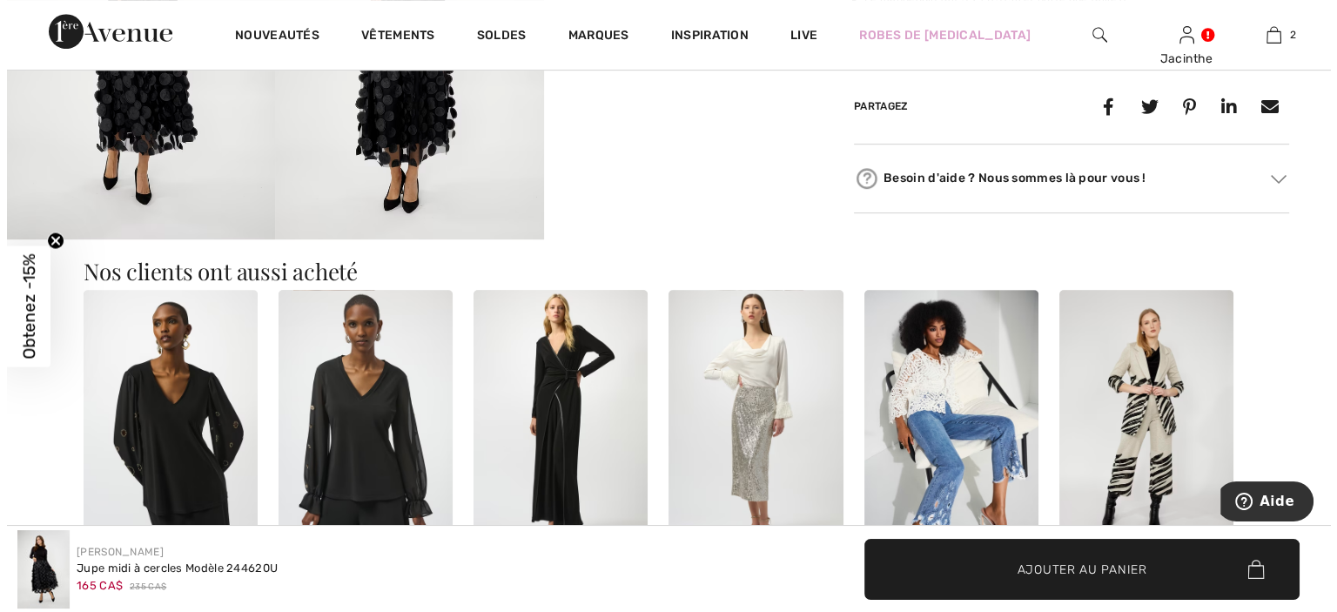
scroll to position [880, 0]
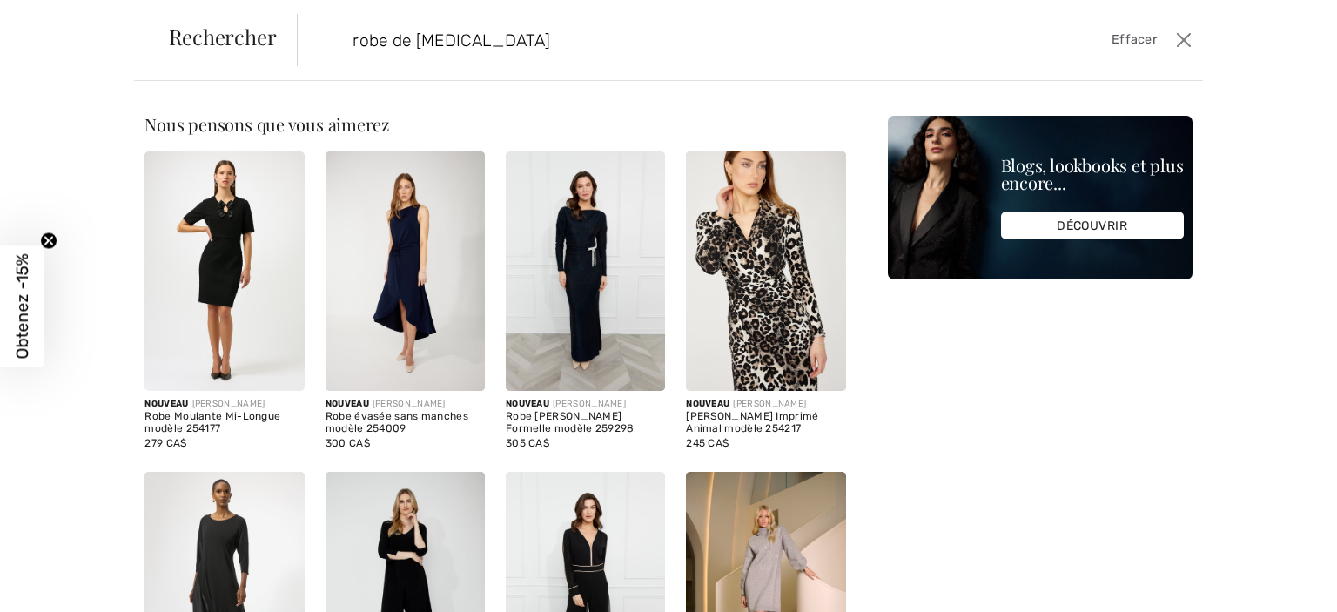
type input "robe de bal"
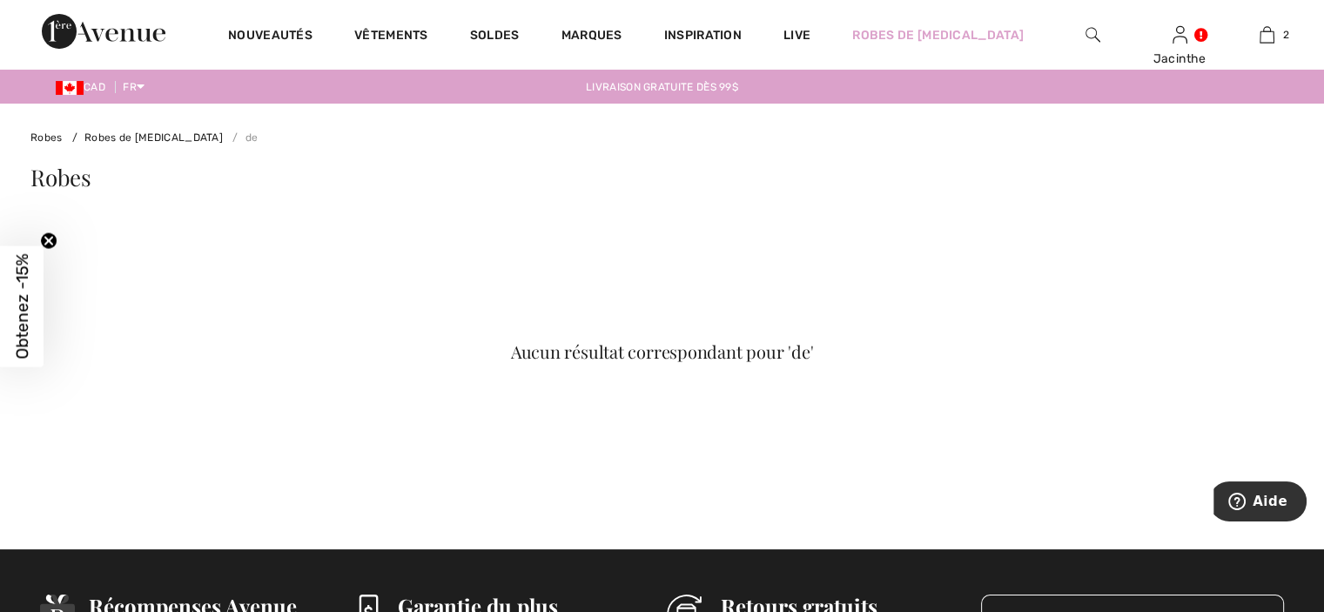
click at [1088, 35] on img at bounding box center [1093, 34] width 15 height 21
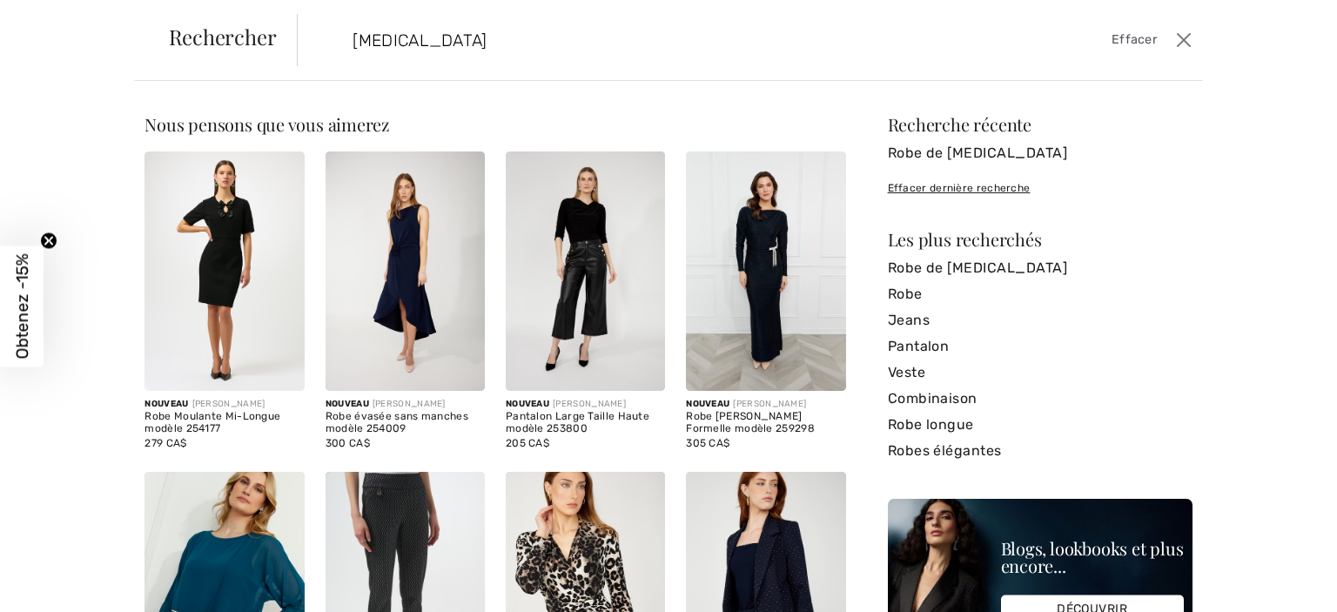
type input "bal"
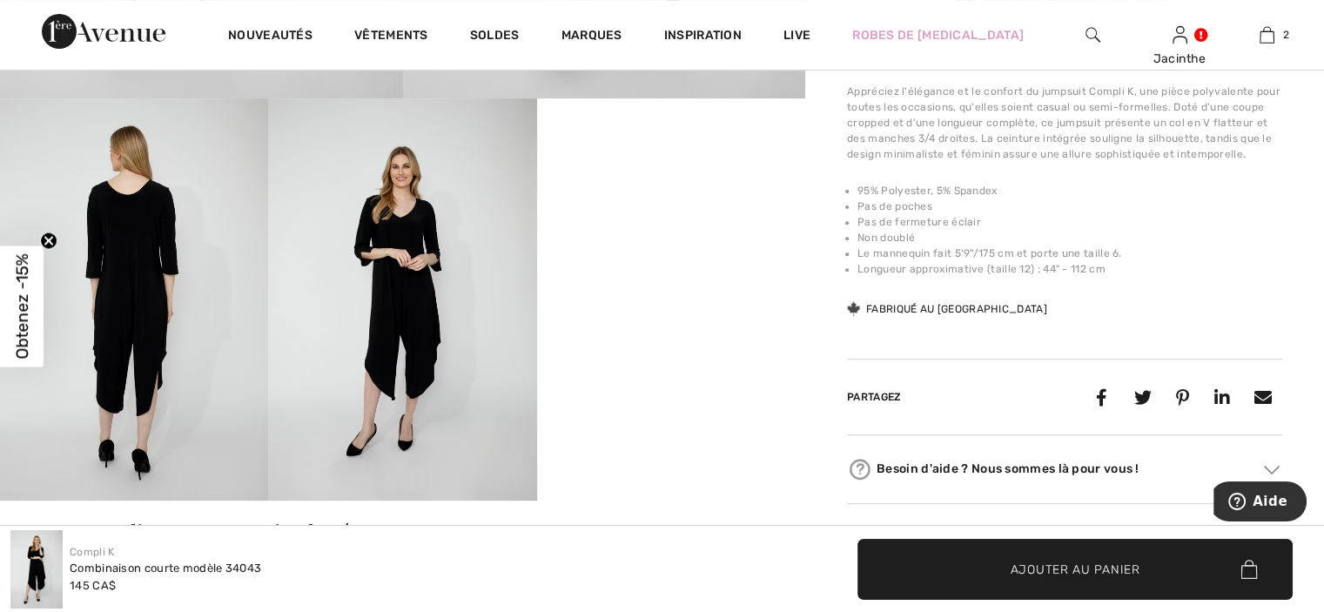
scroll to position [87, 0]
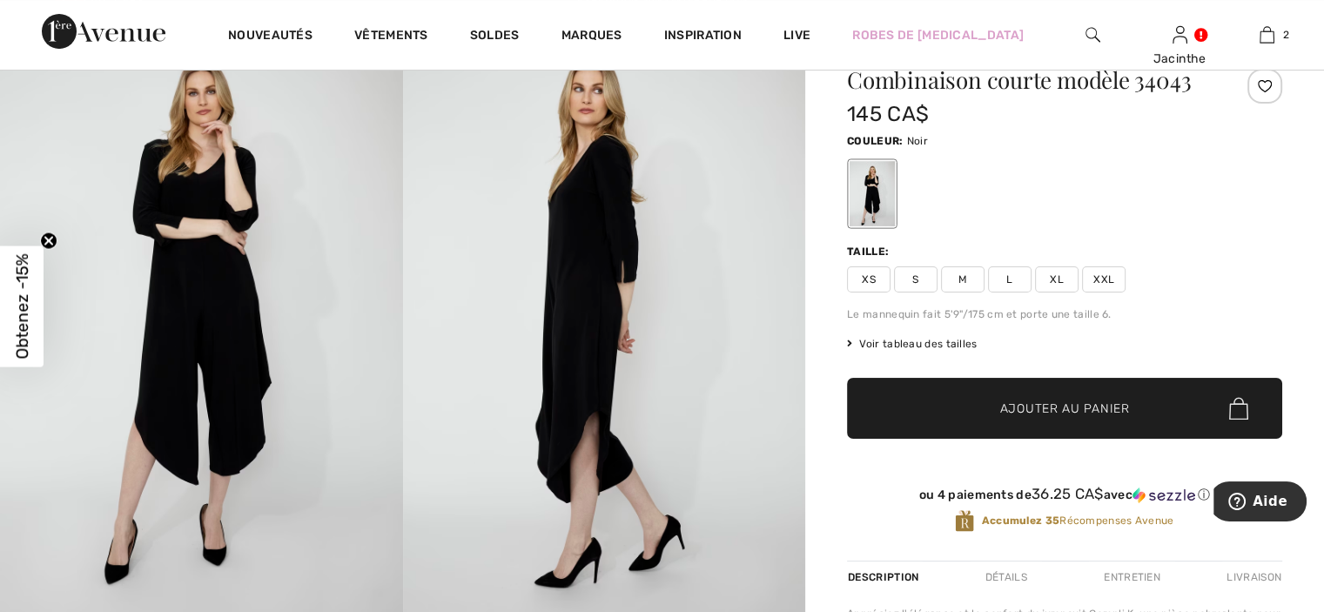
click at [925, 184] on div at bounding box center [1064, 194] width 435 height 72
click at [946, 147] on div "Couleur: Noir" at bounding box center [1064, 140] width 435 height 21
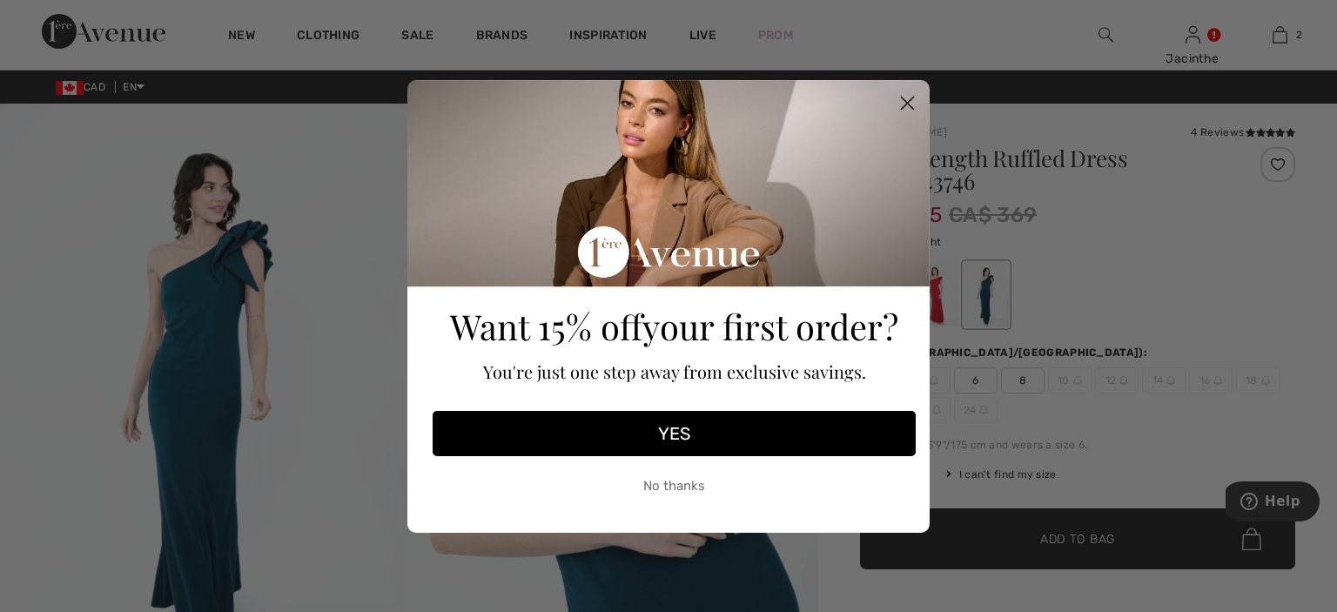
click at [925, 98] on form "Want 15% off your first order? You're just one step away from exclusive savings…" at bounding box center [668, 306] width 522 height 453
click at [912, 104] on circle "Close dialog" at bounding box center [907, 102] width 29 height 29
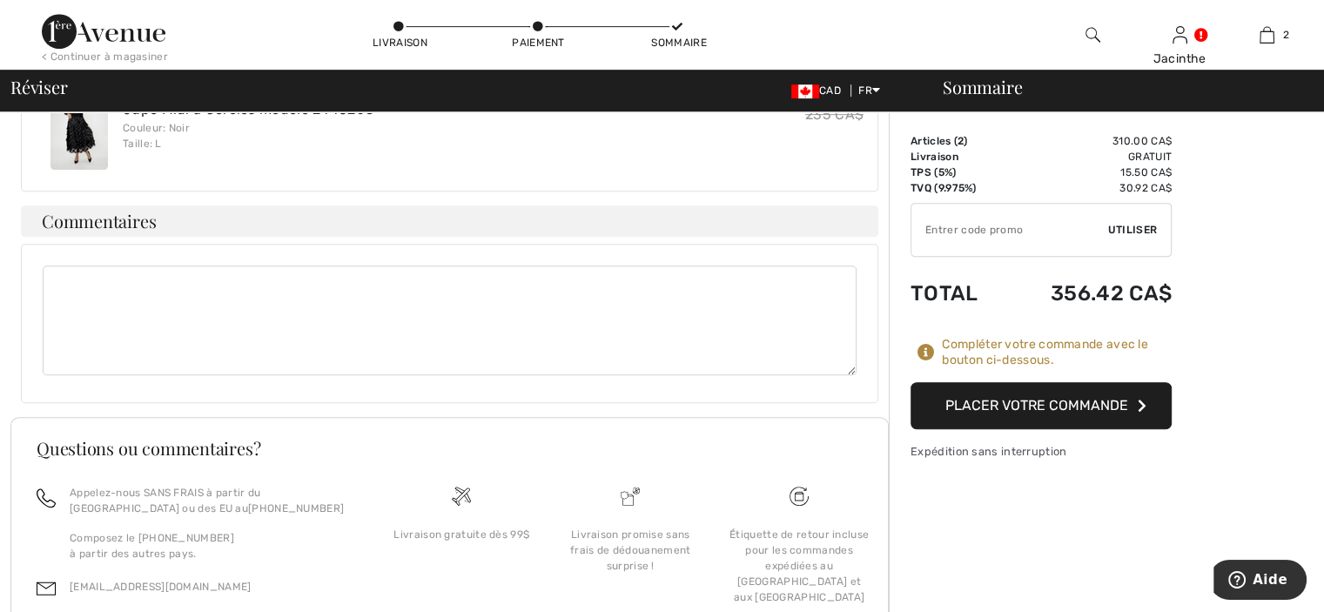
scroll to position [697, 0]
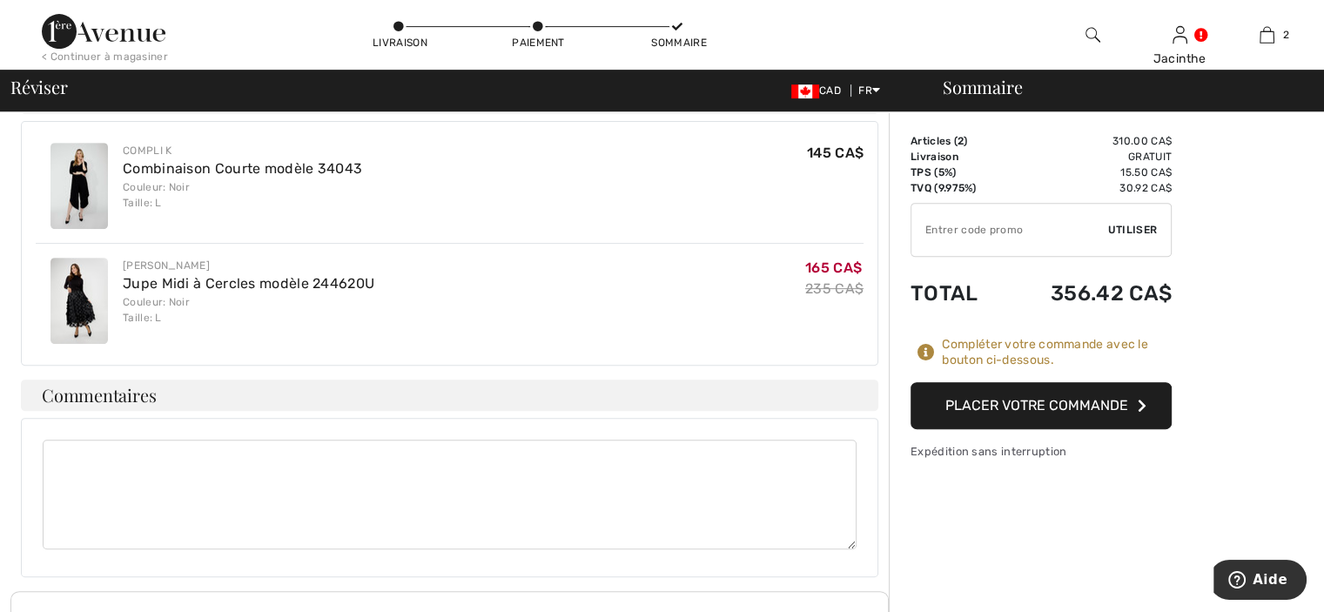
click at [1064, 222] on input "TEXT" at bounding box center [1010, 230] width 197 height 52
click at [980, 231] on input "TEXT" at bounding box center [1010, 230] width 197 height 52
click at [975, 236] on input "TEXT" at bounding box center [1010, 230] width 197 height 52
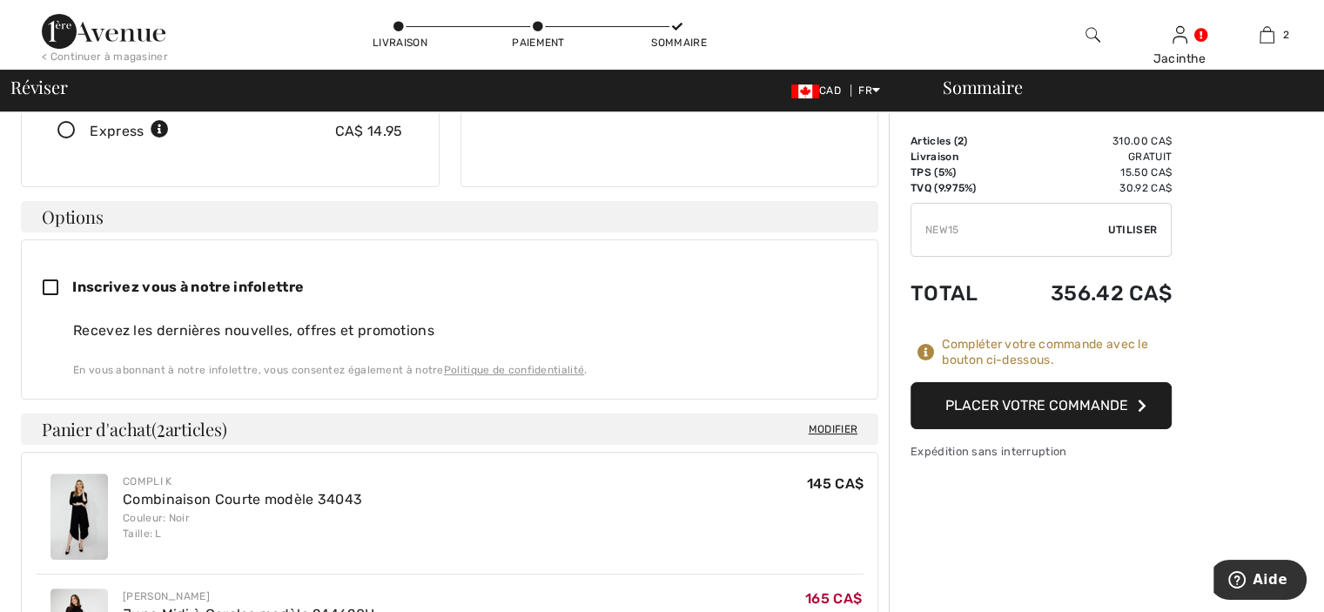
scroll to position [348, 0]
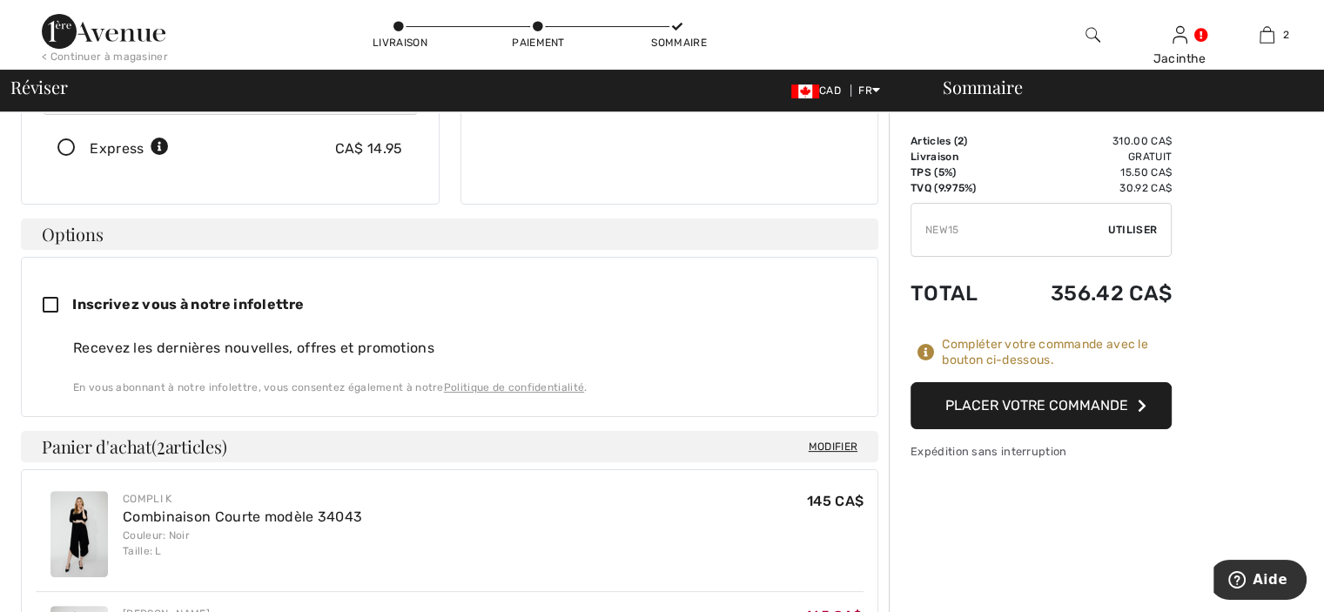
type input "NEW15"
click at [1134, 229] on span "Utiliser" at bounding box center [1132, 230] width 49 height 16
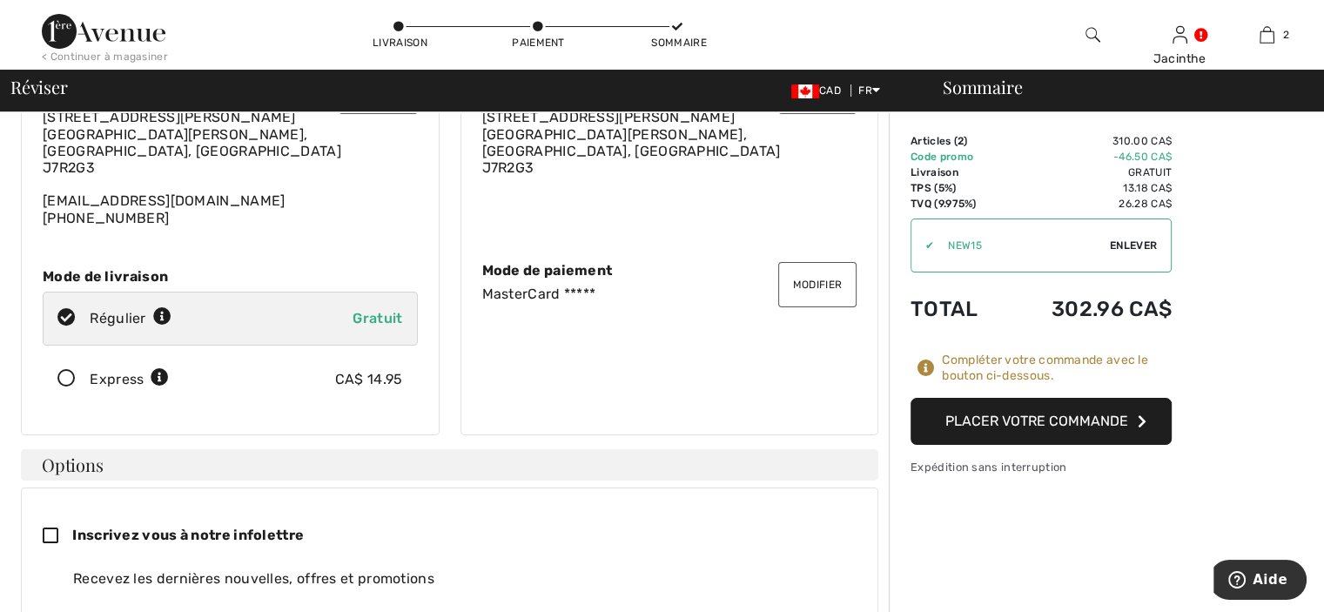
scroll to position [87, 0]
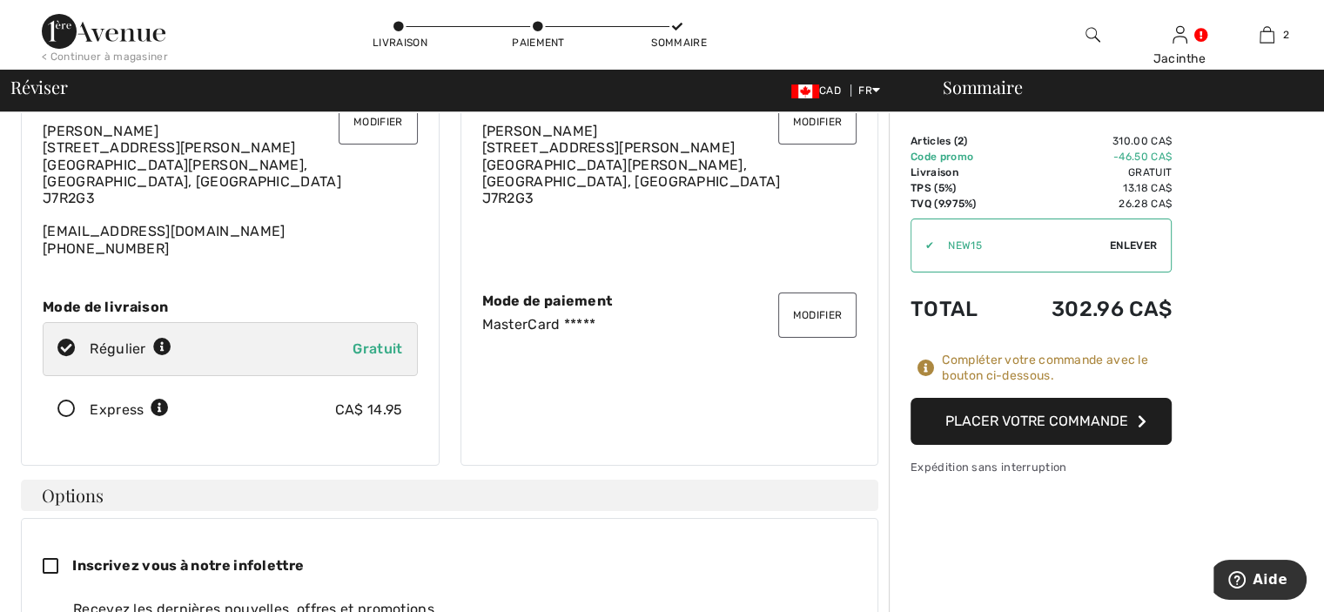
click at [1069, 421] on button "Placer votre commande" at bounding box center [1041, 421] width 261 height 47
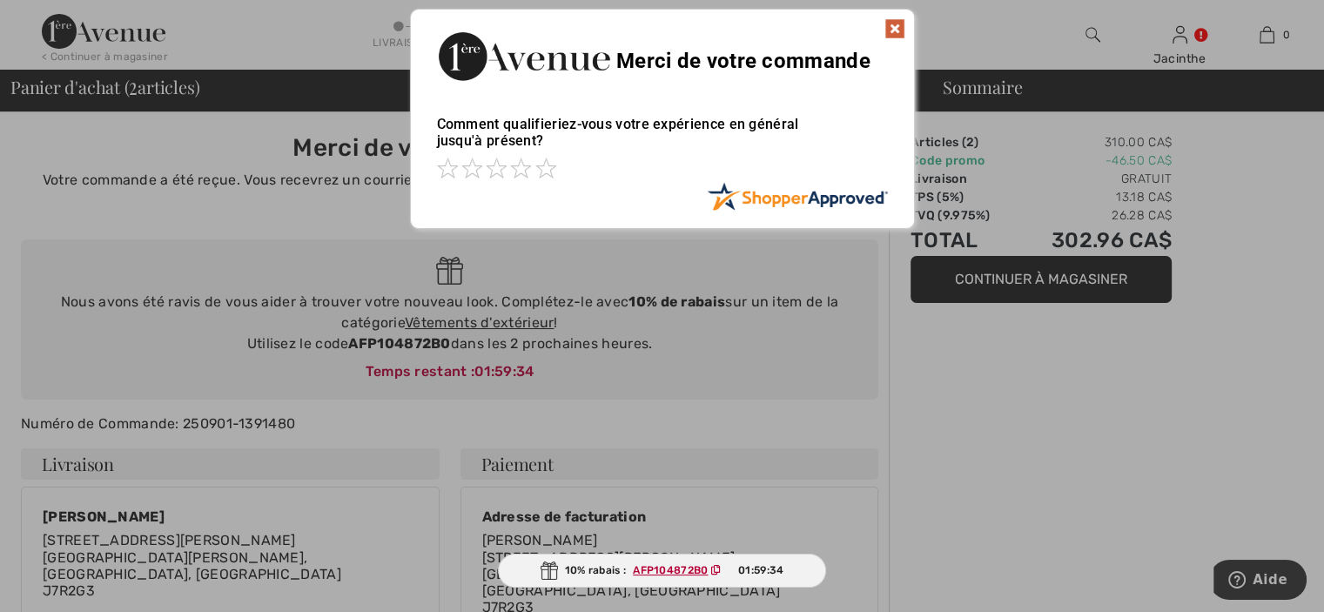
click at [887, 30] on img at bounding box center [895, 28] width 21 height 21
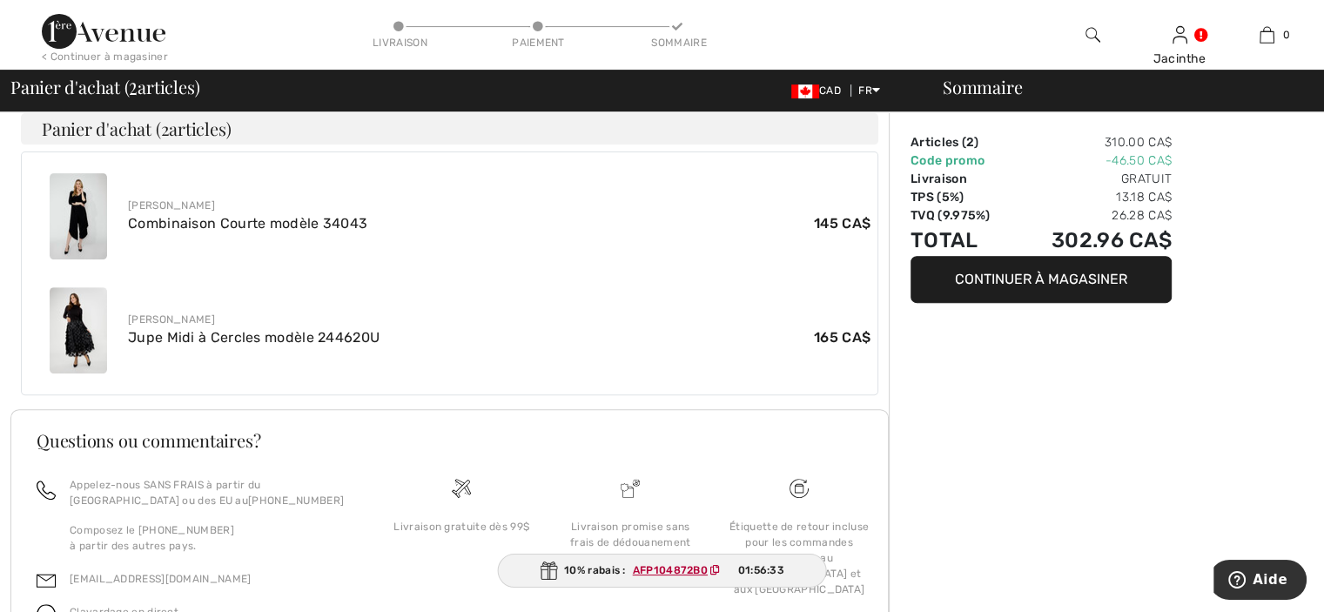
scroll to position [714, 0]
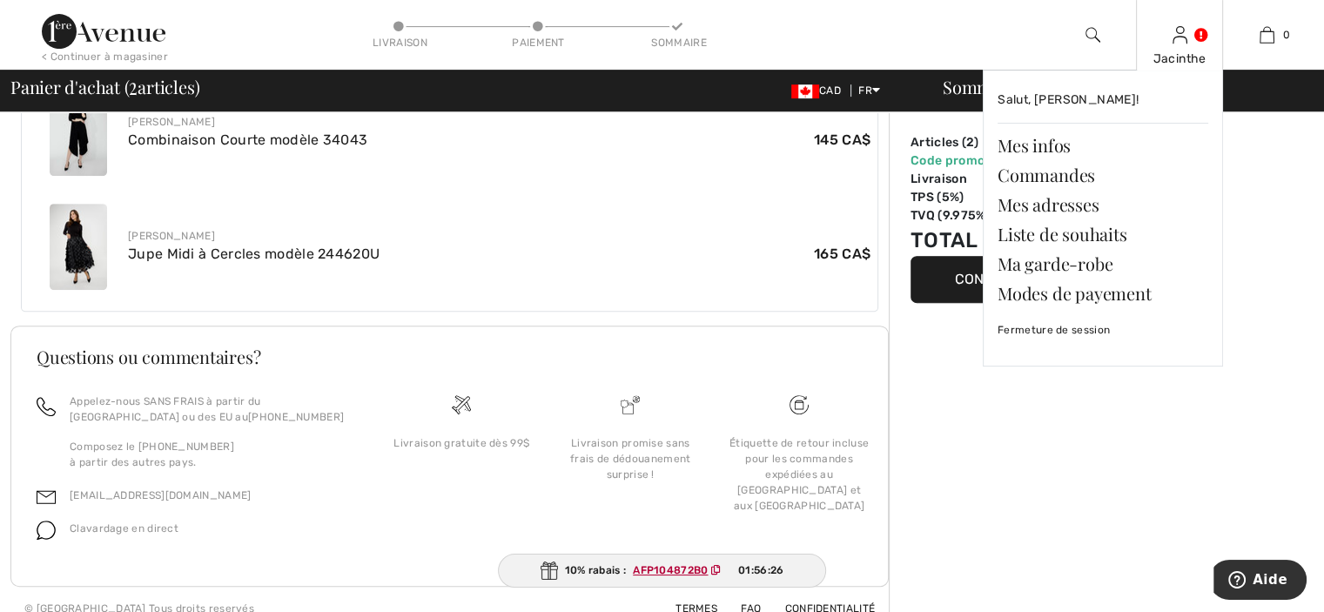
click at [1167, 42] on div "Jacinthe Salut, Jacinthe! Mes infos Commandes Mes adresses Liste de souhaits Ma…" at bounding box center [1179, 35] width 87 height 70
click at [1054, 181] on link "Commandes" at bounding box center [1103, 175] width 211 height 30
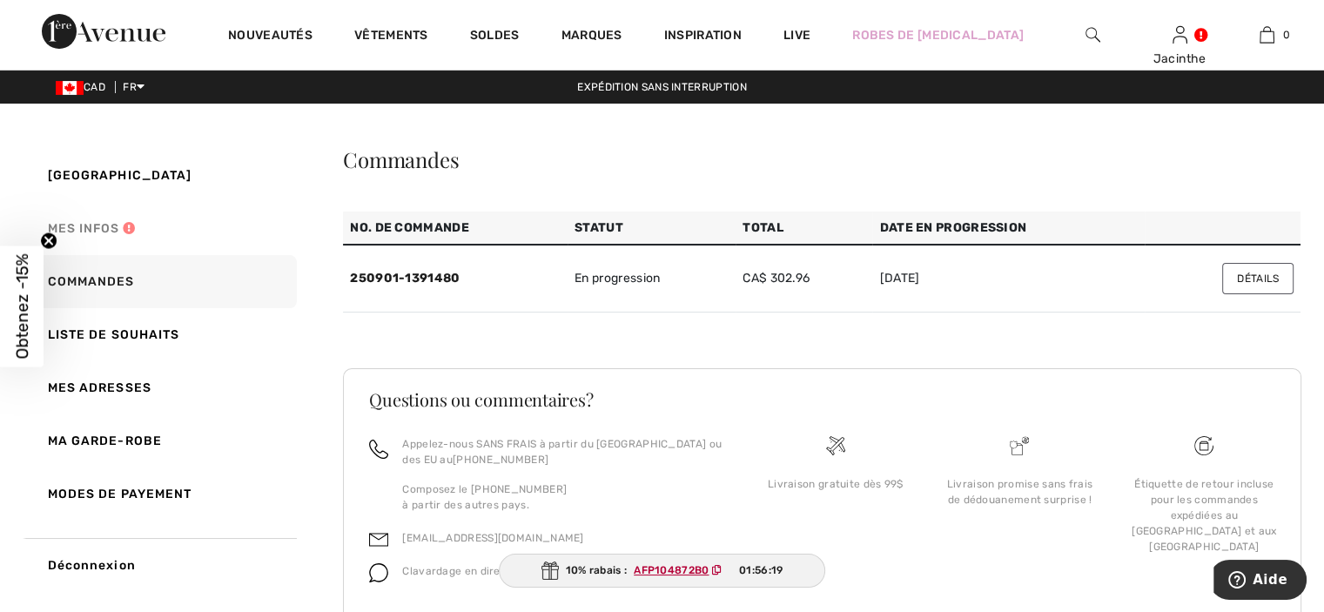
click at [117, 232] on link "Mes infos" at bounding box center [160, 228] width 274 height 53
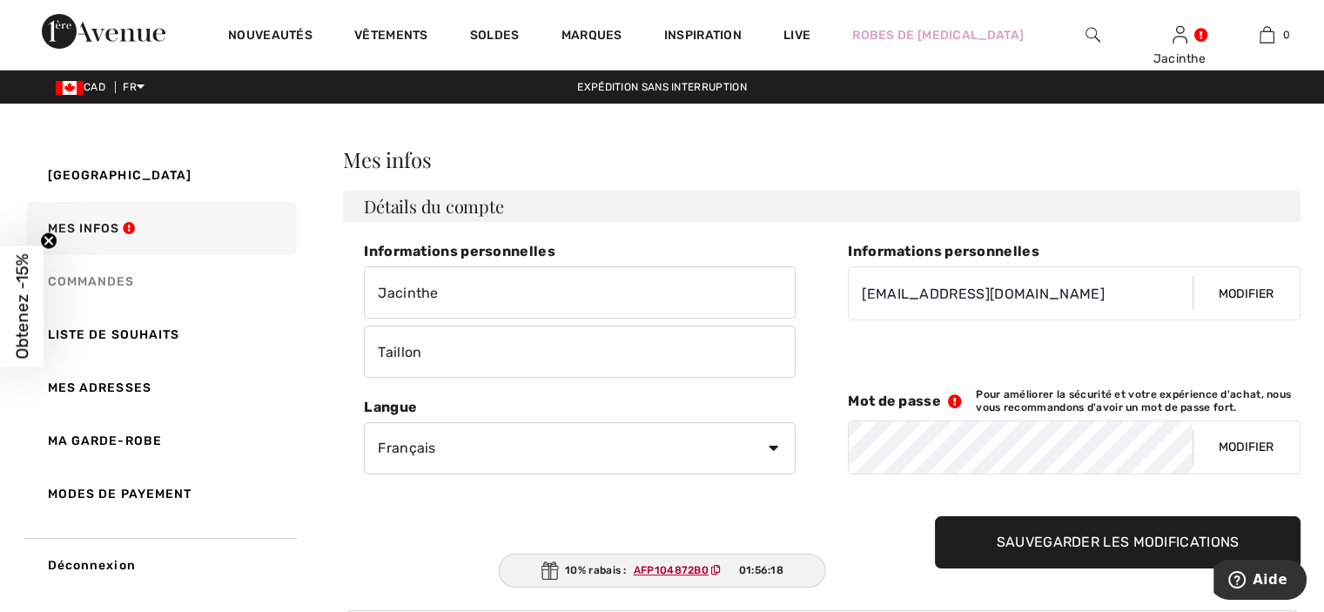
click at [123, 290] on link "Commandes" at bounding box center [160, 281] width 274 height 53
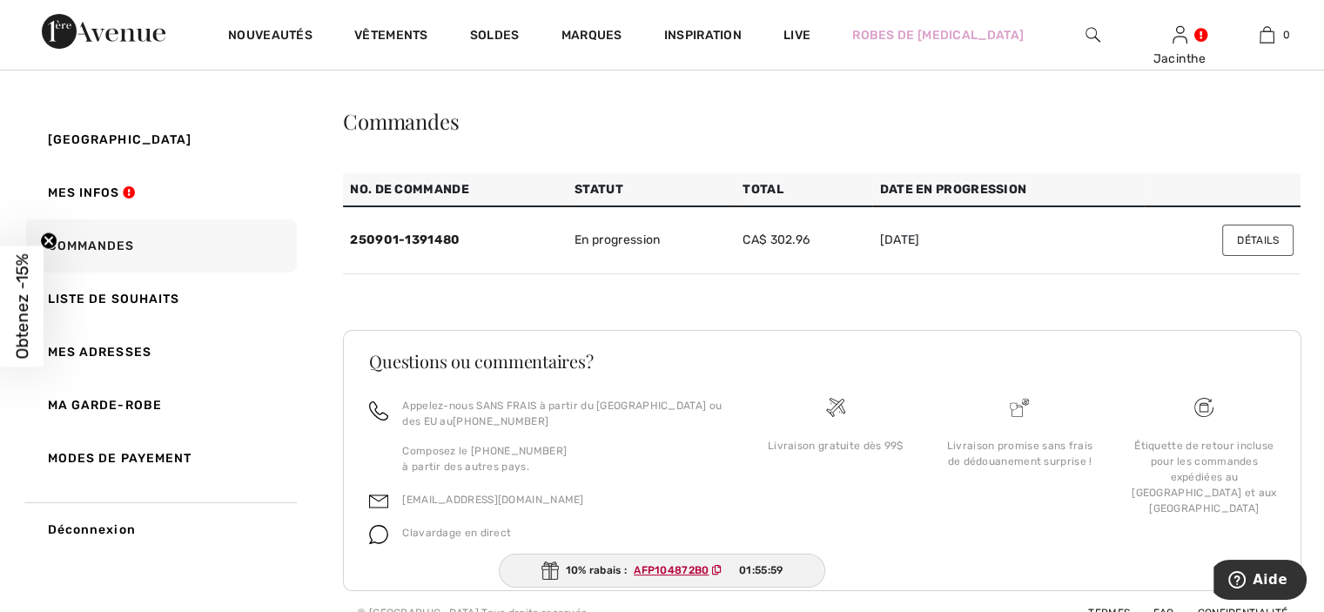
scroll to position [59, 0]
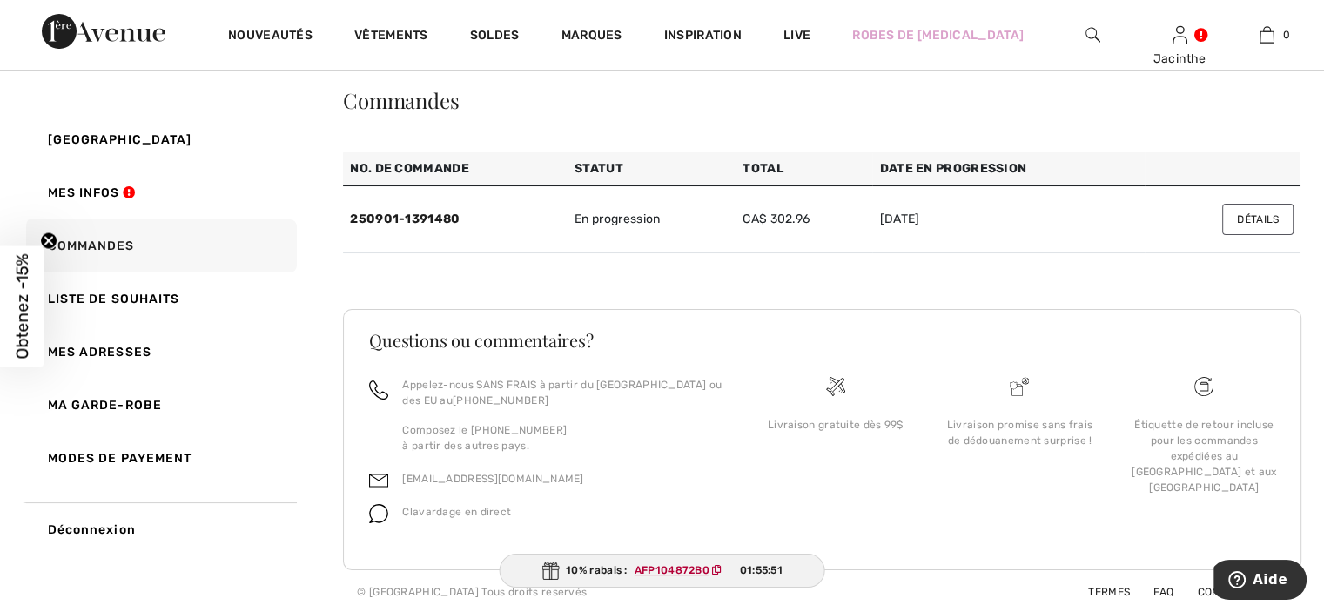
click at [1238, 219] on button "Détails" at bounding box center [1257, 219] width 71 height 31
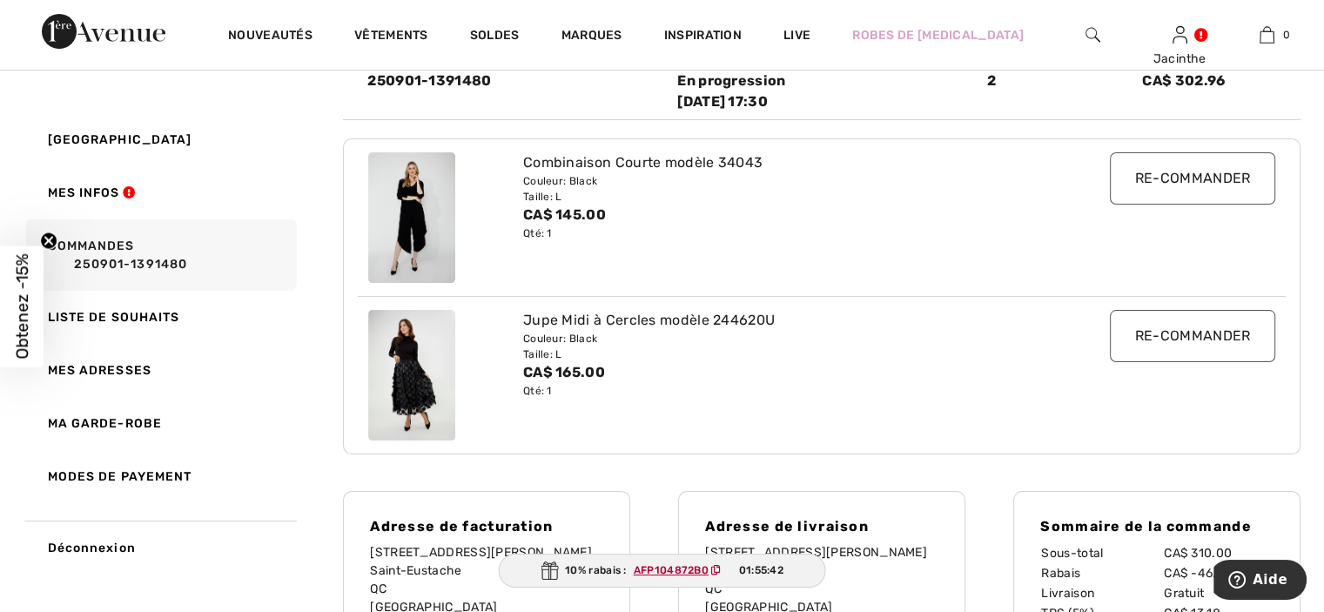
scroll to position [435, 0]
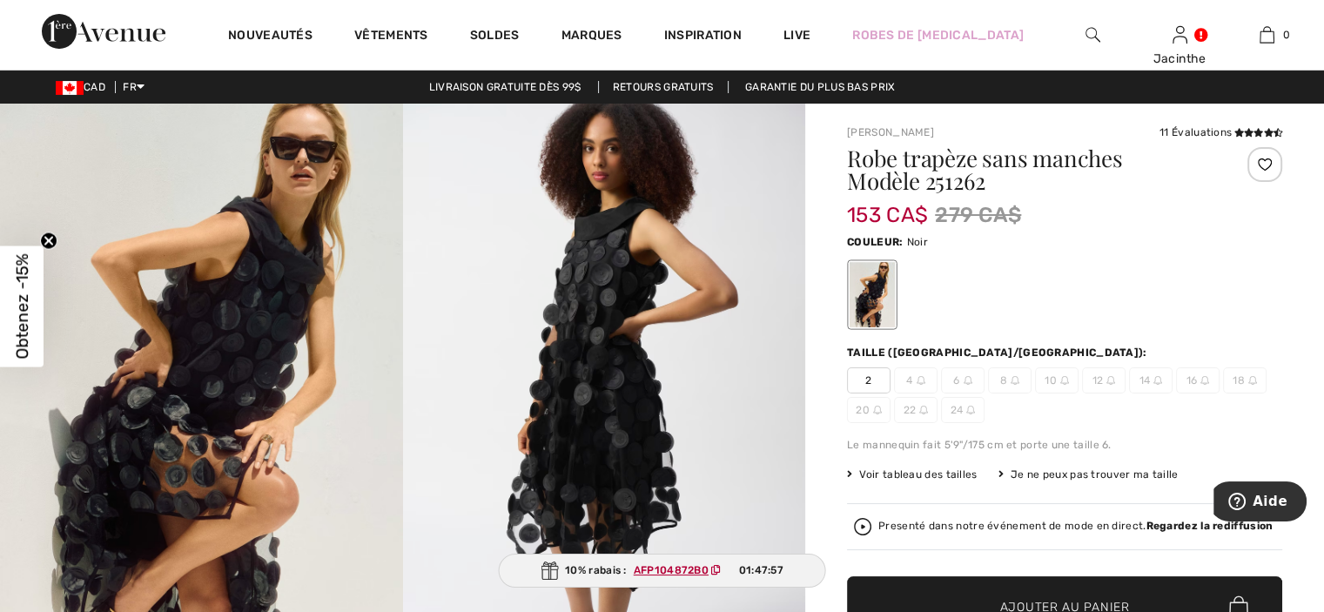
click at [600, 421] on img at bounding box center [604, 405] width 403 height 603
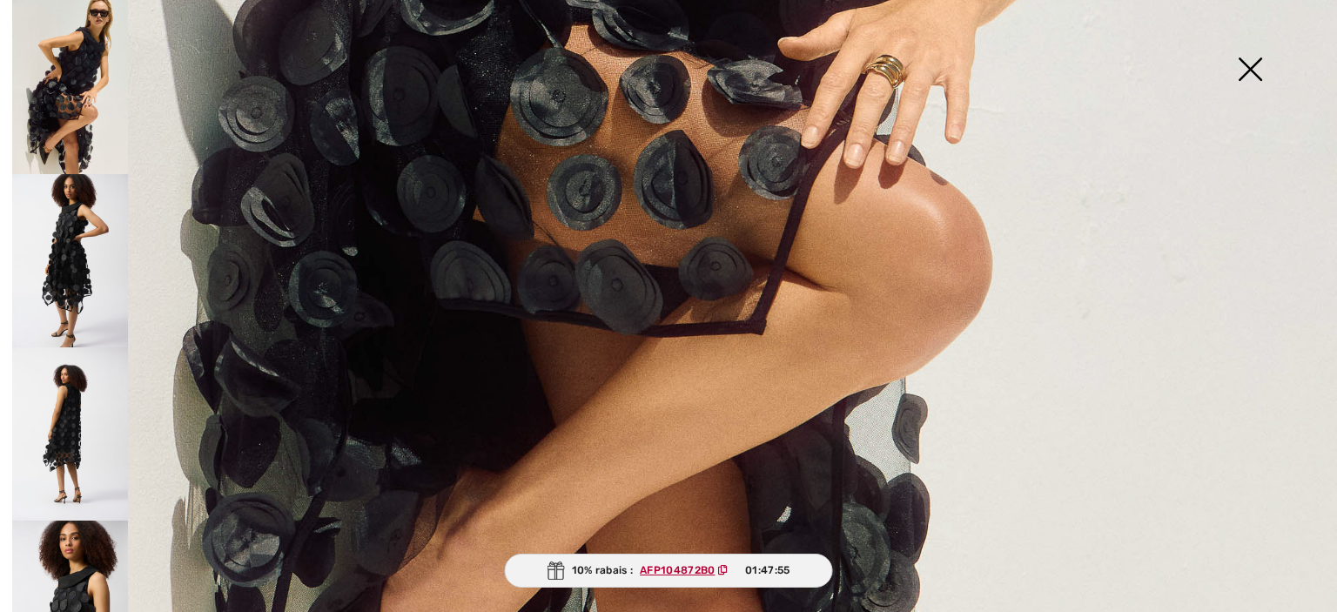
scroll to position [1374, 0]
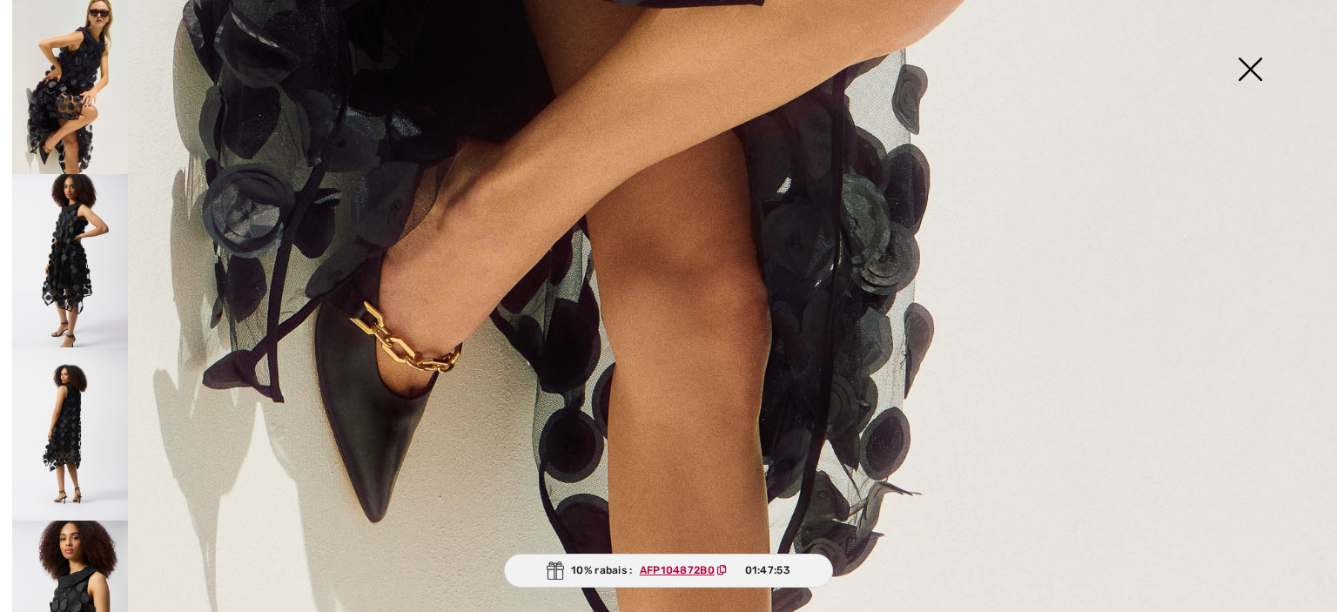
click at [74, 424] on img at bounding box center [70, 433] width 116 height 173
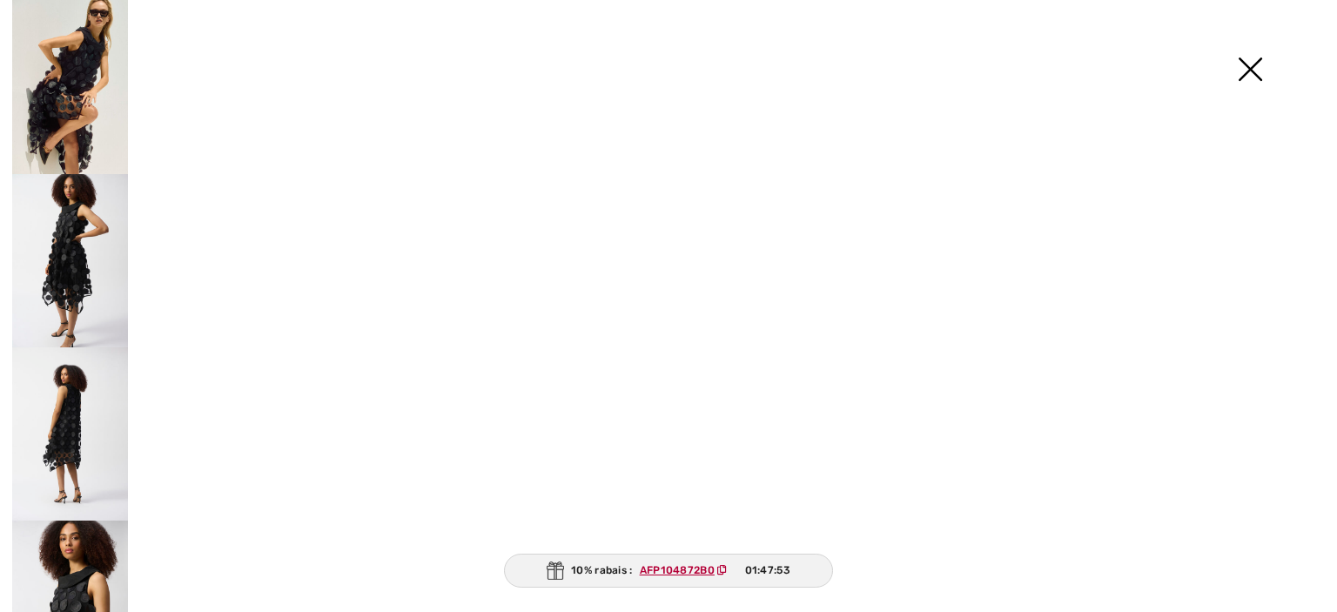
scroll to position [1372, 0]
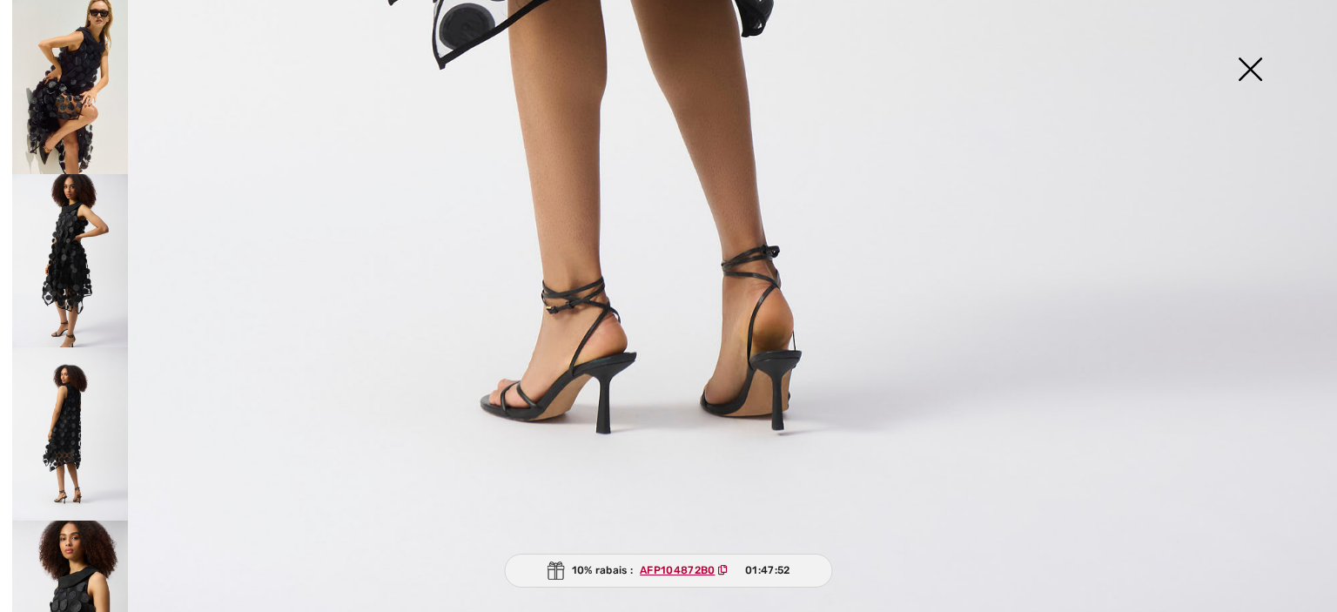
click at [65, 279] on img at bounding box center [70, 260] width 116 height 173
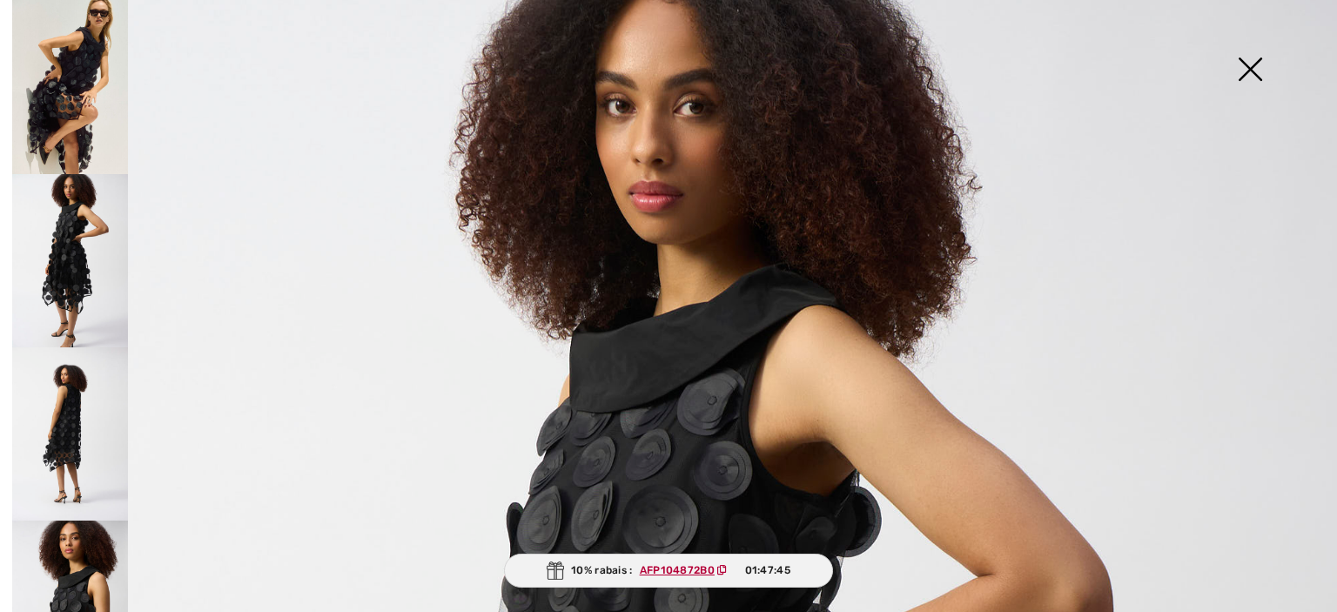
scroll to position [0, 0]
